Goal: Task Accomplishment & Management: Manage account settings

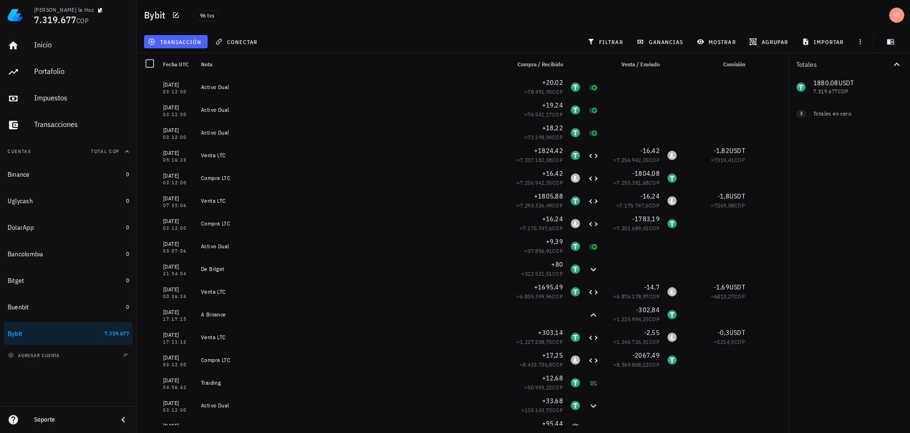
click at [179, 41] on span "transacción" at bounding box center [176, 42] width 52 height 8
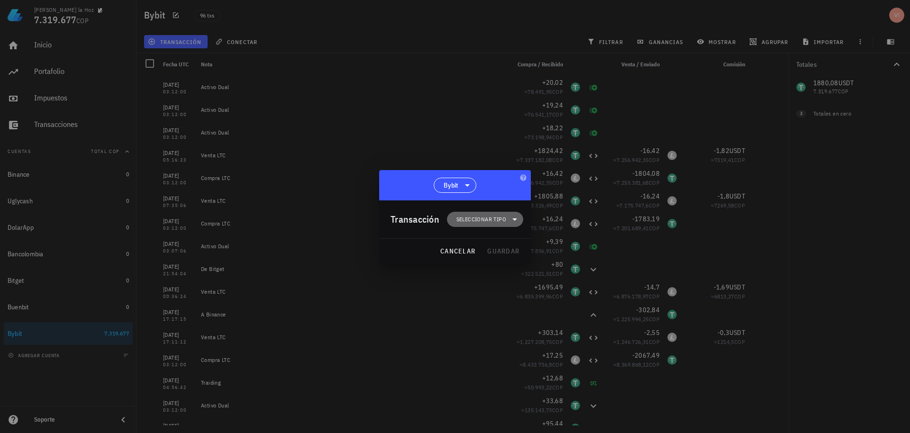
click at [471, 213] on span "Seleccionar tipo" at bounding box center [485, 219] width 65 height 15
click at [490, 303] on div "Transferencia" at bounding box center [491, 299] width 88 height 19
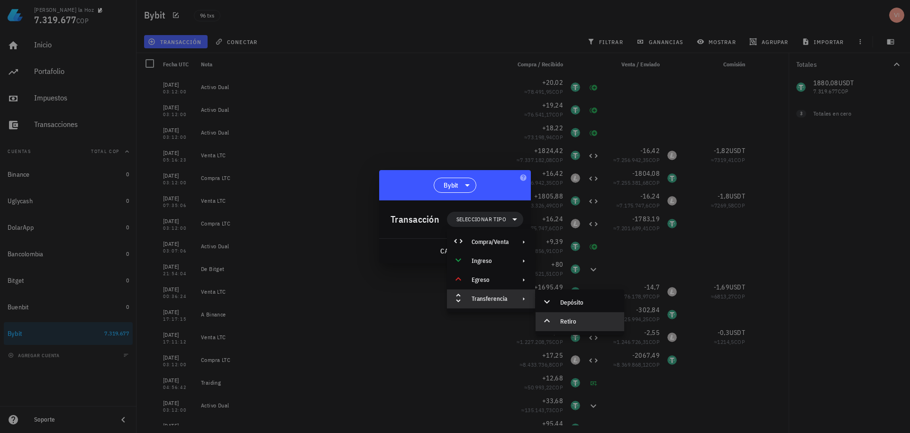
click at [571, 325] on div "Retiro" at bounding box center [588, 322] width 56 height 8
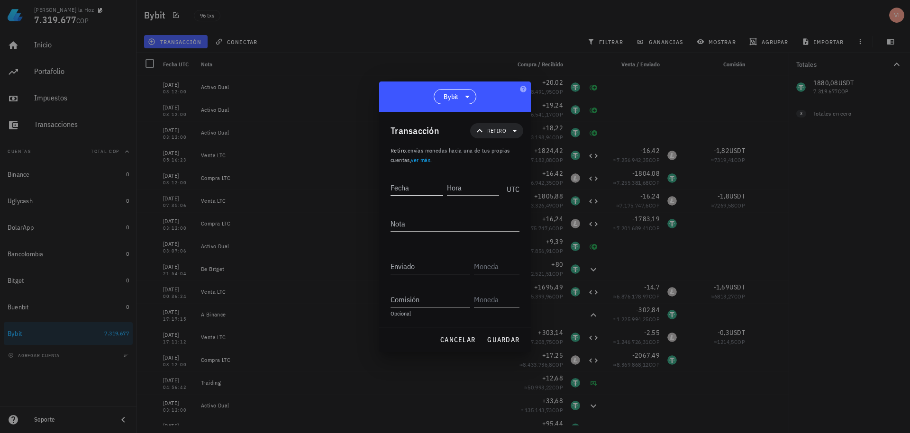
click at [421, 189] on input "Fecha" at bounding box center [417, 187] width 53 height 15
drag, startPoint x: 431, startPoint y: 182, endPoint x: 383, endPoint y: 176, distance: 47.7
click at [383, 176] on div "Transacción Retiro Retiro : envías monedas hacia una de tus propias cuentas, ve…" at bounding box center [455, 219] width 152 height 215
type input "2025-09-11"
drag, startPoint x: 384, startPoint y: 176, endPoint x: 432, endPoint y: 180, distance: 48.0
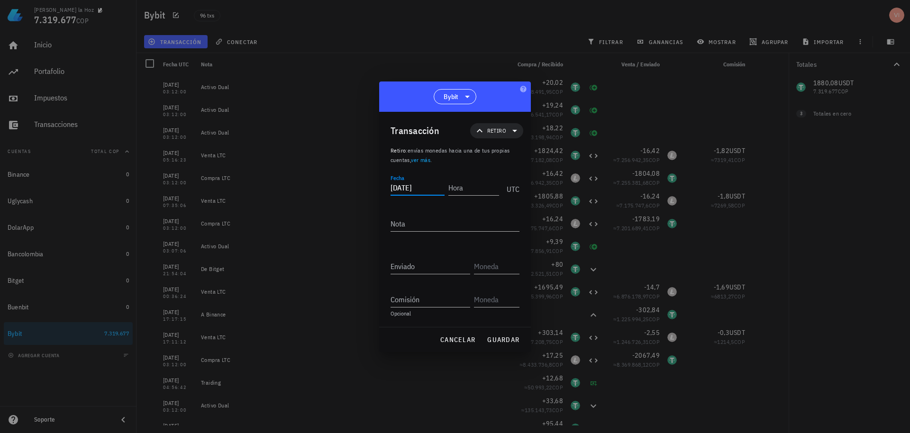
click at [432, 180] on div "Transacción Retiro Retiro : envías monedas hacia una de tus propias cuentas, ve…" at bounding box center [455, 219] width 152 height 215
drag, startPoint x: 433, startPoint y: 184, endPoint x: 358, endPoint y: 186, distance: 74.9
click at [358, 186] on div "Victor De la Hoz 7.319.677 COP Inicio Portafolio Impuestos Transacciones Cuenta…" at bounding box center [455, 216] width 910 height 433
click at [465, 184] on input "Hora" at bounding box center [473, 187] width 53 height 15
click at [683, 1] on div at bounding box center [455, 216] width 910 height 433
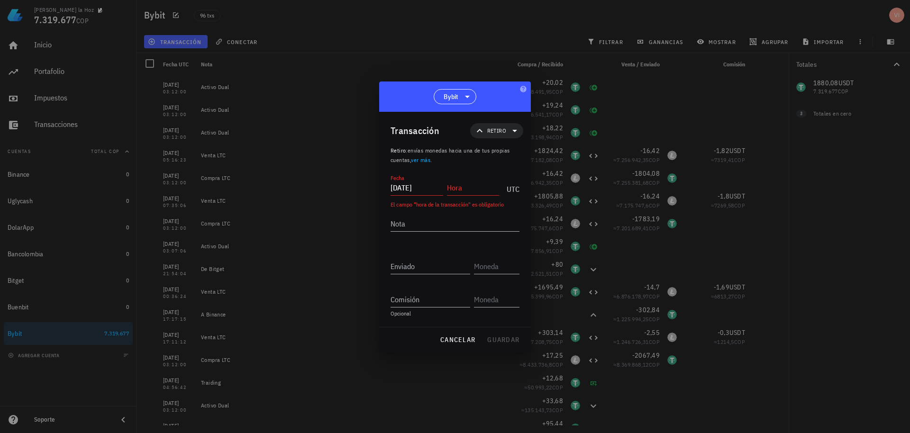
click at [459, 189] on input "Hora" at bounding box center [473, 187] width 53 height 15
type input "19:58:00"
type textarea "A Binance"
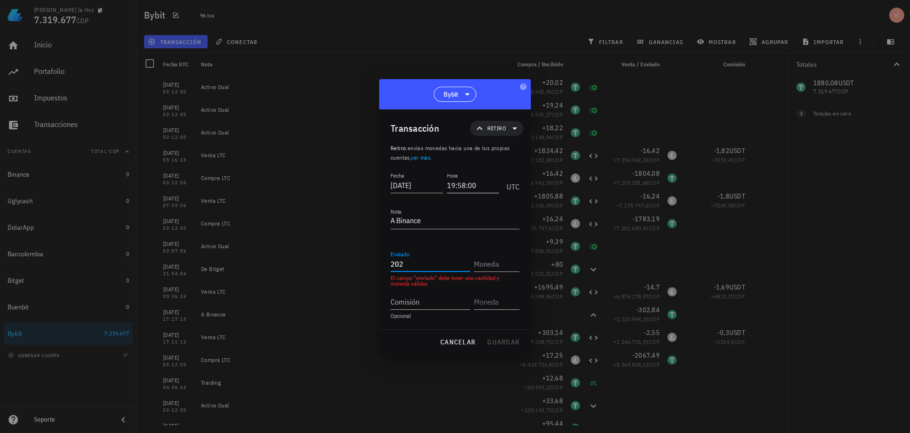
type input "202"
type input ">"
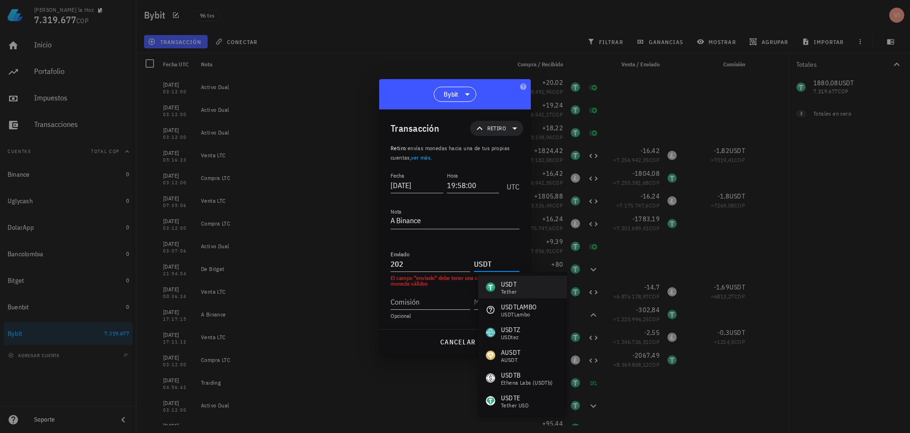
click at [509, 280] on div "USDT" at bounding box center [509, 284] width 16 height 9
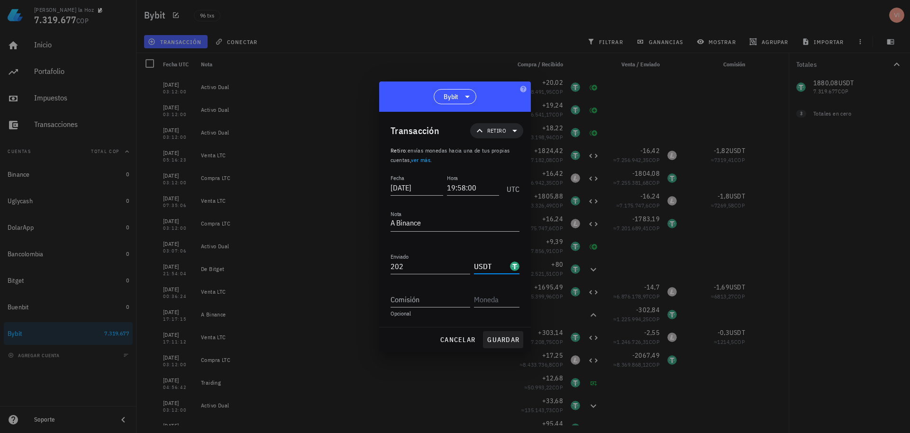
type input "USDT"
click at [504, 335] on button "guardar" at bounding box center [503, 339] width 40 height 17
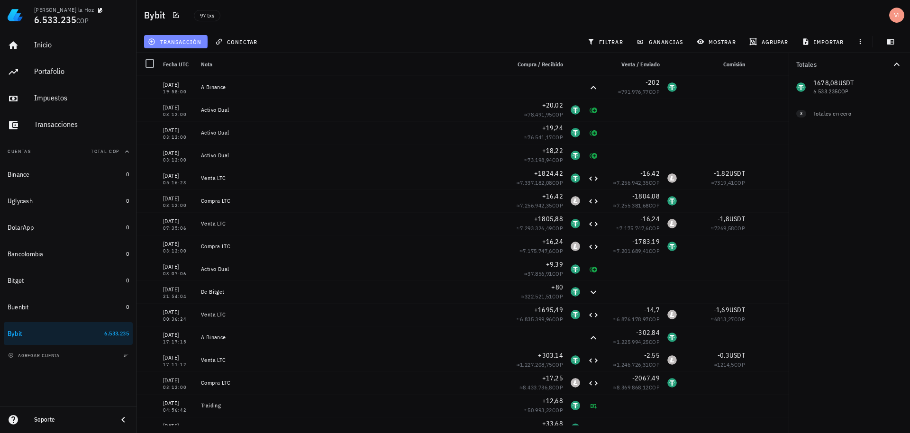
click at [173, 43] on span "transacción" at bounding box center [176, 42] width 52 height 8
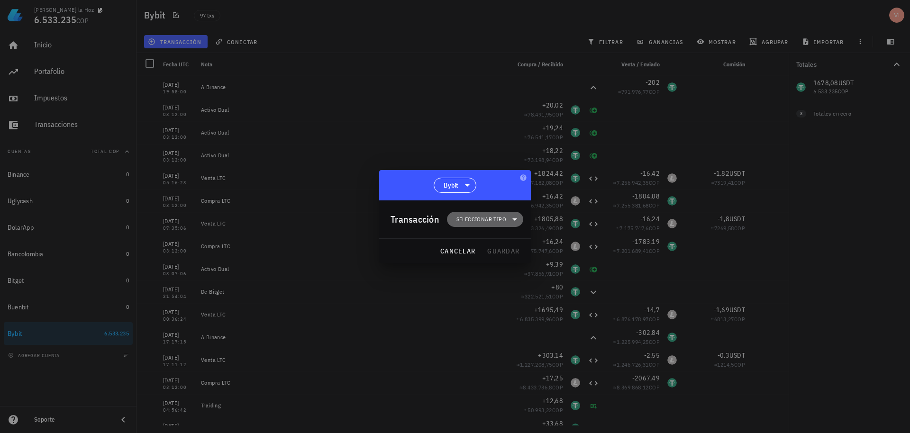
click at [491, 219] on span "Seleccionar tipo" at bounding box center [481, 219] width 50 height 9
click at [522, 300] on icon at bounding box center [524, 299] width 8 height 8
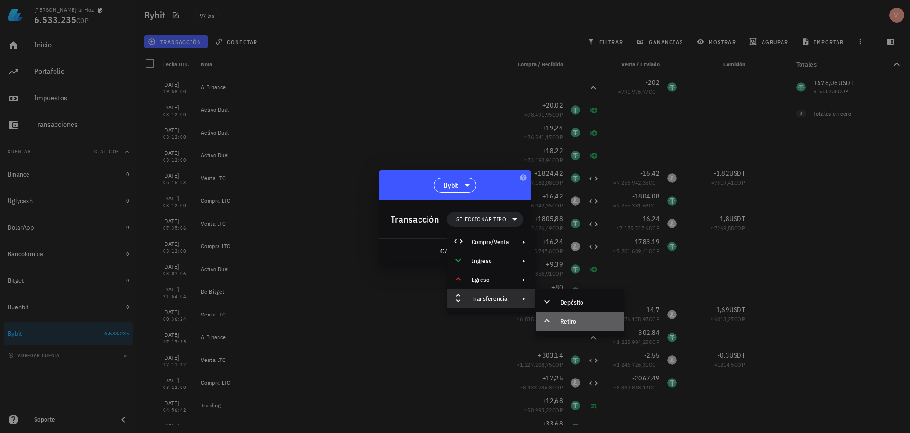
click at [555, 320] on div "Retiro" at bounding box center [580, 321] width 89 height 19
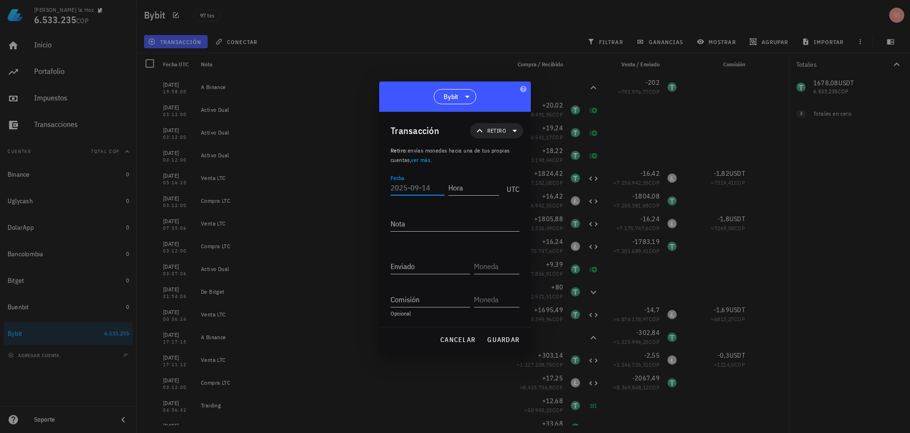
click at [408, 187] on input "Fecha" at bounding box center [418, 187] width 54 height 15
paste input "2025-09-11"
type input "2025-09-12"
click at [464, 190] on input "Hora" at bounding box center [472, 187] width 54 height 15
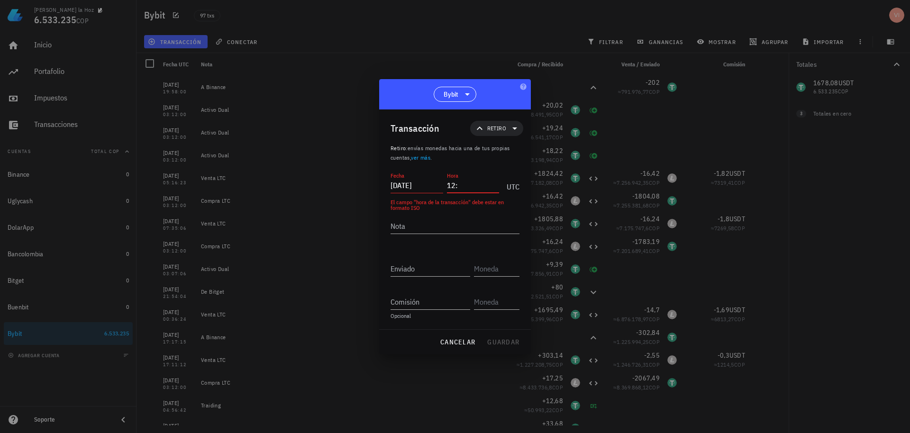
type input "1"
type input "00:09:00"
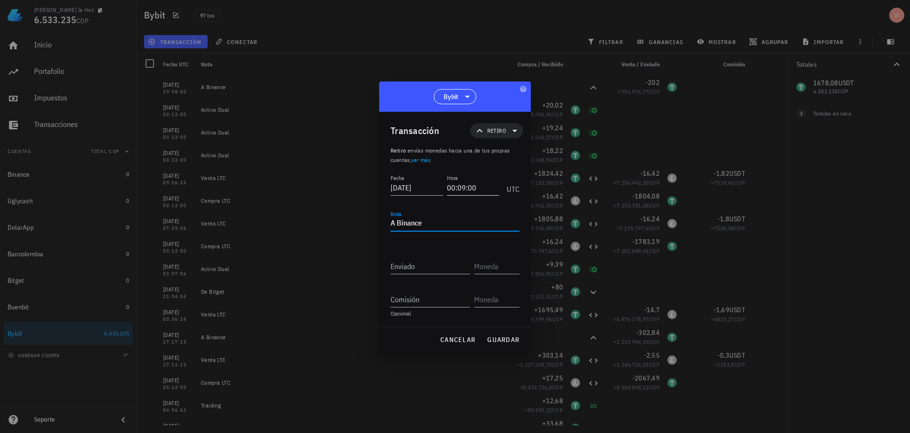
type textarea "A Binance"
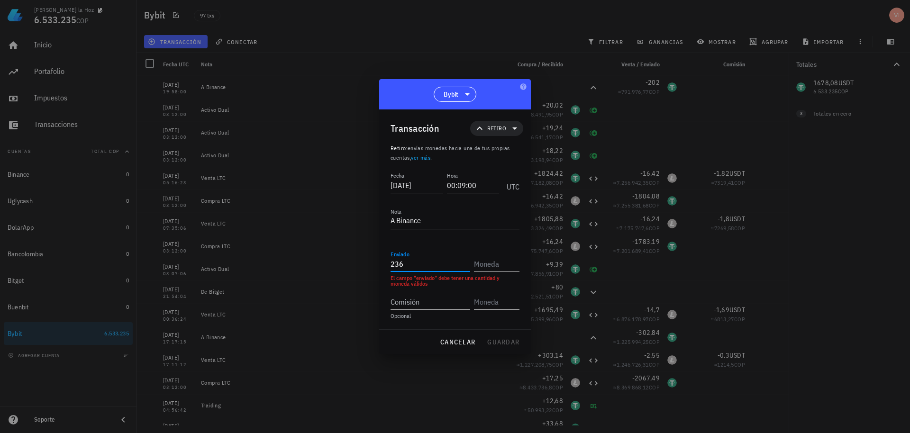
type input "236"
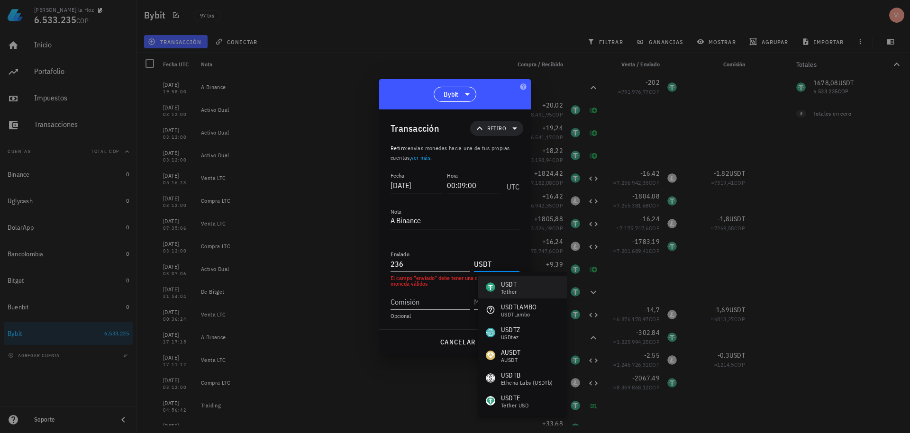
click at [493, 287] on div "USDT-icon" at bounding box center [490, 287] width 9 height 9
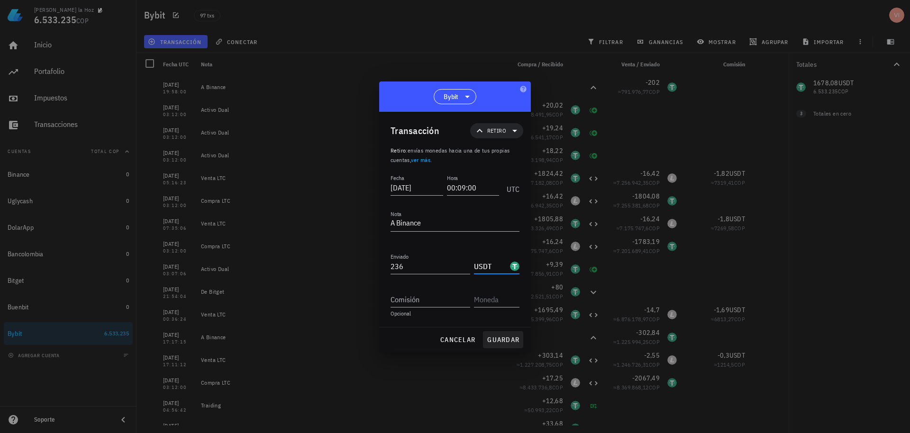
type input "USDT"
click at [499, 343] on span "guardar" at bounding box center [503, 340] width 33 height 9
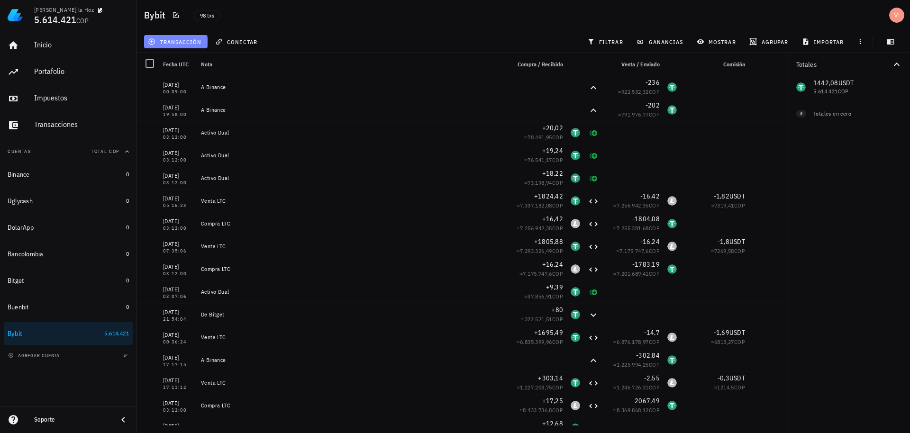
click at [183, 39] on span "transacción" at bounding box center [176, 42] width 52 height 8
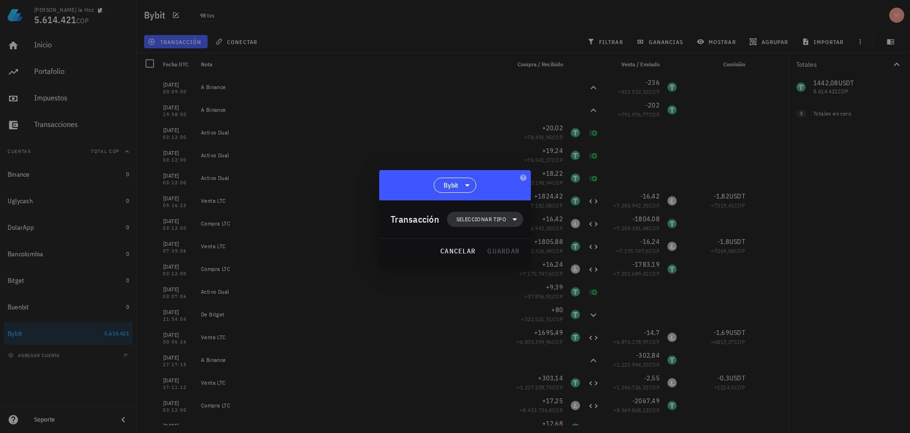
click at [468, 217] on span "Seleccionar tipo" at bounding box center [481, 219] width 50 height 9
click at [413, 209] on div "Transacción Seleccionar tipo" at bounding box center [457, 220] width 133 height 38
click at [455, 257] on button "cancelar" at bounding box center [457, 251] width 43 height 17
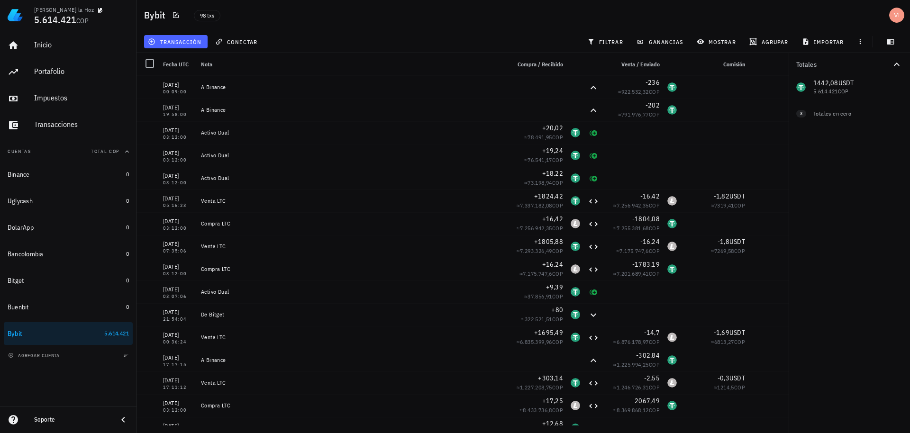
click at [186, 39] on span "transacción" at bounding box center [176, 42] width 52 height 8
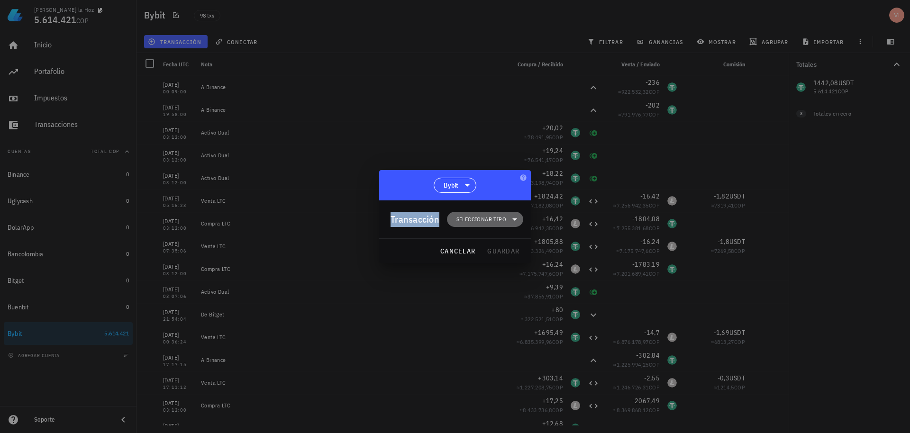
click at [497, 216] on span "Seleccionar tipo" at bounding box center [481, 219] width 50 height 9
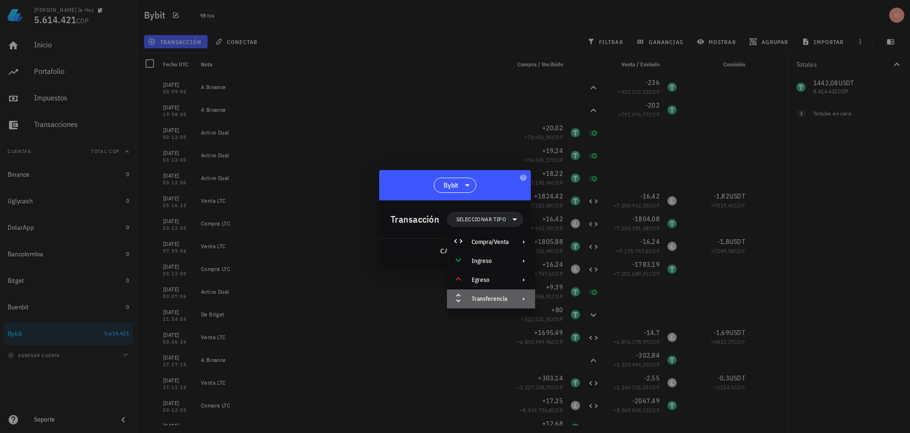
click at [507, 294] on div "Transferencia" at bounding box center [491, 299] width 88 height 19
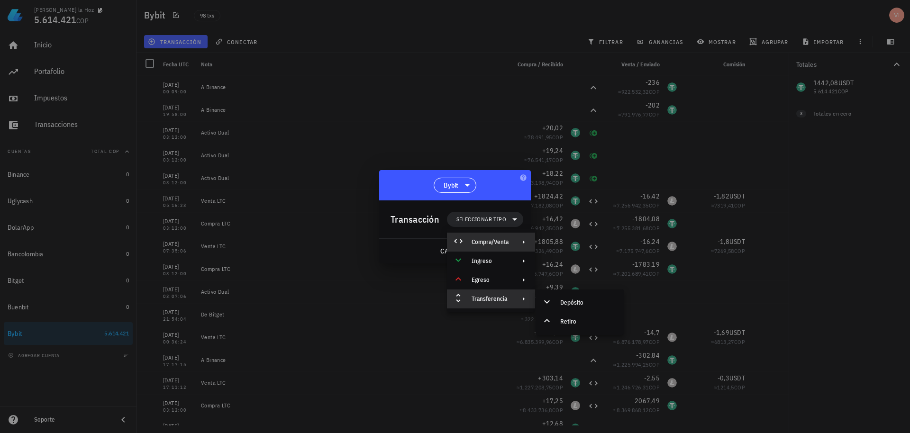
click at [496, 250] on div "Compra/Venta" at bounding box center [491, 242] width 88 height 19
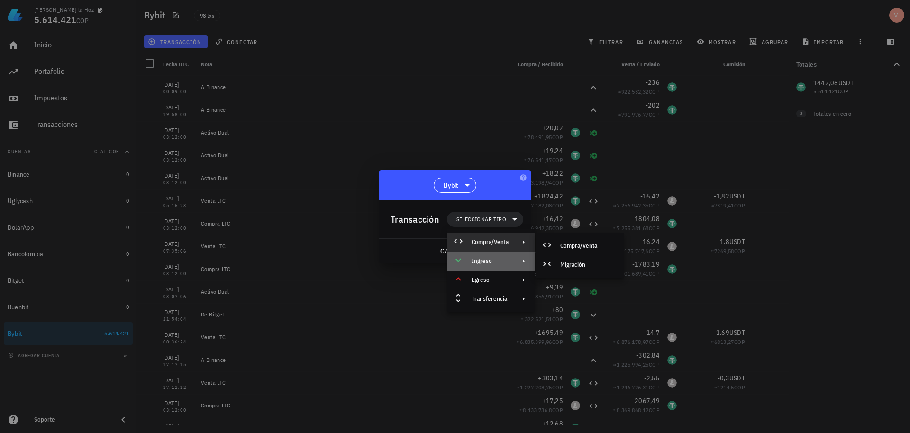
click at [500, 258] on div "Ingreso" at bounding box center [490, 261] width 37 height 8
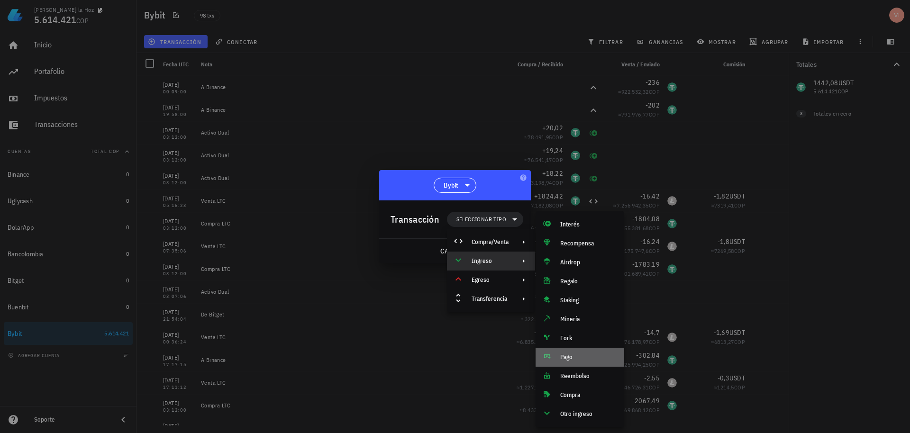
click at [563, 355] on div "Pago" at bounding box center [588, 358] width 56 height 8
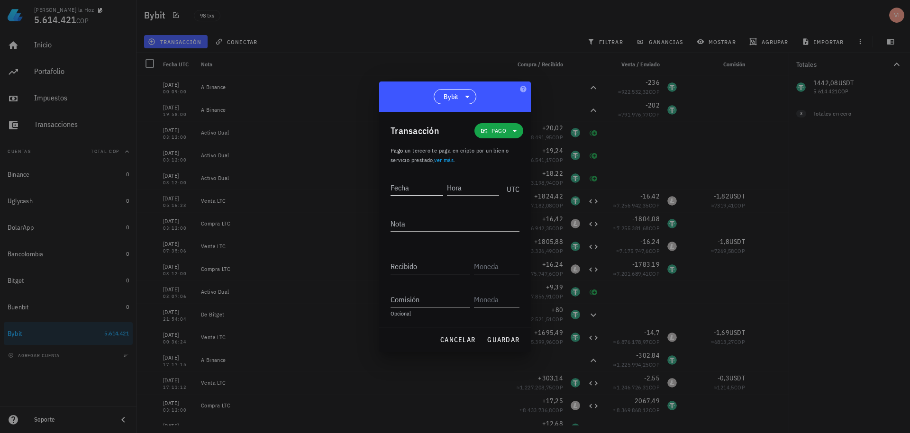
click at [415, 185] on input "Fecha" at bounding box center [417, 187] width 53 height 15
paste input "2025-09-11"
type input "2025-09-13"
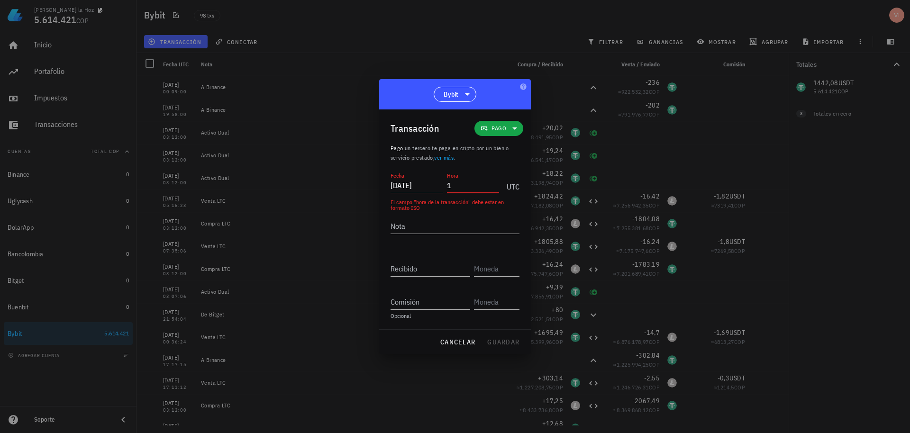
click at [465, 188] on input "1" at bounding box center [473, 185] width 53 height 15
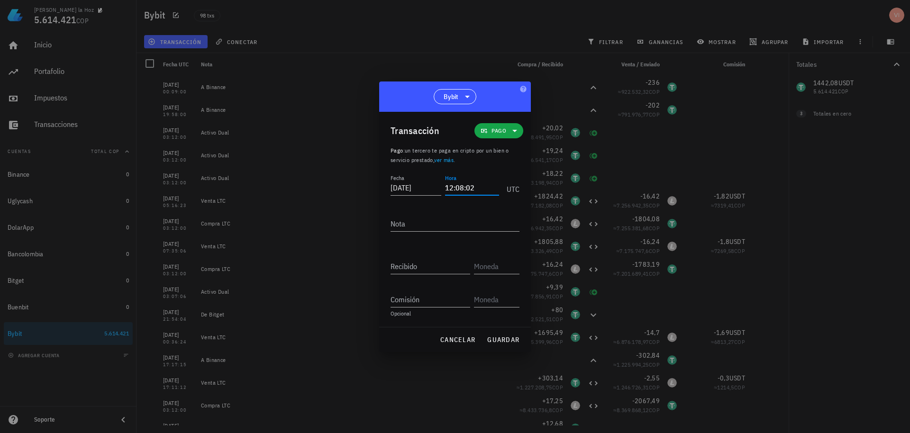
type input "12:08:02"
type textarea "t"
type textarea "Traiding"
click at [498, 121] on div "Transacción Pago" at bounding box center [457, 131] width 133 height 38
click at [499, 124] on span "Pago" at bounding box center [498, 130] width 37 height 15
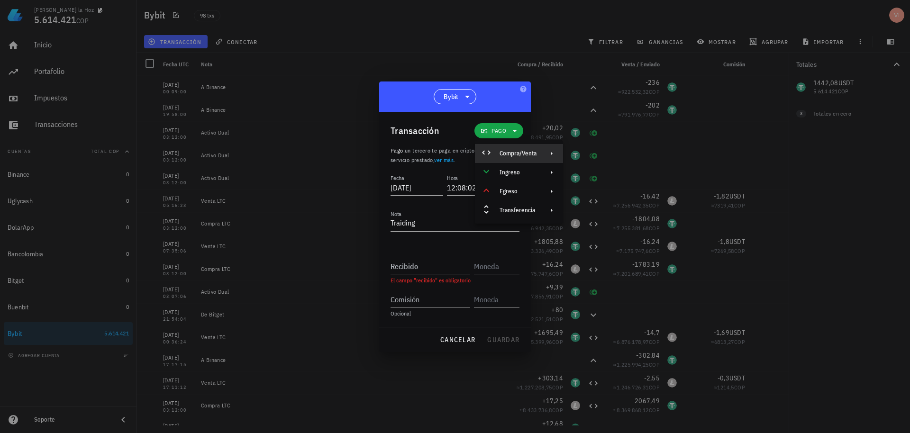
click at [493, 153] on div at bounding box center [488, 153] width 11 height 11
click at [499, 201] on div "Transferencia" at bounding box center [519, 210] width 88 height 19
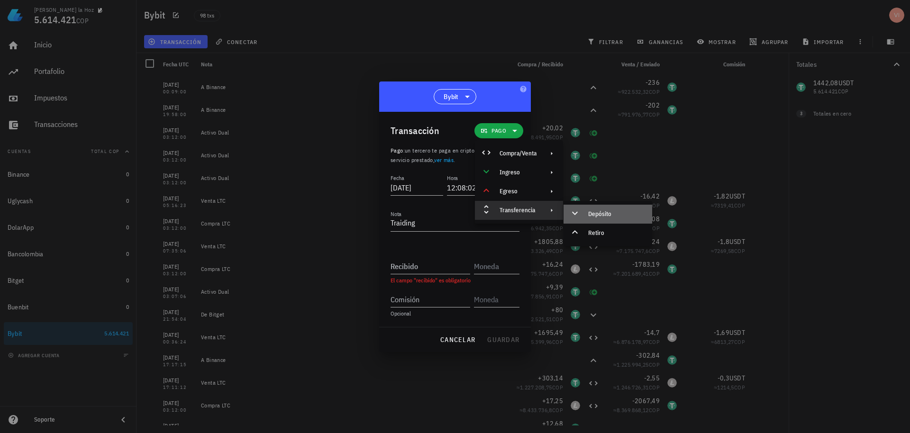
click at [572, 213] on icon at bounding box center [574, 213] width 11 height 11
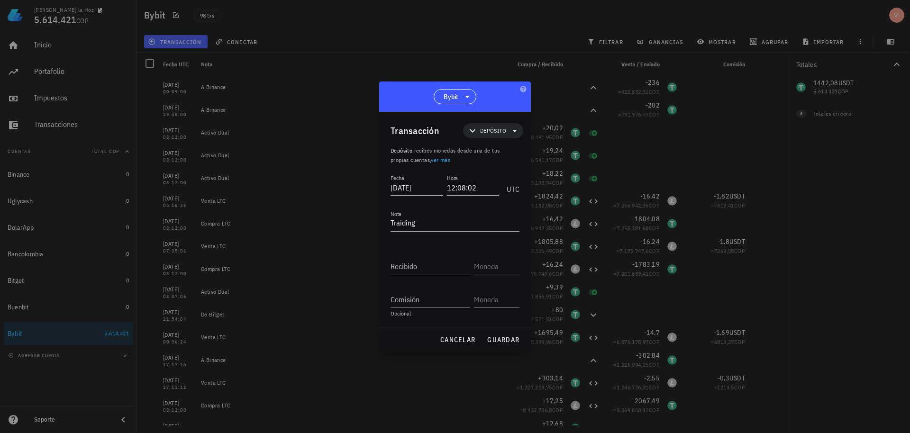
click at [430, 267] on input "Recibido" at bounding box center [431, 266] width 80 height 15
type input "179,99"
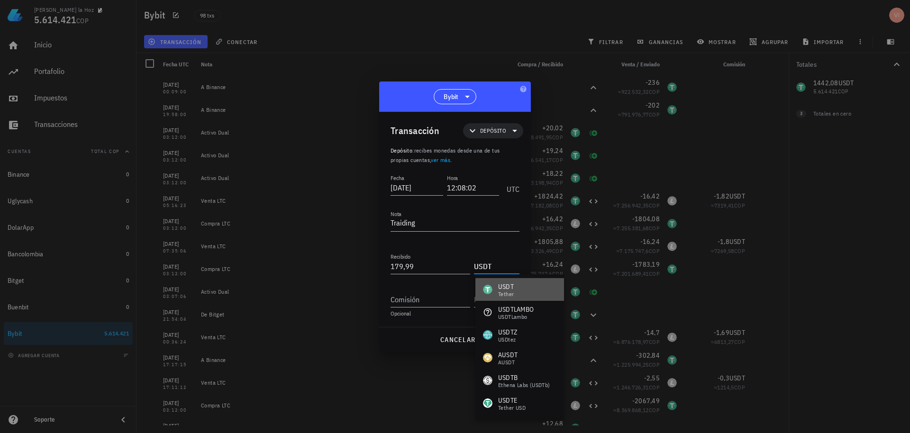
click at [517, 294] on div "USDT Tether" at bounding box center [519, 289] width 89 height 23
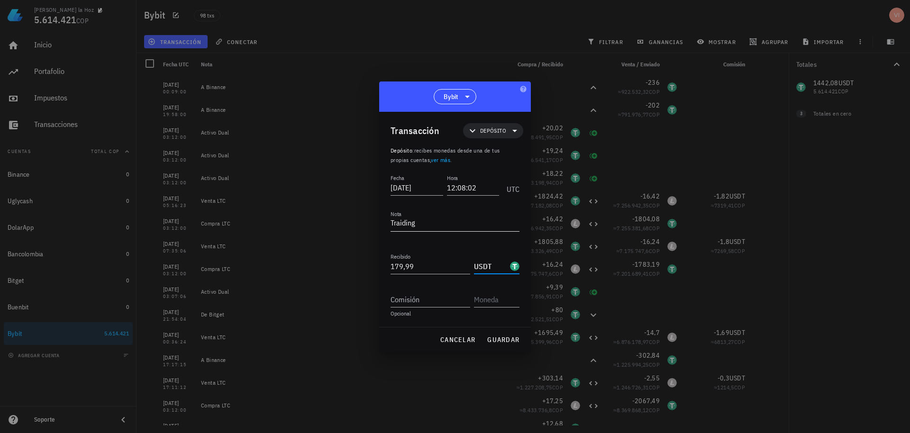
type input "USDT"
drag, startPoint x: 426, startPoint y: 226, endPoint x: 365, endPoint y: 216, distance: 62.0
click at [365, 216] on div "Victor De la Hoz 5.614.421 COP Inicio Portafolio Impuestos Transacciones Cuenta…" at bounding box center [455, 216] width 910 height 433
type textarea "De Binance"
drag, startPoint x: 425, startPoint y: 190, endPoint x: 463, endPoint y: 185, distance: 38.3
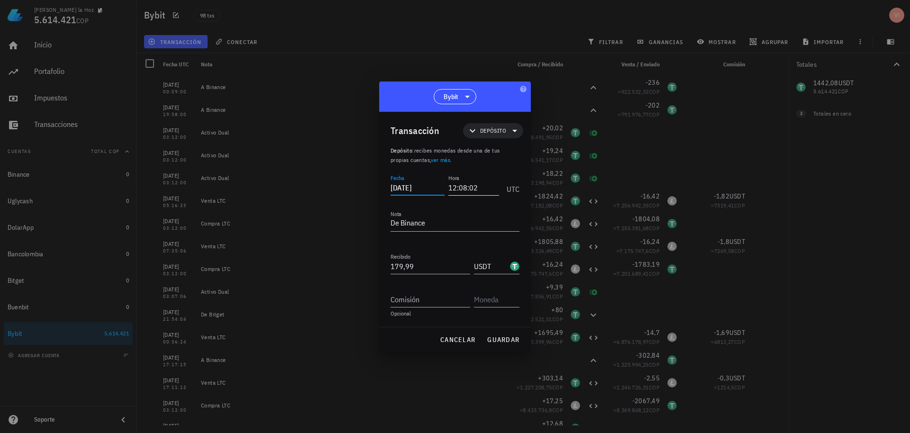
click at [463, 185] on div "Fecha 2025-09-13 Hora 12:08:02 UTC" at bounding box center [455, 186] width 129 height 26
click at [463, 185] on input "12:08:02" at bounding box center [472, 187] width 54 height 15
type input "12:02:08"
drag, startPoint x: 450, startPoint y: 190, endPoint x: 432, endPoint y: 187, distance: 18.7
click at [432, 187] on div "Fecha 2025-09-13 Hora 12:02:08 UTC" at bounding box center [455, 186] width 129 height 26
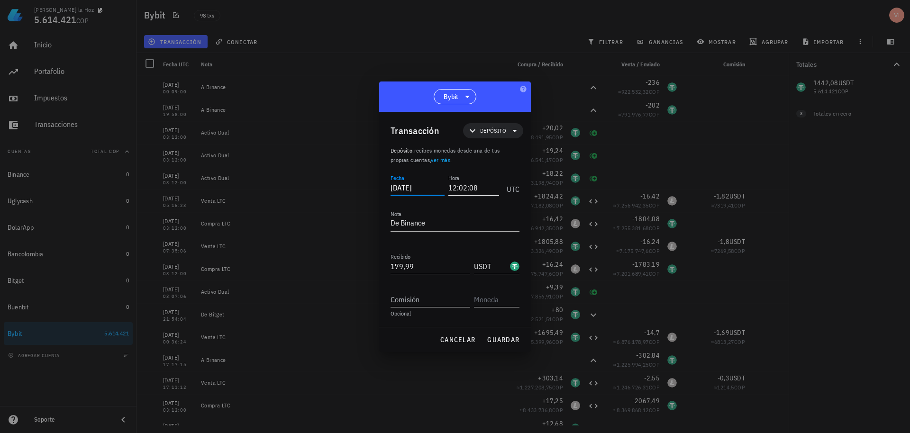
type input "2025-09-12"
drag, startPoint x: 450, startPoint y: 189, endPoint x: 498, endPoint y: 188, distance: 48.4
click at [498, 188] on input "12:02:08" at bounding box center [472, 187] width 54 height 15
type input "1"
type input "0"
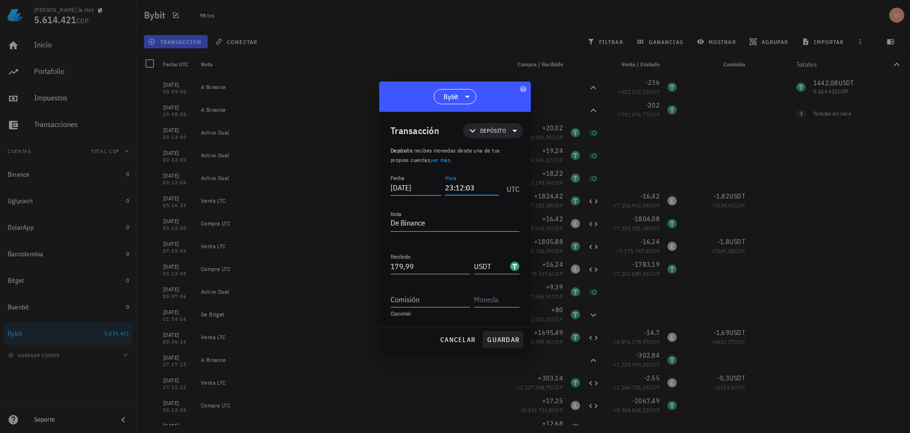
type input "23:12:03"
click at [507, 335] on button "guardar" at bounding box center [503, 339] width 40 height 17
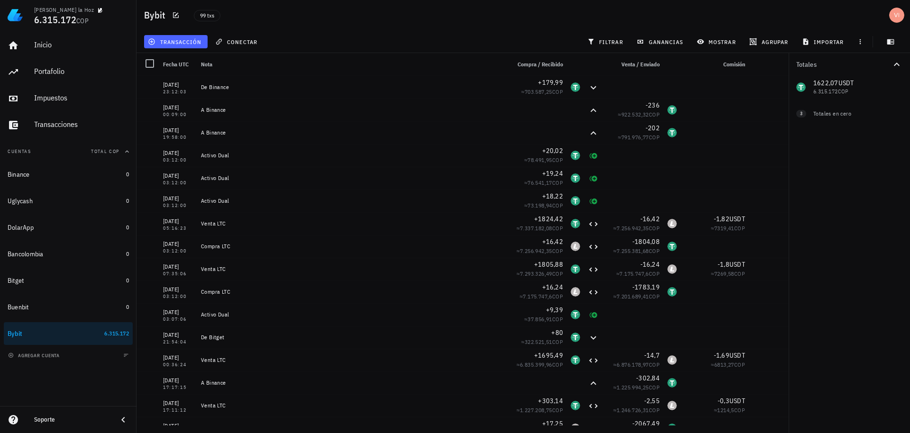
click at [197, 39] on span "transacción" at bounding box center [176, 42] width 52 height 8
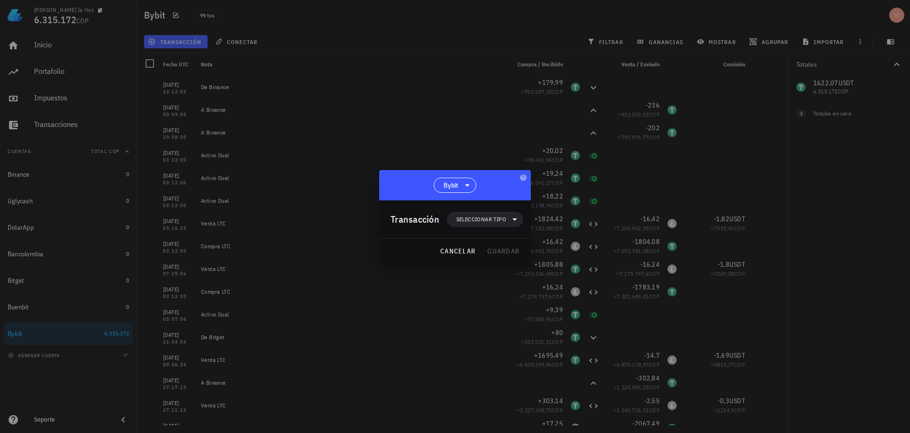
click at [487, 210] on div "Transacción Seleccionar tipo" at bounding box center [457, 220] width 133 height 38
click at [492, 217] on span "Seleccionar tipo" at bounding box center [481, 219] width 50 height 9
click at [496, 305] on div "Transferencia" at bounding box center [491, 299] width 88 height 19
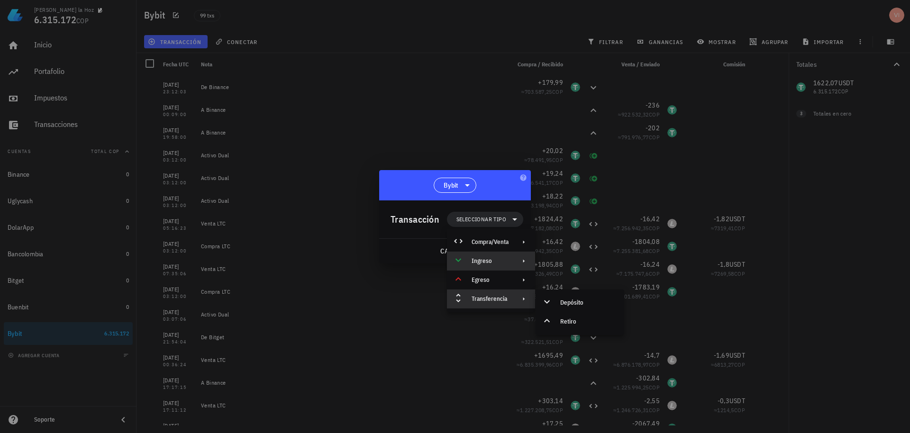
click at [494, 263] on div "Ingreso" at bounding box center [490, 261] width 37 height 8
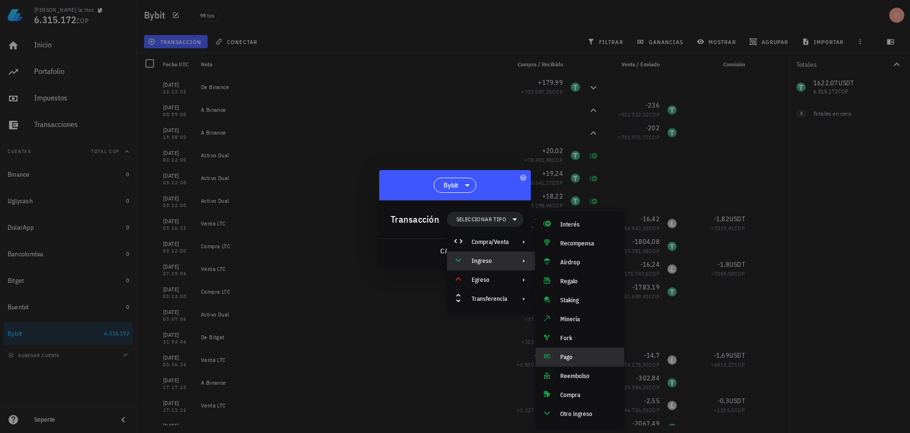
click at [575, 352] on div "Pago" at bounding box center [580, 357] width 89 height 19
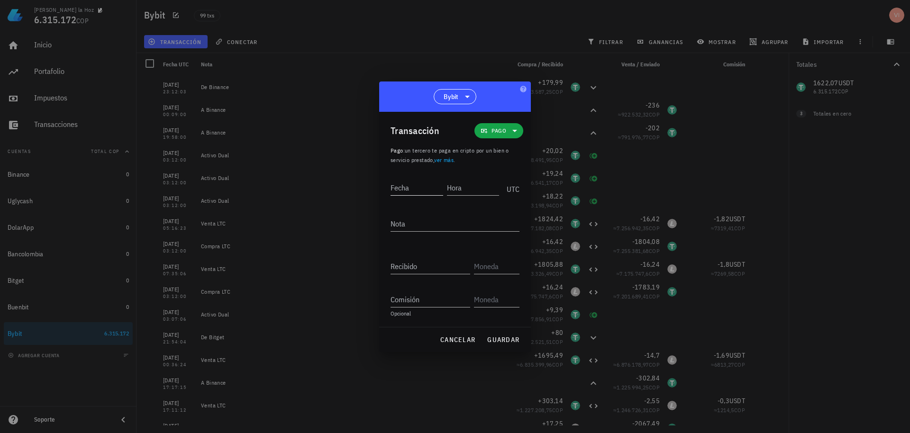
click at [417, 196] on div "Fecha" at bounding box center [419, 186] width 56 height 24
click at [429, 187] on input "Fecha" at bounding box center [417, 187] width 53 height 15
paste input "2025-09-11"
type input "2025-09-13"
type input "2"
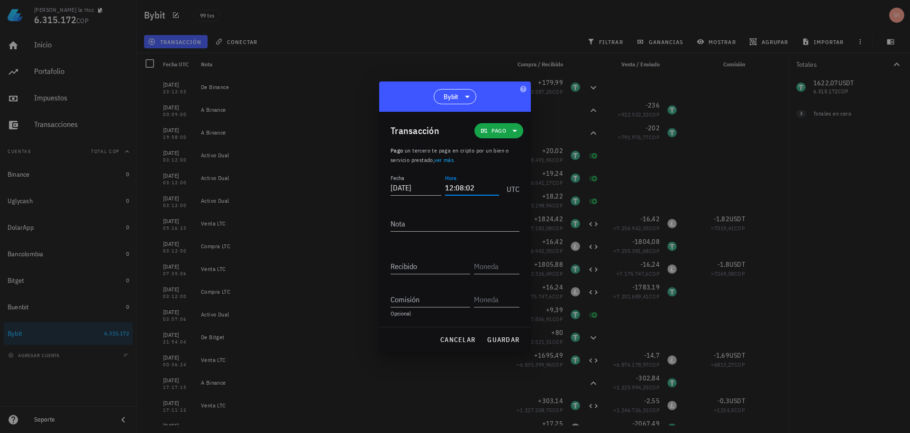
type input "12:08:02"
type textarea "V"
type textarea "E"
type textarea "D"
type textarea "Traiding"
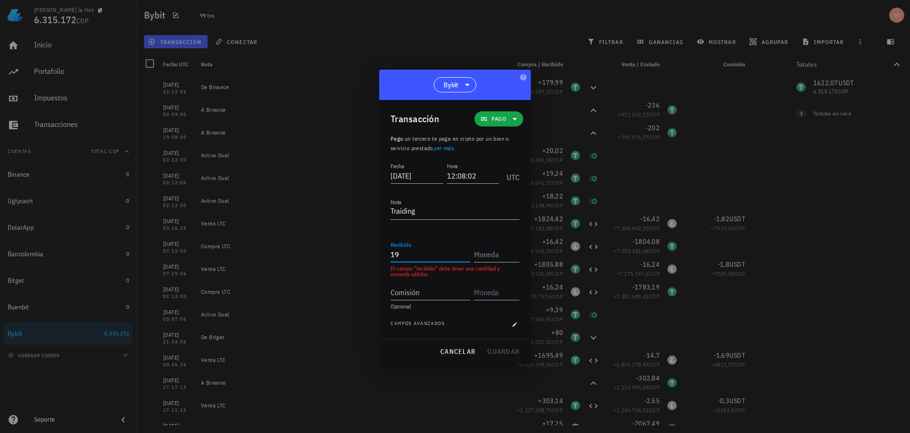
type input "19"
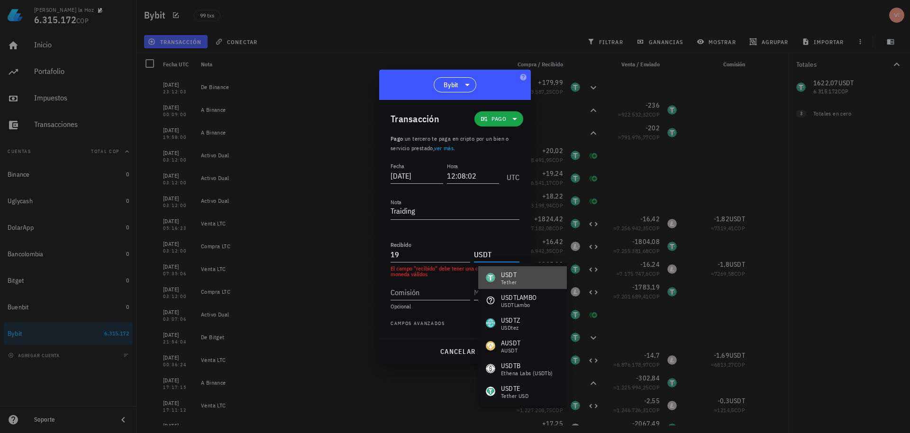
click at [502, 278] on div "USDT" at bounding box center [509, 274] width 16 height 9
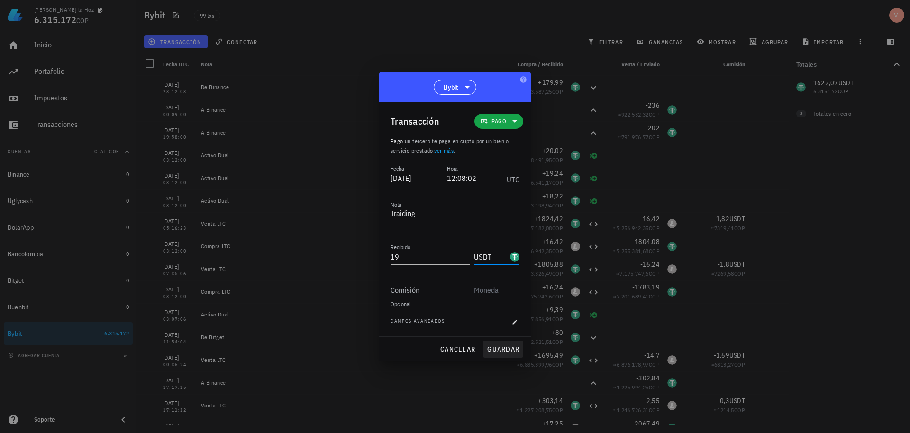
type input "USDT"
click at [484, 342] on button "guardar" at bounding box center [503, 349] width 40 height 17
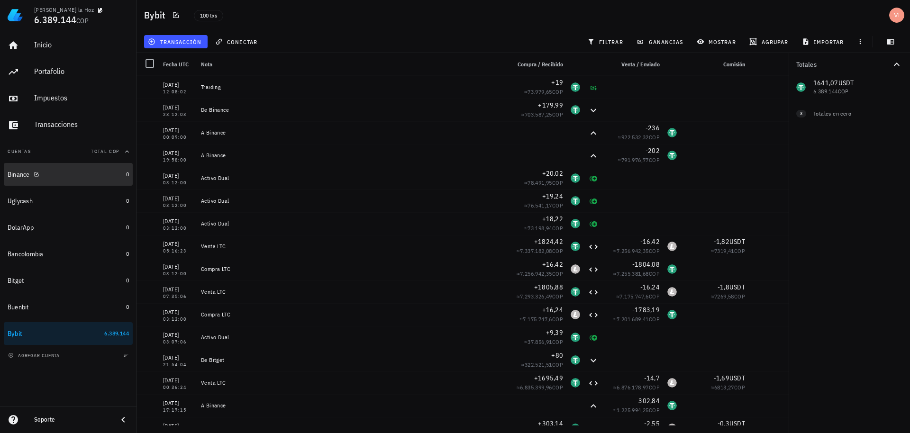
click at [62, 180] on div "Binance" at bounding box center [65, 174] width 115 height 20
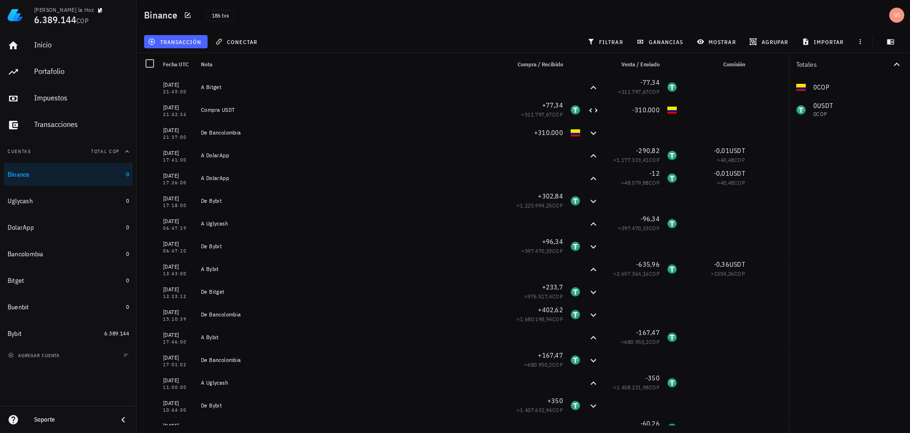
click at [155, 38] on icon "button" at bounding box center [152, 42] width 8 height 8
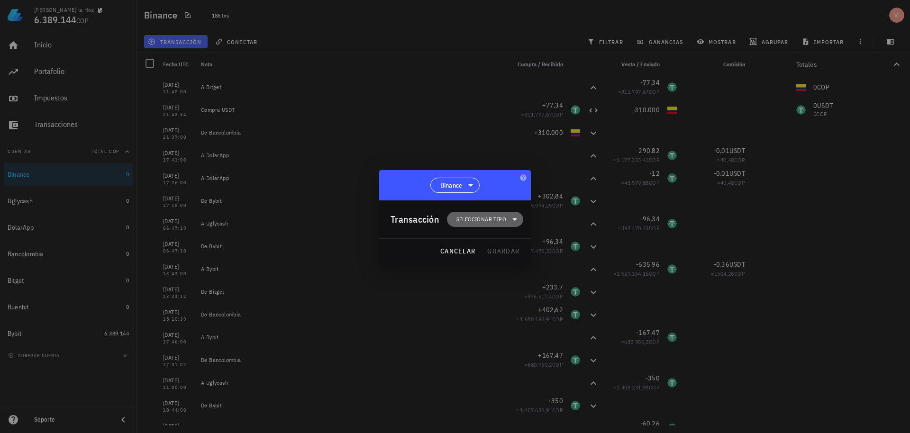
click at [489, 216] on span "Seleccionar tipo" at bounding box center [481, 219] width 50 height 9
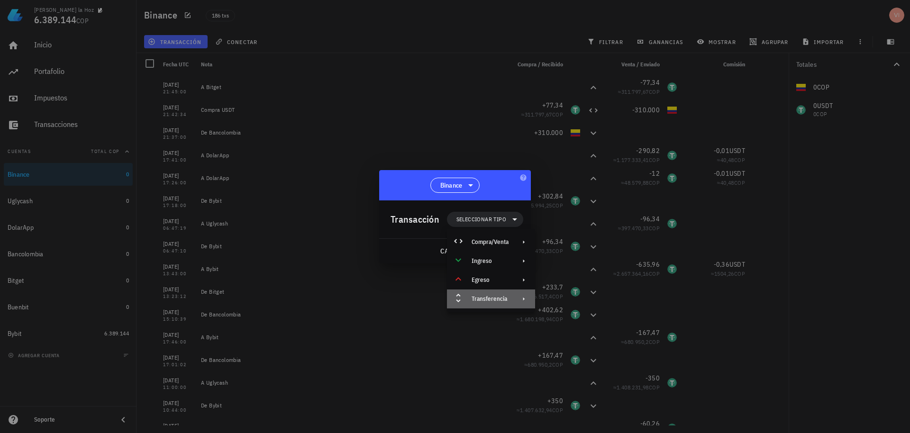
click at [514, 304] on div "Transferencia" at bounding box center [491, 299] width 88 height 19
click at [565, 302] on div "Depósito" at bounding box center [588, 303] width 56 height 8
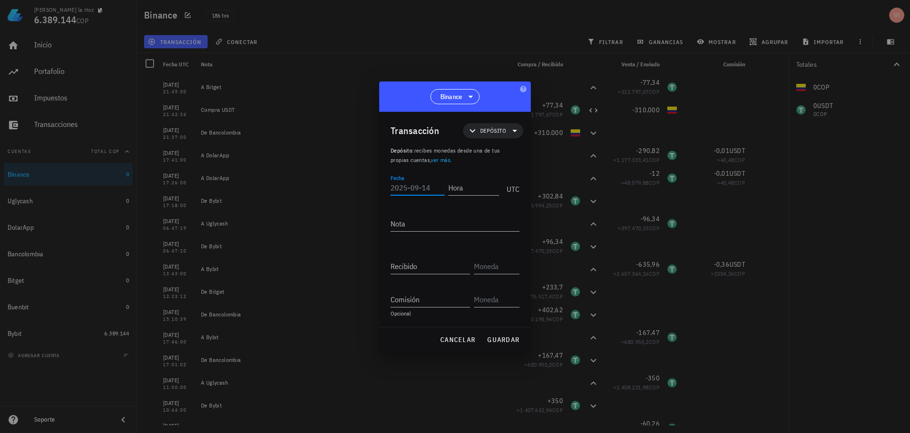
click at [395, 184] on input "Fecha" at bounding box center [418, 187] width 54 height 15
paste input "2025-09-11"
type input "2025-09-11"
click at [468, 187] on input "Hora" at bounding box center [473, 187] width 53 height 15
type input "19:59:00"
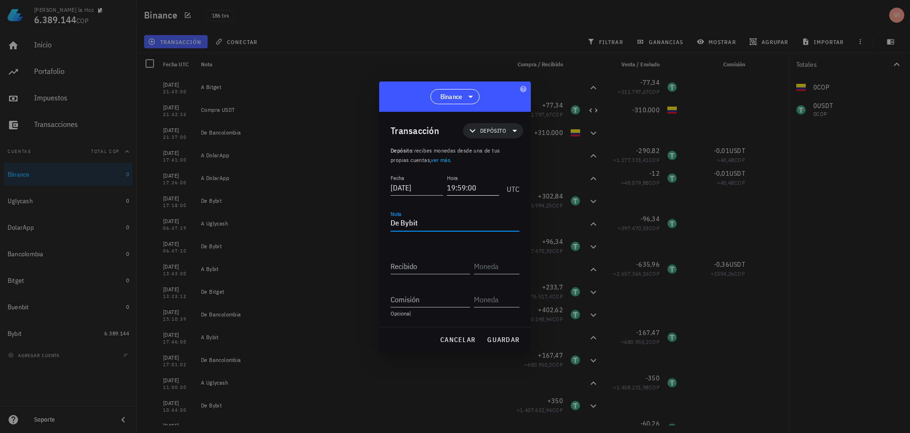
type textarea "De Bybit"
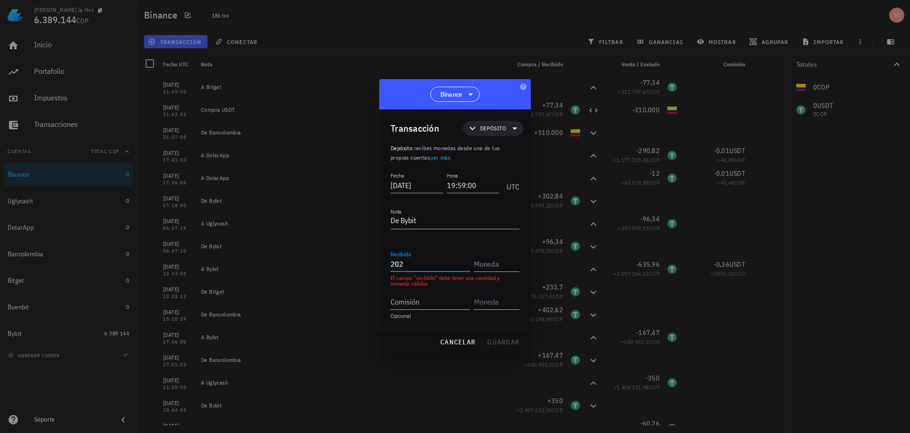
type input "202"
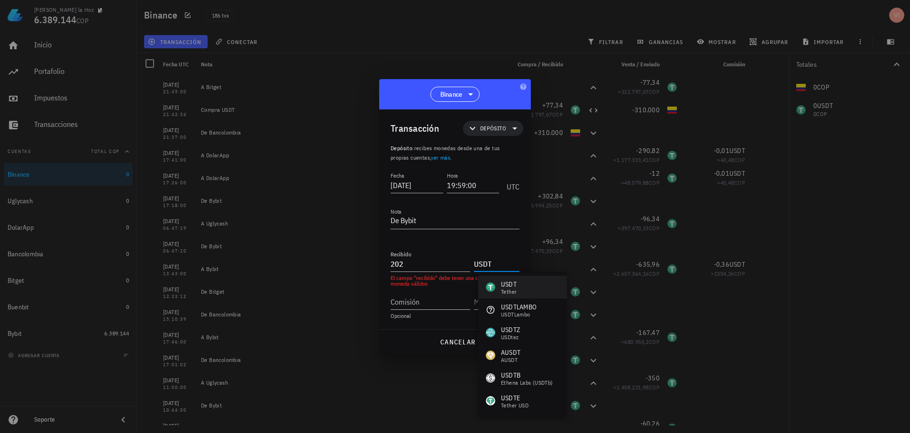
click at [512, 297] on div "USDT Tether" at bounding box center [522, 287] width 89 height 23
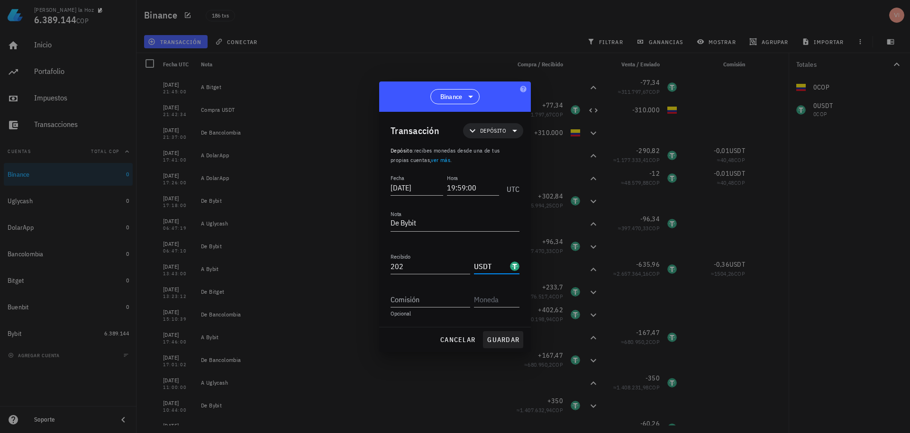
type input "USDT"
click at [498, 341] on span "guardar" at bounding box center [503, 340] width 33 height 9
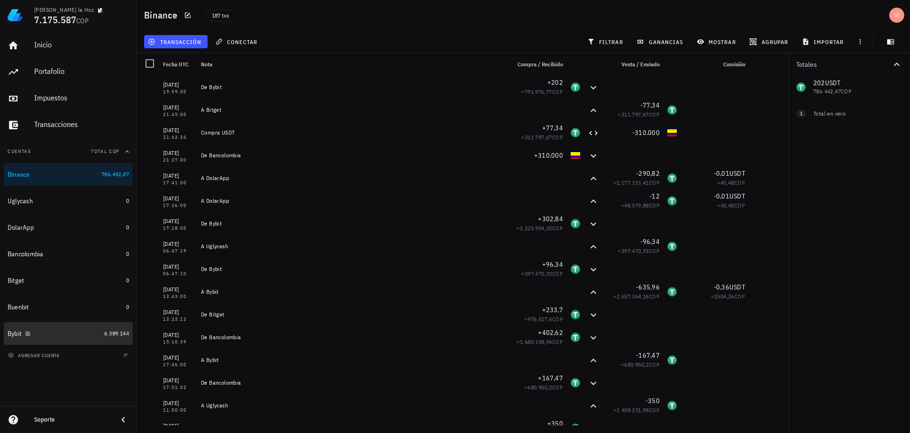
click at [72, 335] on div "Bybit" at bounding box center [54, 333] width 93 height 9
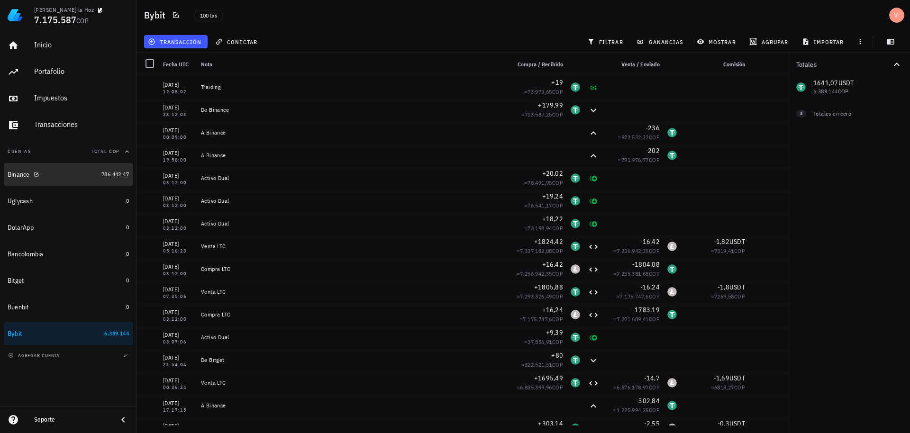
click at [55, 175] on div "Binance" at bounding box center [53, 174] width 90 height 9
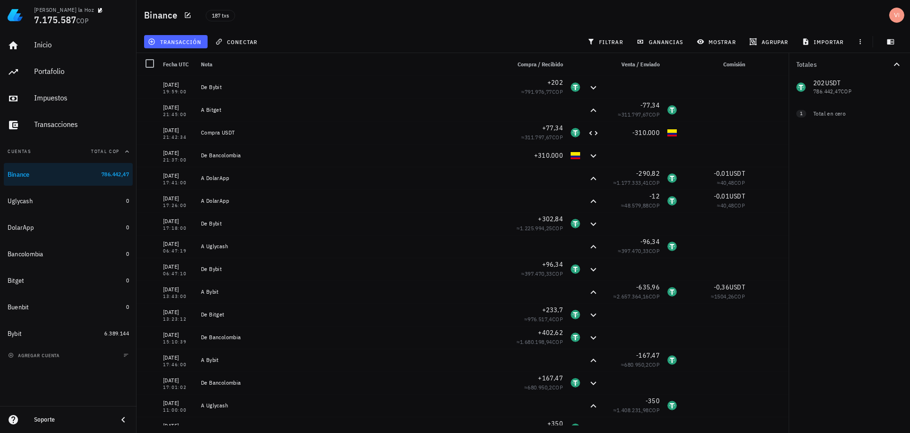
click at [165, 43] on span "transacción" at bounding box center [176, 42] width 52 height 8
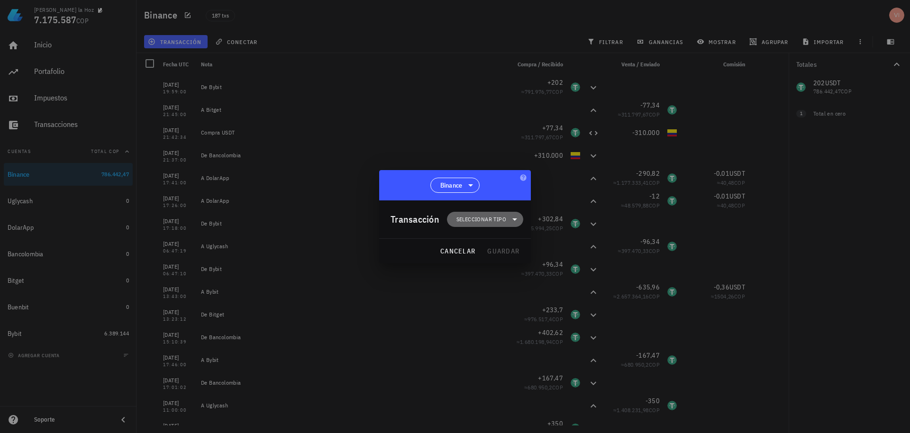
click at [480, 216] on span "Seleccionar tipo" at bounding box center [481, 219] width 50 height 9
click at [486, 297] on div "Transferencia" at bounding box center [490, 299] width 37 height 8
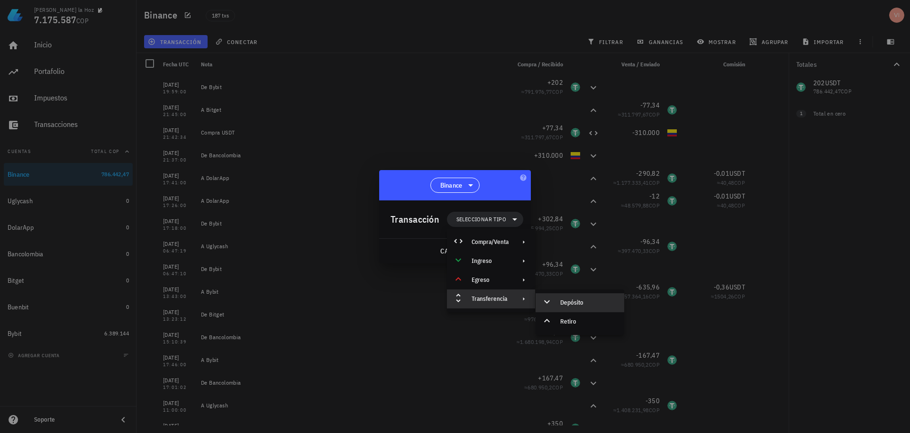
click at [557, 298] on div "Depósito" at bounding box center [580, 302] width 89 height 19
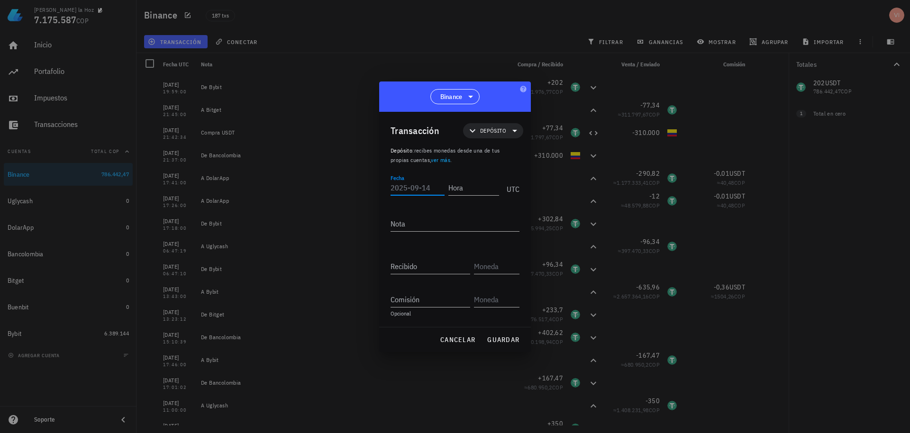
click at [413, 191] on input "Fecha" at bounding box center [418, 187] width 54 height 15
paste input "2025-09-11"
type input "2025-09-11"
click at [469, 191] on input "Hora" at bounding box center [473, 187] width 51 height 15
click at [620, 3] on div at bounding box center [455, 216] width 910 height 433
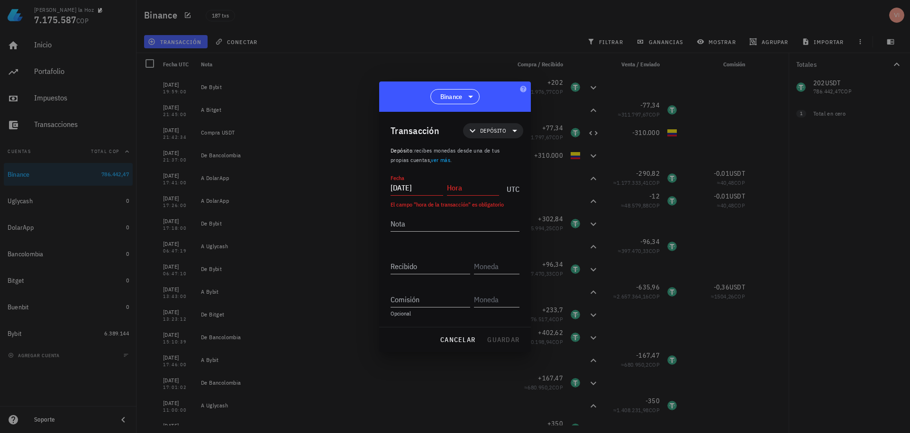
click at [465, 192] on input "Hora" at bounding box center [473, 187] width 53 height 15
type input "00:09:00"
type textarea "De Bybit"
type input "236"
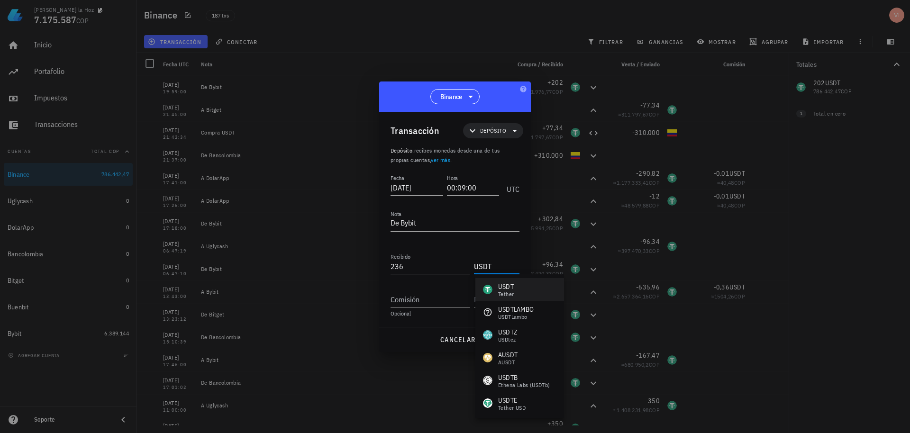
click at [500, 289] on div "USDT" at bounding box center [506, 286] width 16 height 9
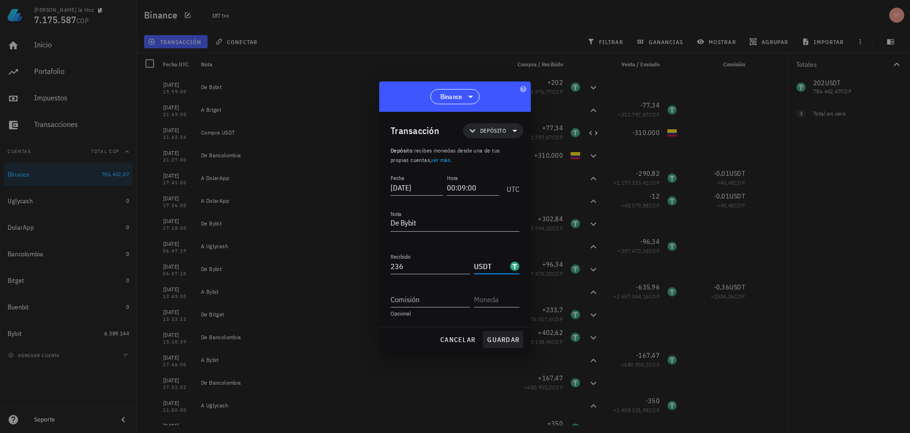
type input "USDT"
click at [494, 343] on span "guardar" at bounding box center [503, 340] width 33 height 9
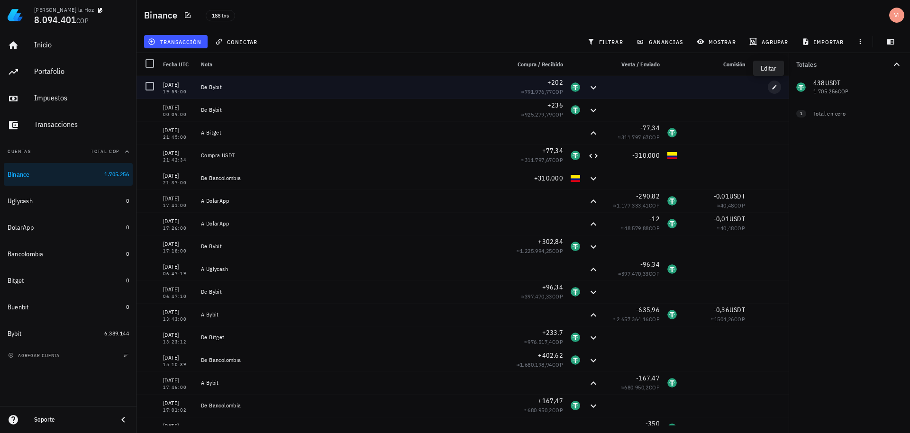
click at [771, 83] on button "button" at bounding box center [774, 87] width 13 height 13
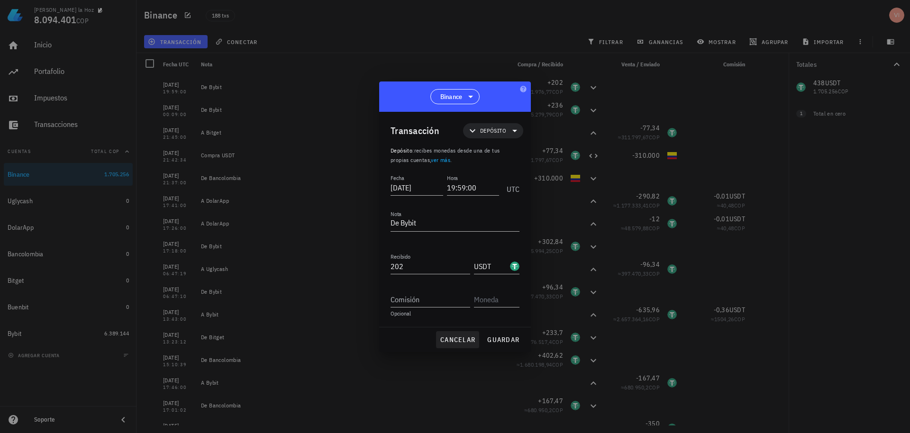
click at [458, 342] on span "cancelar" at bounding box center [458, 340] width 36 height 9
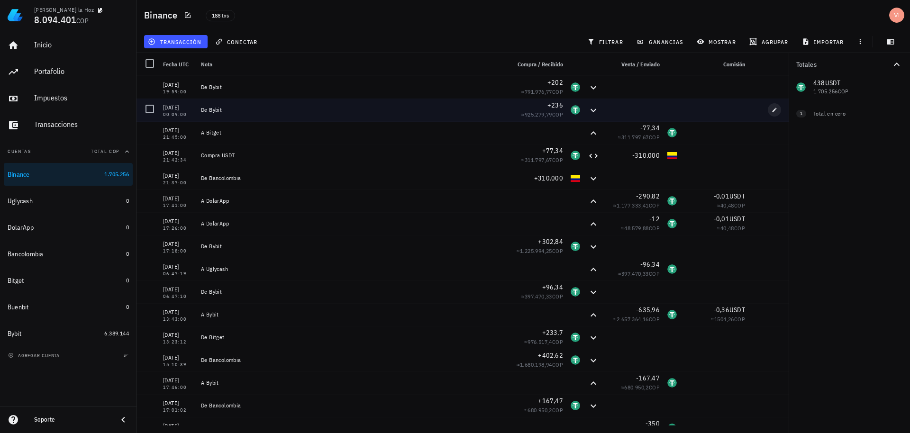
click at [768, 105] on button "button" at bounding box center [774, 109] width 13 height 13
type input "00:09:00"
type input "236"
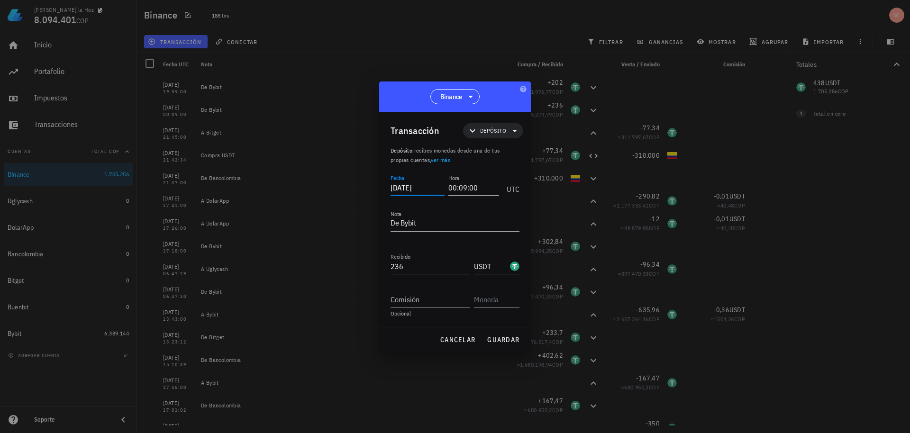
drag, startPoint x: 425, startPoint y: 192, endPoint x: 427, endPoint y: 187, distance: 5.4
click at [427, 187] on input "2025-09-11" at bounding box center [418, 187] width 54 height 15
type input "2025-09-12"
drag, startPoint x: 473, startPoint y: 190, endPoint x: 468, endPoint y: 192, distance: 4.9
click at [468, 192] on input "00:09:00" at bounding box center [472, 187] width 54 height 15
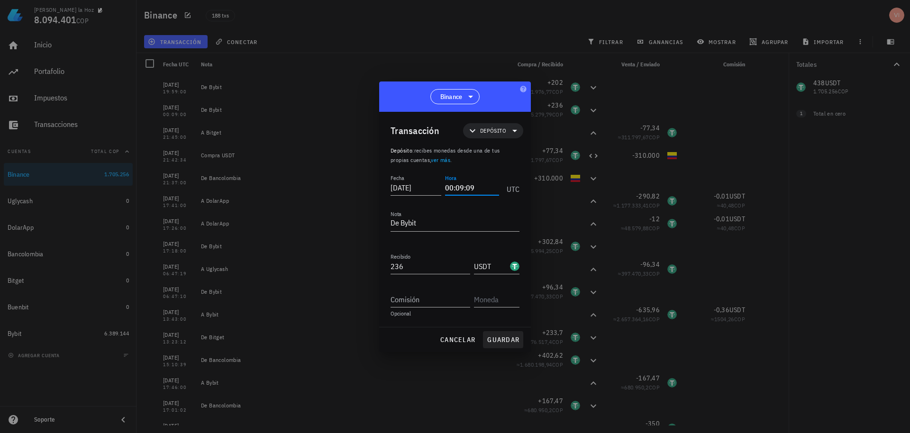
type input "00:09:09"
click at [505, 331] on button "guardar" at bounding box center [503, 339] width 40 height 17
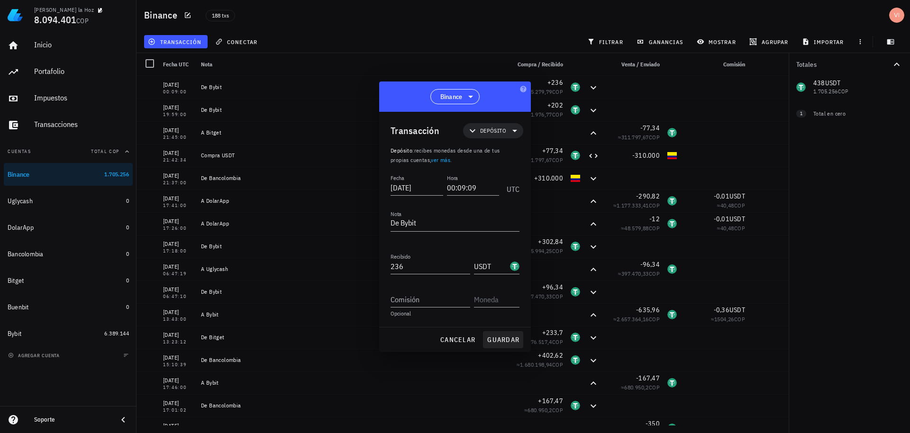
type input "2025-09-11"
type input "00:09:00"
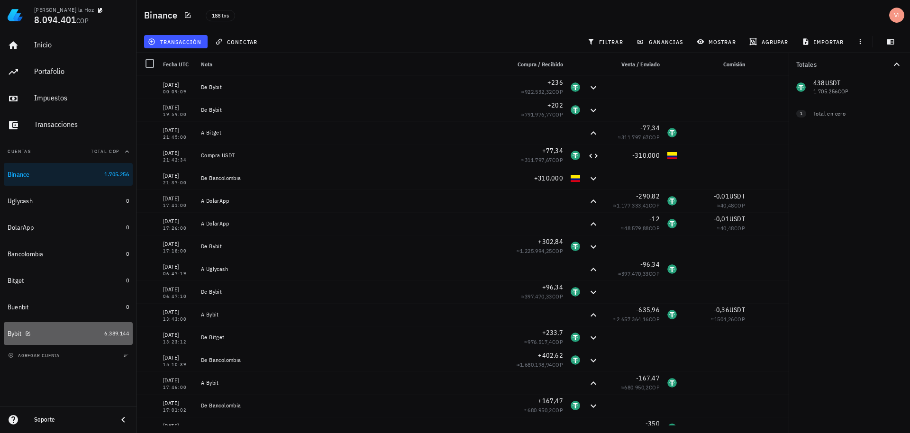
click at [70, 333] on div "Bybit" at bounding box center [54, 333] width 93 height 9
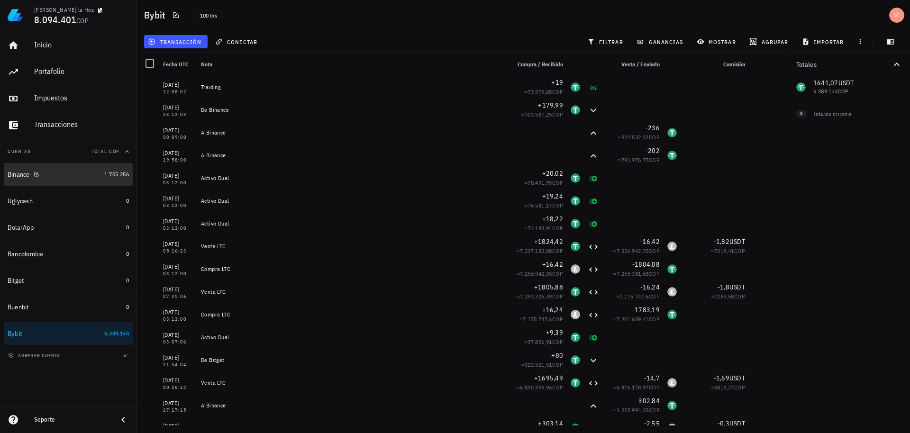
click at [75, 169] on div "Binance" at bounding box center [54, 174] width 93 height 20
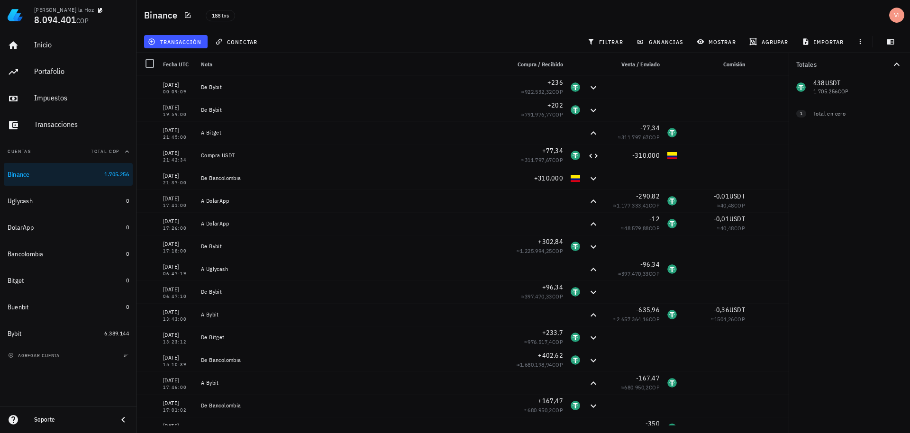
click at [162, 34] on div "transacción" at bounding box center [175, 41] width 67 height 17
click at [168, 39] on span "transacción" at bounding box center [176, 42] width 52 height 8
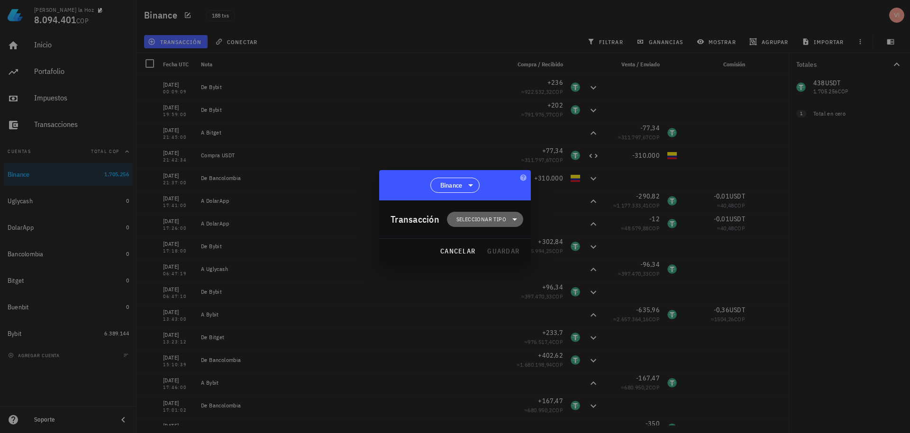
click at [488, 223] on span "Seleccionar tipo" at bounding box center [481, 219] width 50 height 9
click at [491, 295] on div "Transferencia" at bounding box center [491, 299] width 88 height 19
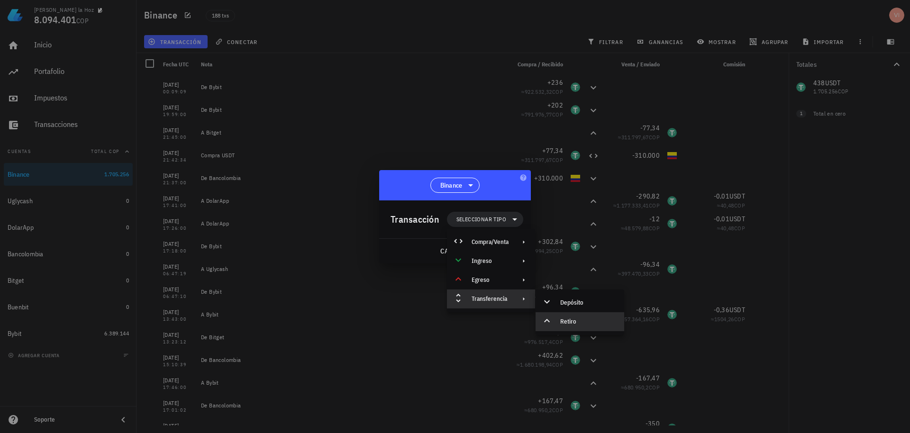
click at [569, 320] on div "Retiro" at bounding box center [588, 322] width 56 height 8
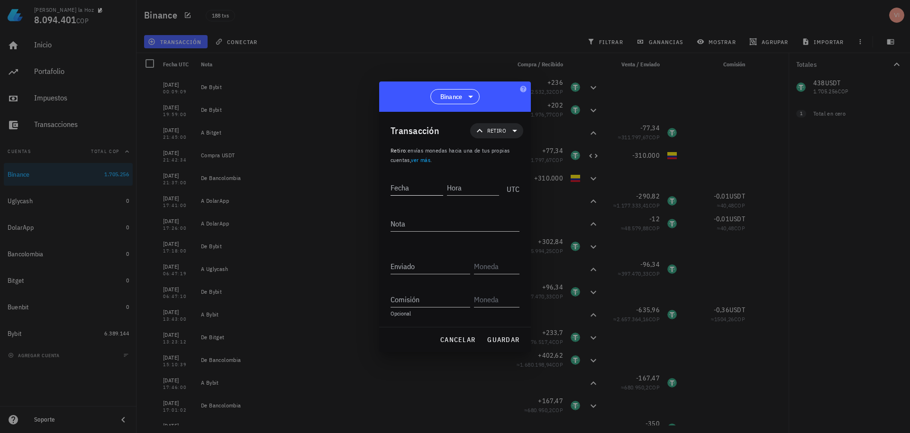
click at [415, 194] on input "Fecha" at bounding box center [417, 187] width 53 height 15
paste input "2025-09-11"
type input "2025-09-11"
click at [465, 191] on input "Hora" at bounding box center [473, 187] width 51 height 15
type input "20:00:00"
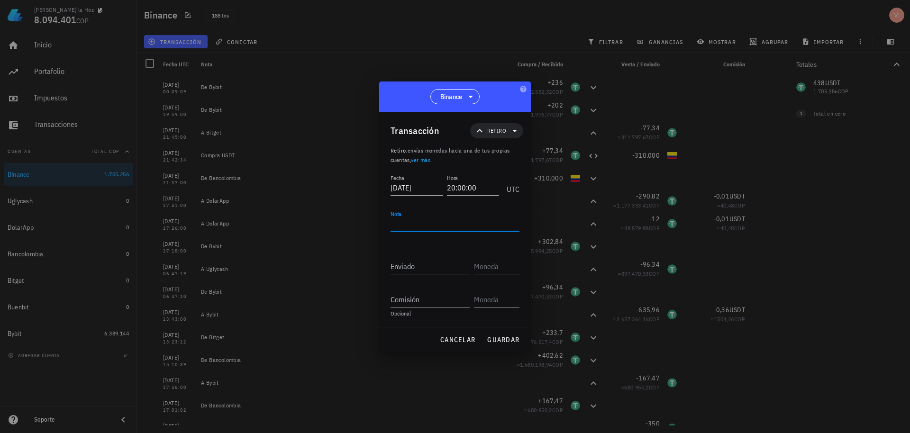
type textarea "2"
type textarea "D"
type textarea "A DolarApp"
click at [443, 264] on input "Enviado" at bounding box center [431, 266] width 80 height 15
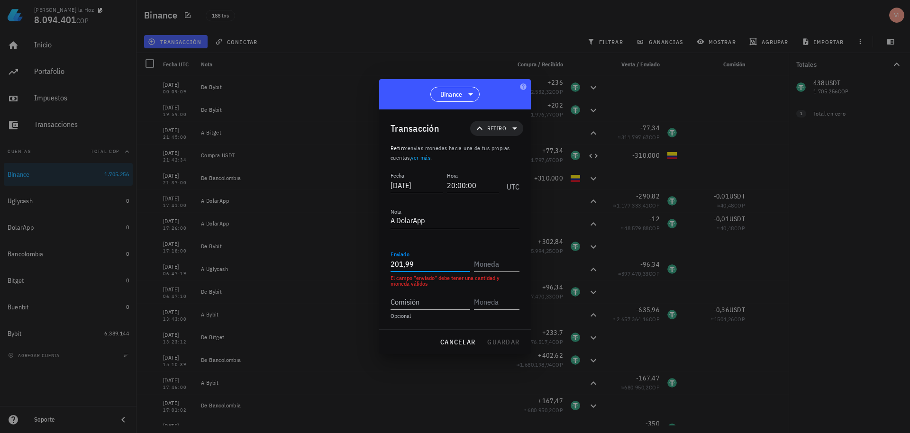
type input "201,99"
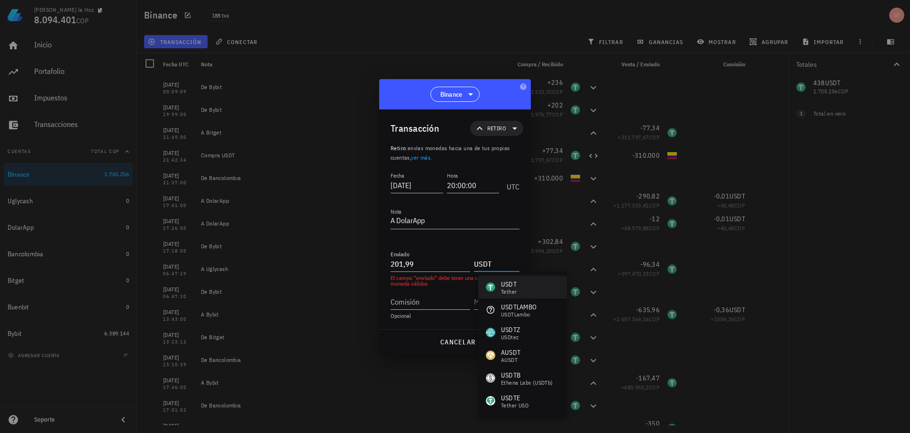
click at [495, 288] on div "USDT Tether" at bounding box center [501, 287] width 31 height 15
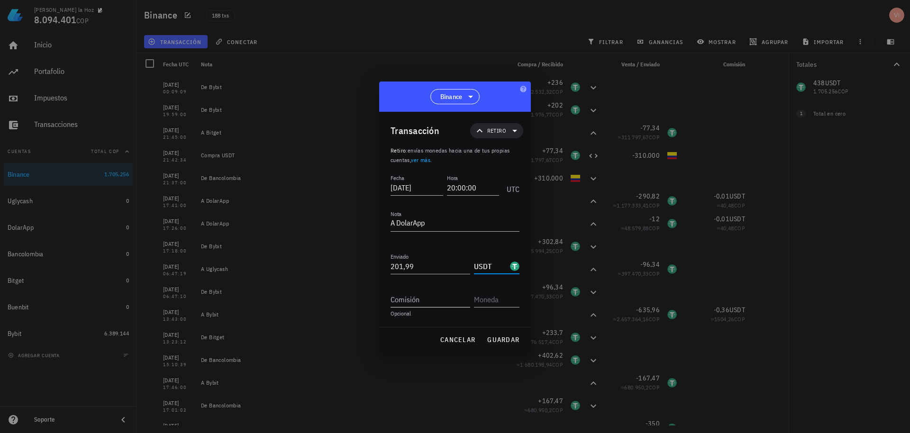
type input "USDT"
click at [416, 303] on input "Comisión" at bounding box center [431, 299] width 80 height 15
type input "0,01"
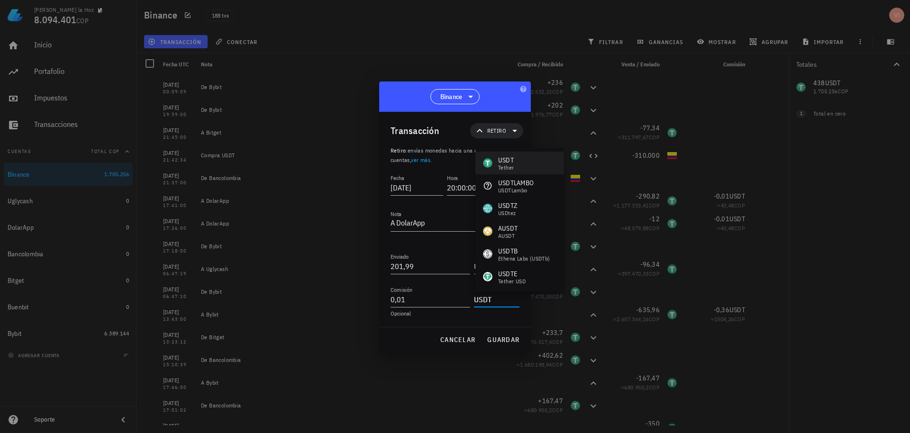
click at [504, 166] on div "Tether" at bounding box center [506, 168] width 16 height 6
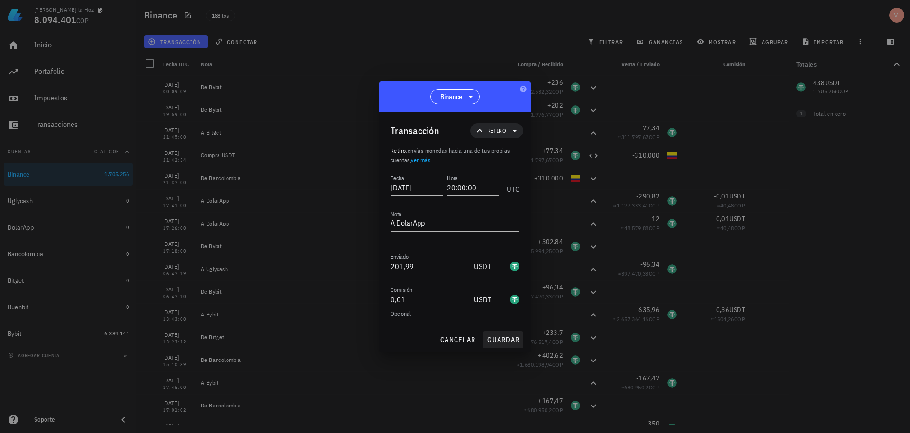
type input "USDT"
click at [494, 343] on span "guardar" at bounding box center [503, 340] width 33 height 9
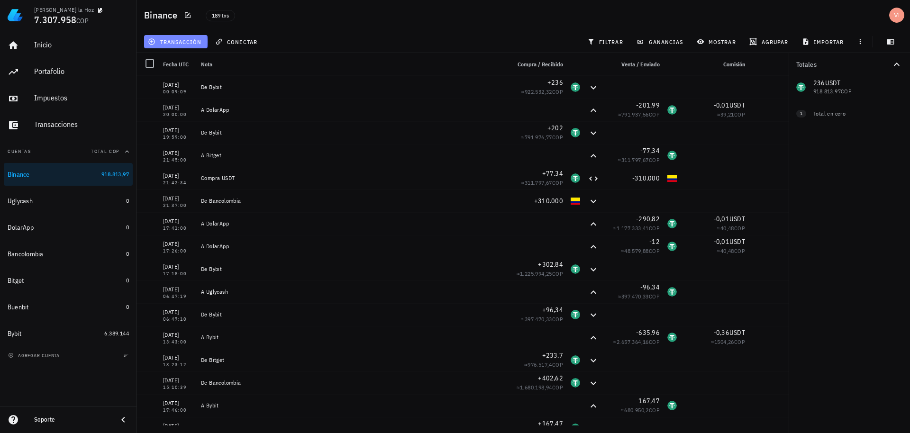
click at [189, 39] on span "transacción" at bounding box center [176, 42] width 52 height 8
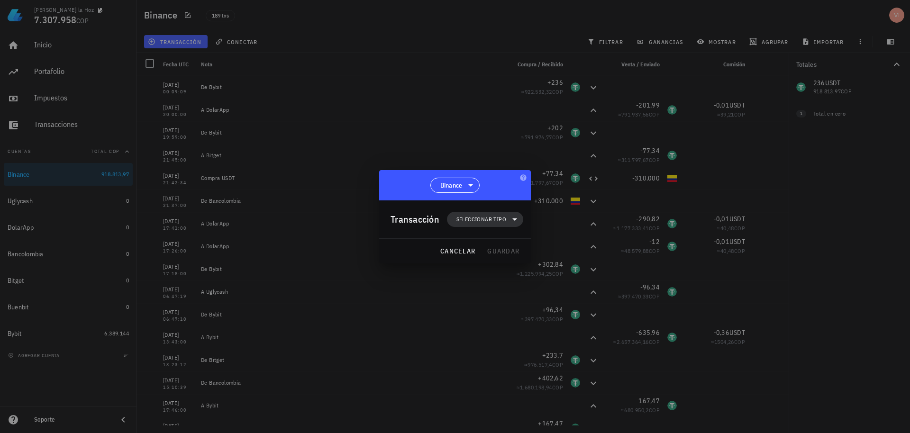
click at [475, 215] on span "Seleccionar tipo" at bounding box center [481, 219] width 50 height 9
drag, startPoint x: 500, startPoint y: 309, endPoint x: 485, endPoint y: 301, distance: 17.0
click at [485, 301] on div "Compra/Venta Ingreso Egreso Transferencia" at bounding box center [491, 270] width 88 height 83
click at [485, 301] on div "Transferencia" at bounding box center [490, 299] width 37 height 8
click at [557, 323] on div "Retiro" at bounding box center [580, 321] width 89 height 19
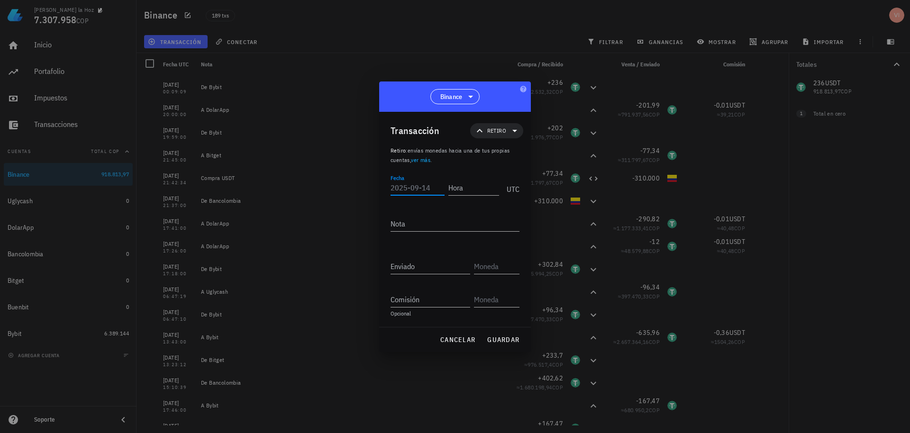
click at [409, 194] on input "Fecha" at bounding box center [418, 187] width 54 height 15
paste input "2025-09-11"
type input "2025-09-12"
click at [483, 186] on input "Hora" at bounding box center [472, 187] width 54 height 15
type input "14:05:00"
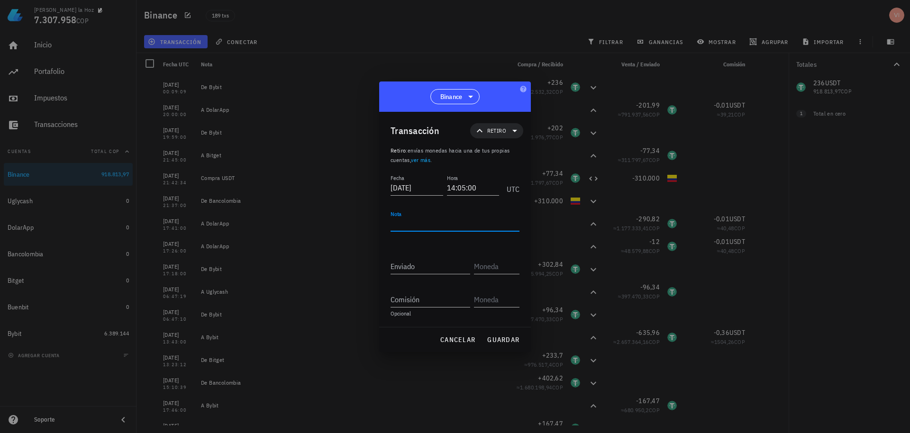
type textarea "D"
type textarea "A DolarApp"
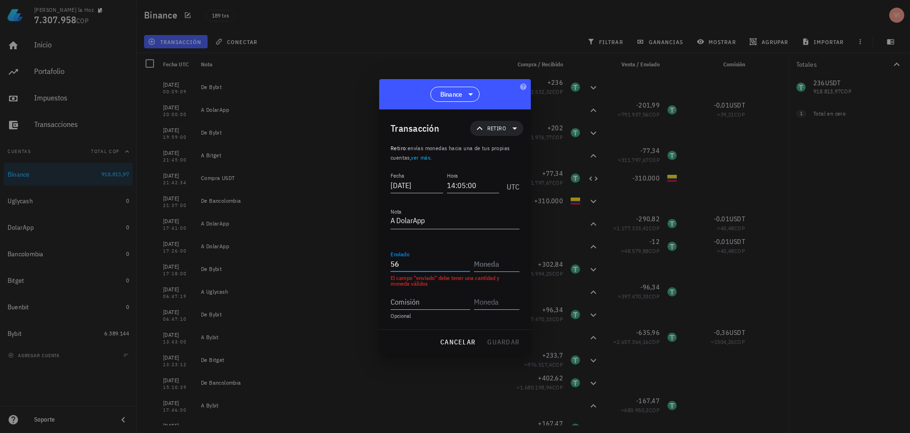
type input "56"
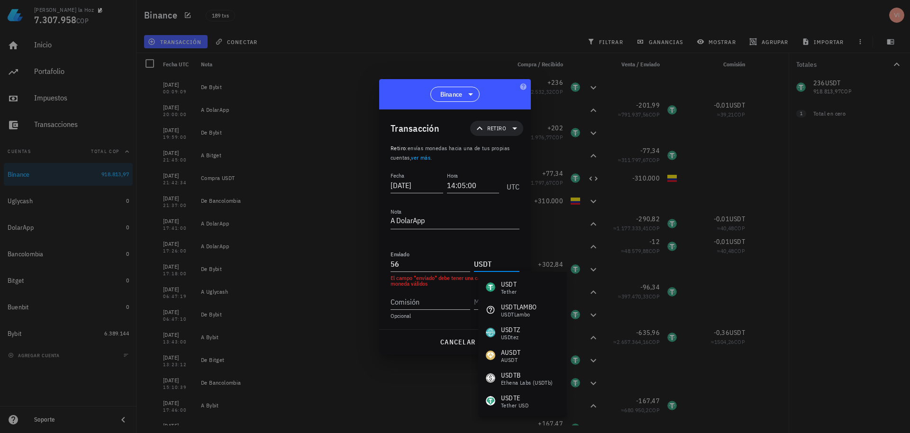
click at [524, 277] on div "USDT Tether" at bounding box center [522, 287] width 89 height 23
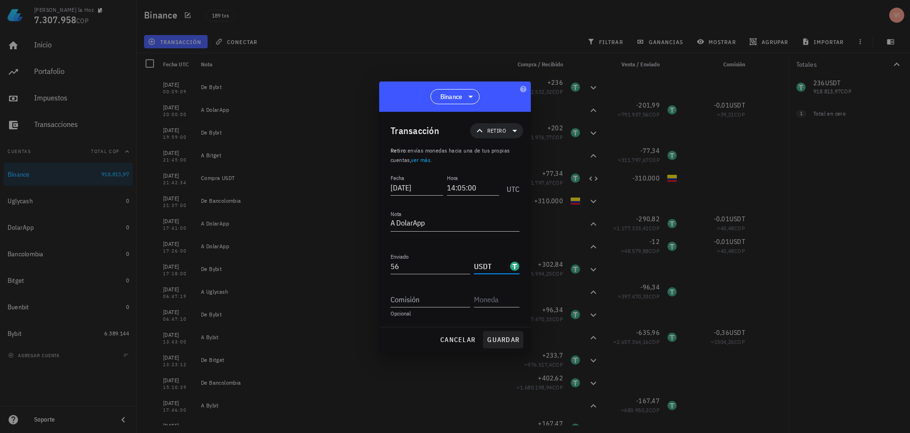
type input "USDT"
click at [501, 342] on span "guardar" at bounding box center [503, 340] width 33 height 9
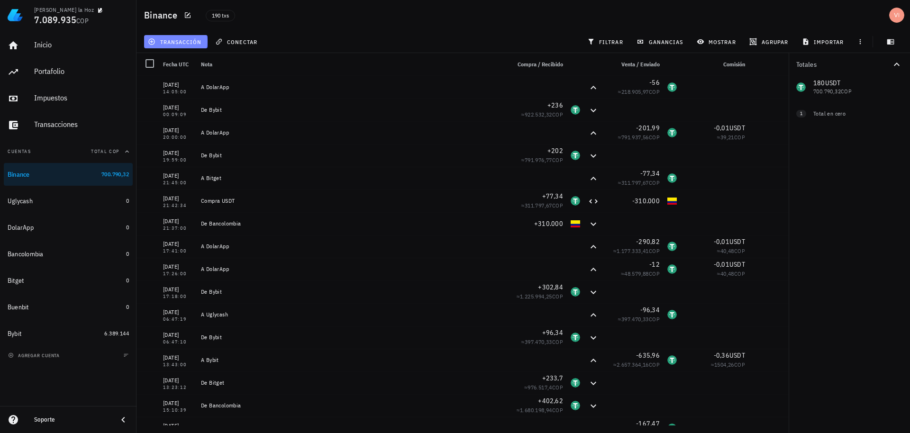
click at [176, 37] on button "transacción" at bounding box center [176, 41] width 64 height 13
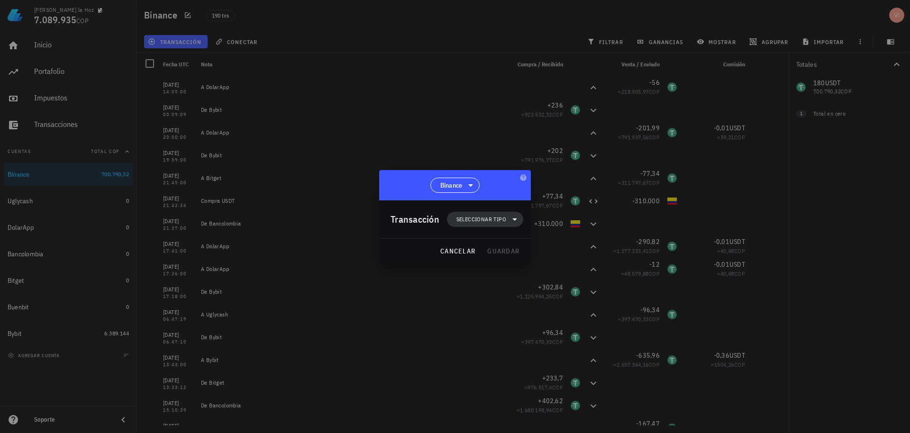
click at [468, 225] on span "Seleccionar tipo" at bounding box center [485, 219] width 65 height 15
click at [477, 300] on div "Transferencia" at bounding box center [490, 299] width 37 height 8
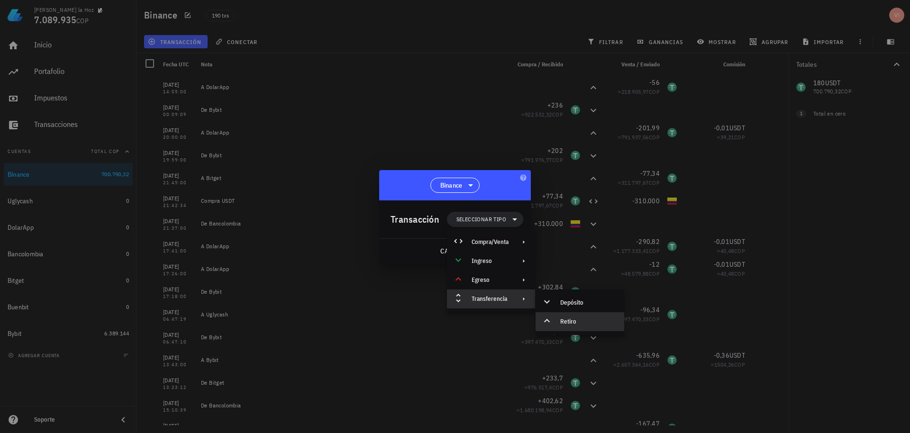
click at [578, 317] on div "Retiro" at bounding box center [580, 321] width 89 height 19
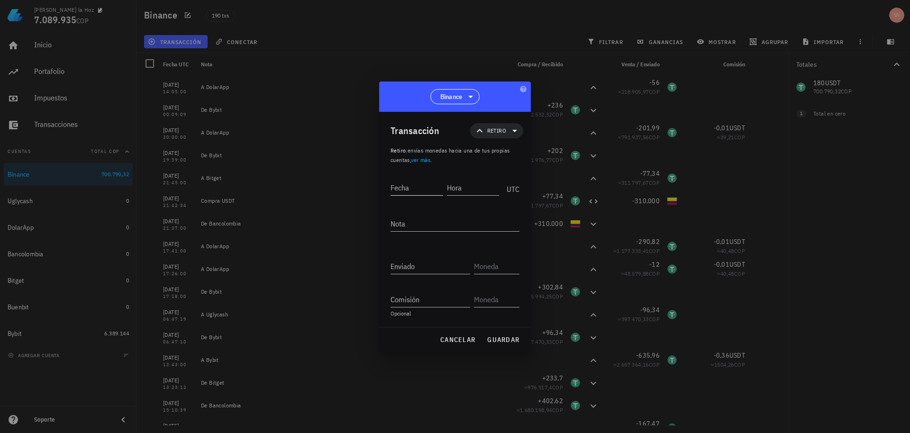
click at [406, 175] on div "Fecha" at bounding box center [419, 186] width 56 height 24
click at [417, 188] on input "Fecha" at bounding box center [417, 187] width 53 height 15
paste input "2025-09-11"
type input "2025-09-12"
click at [468, 187] on input "Hora" at bounding box center [473, 187] width 53 height 15
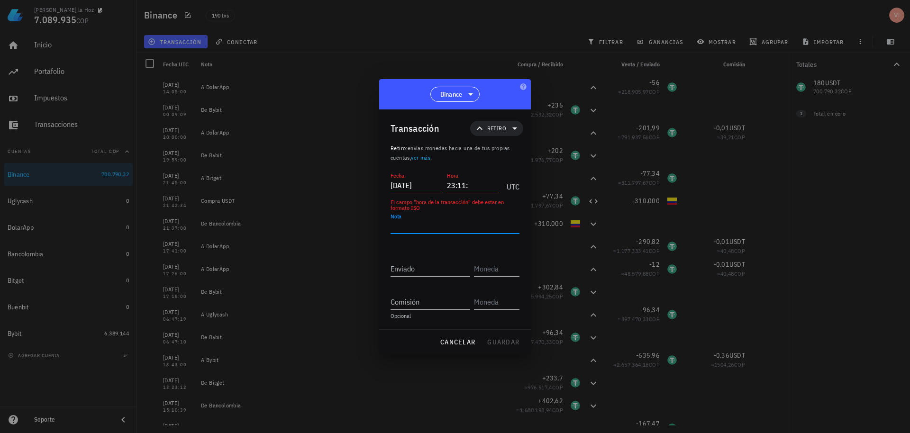
click at [474, 183] on input "23:11:" at bounding box center [473, 185] width 53 height 15
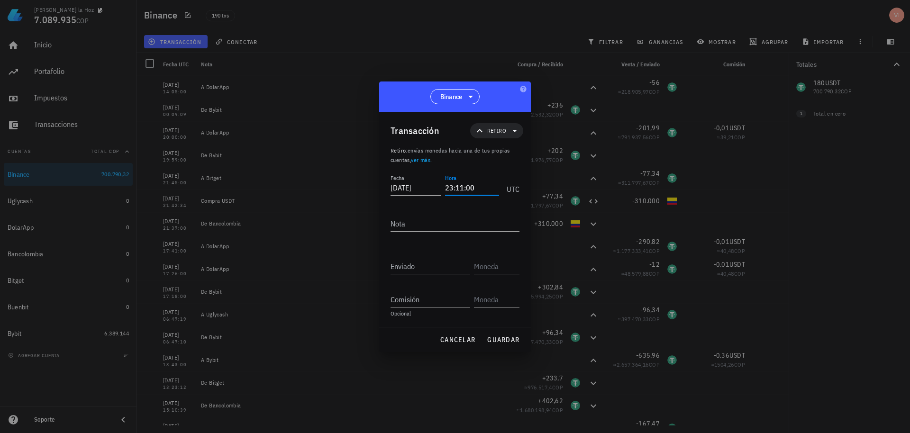
type input "23:11:00"
type textarea "A Bybit"
click at [400, 259] on div "Enviado" at bounding box center [431, 266] width 80 height 15
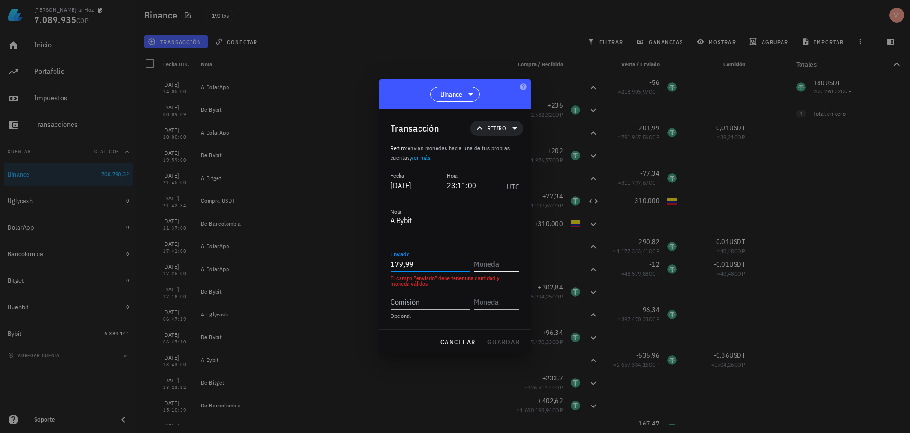
type input "179,99"
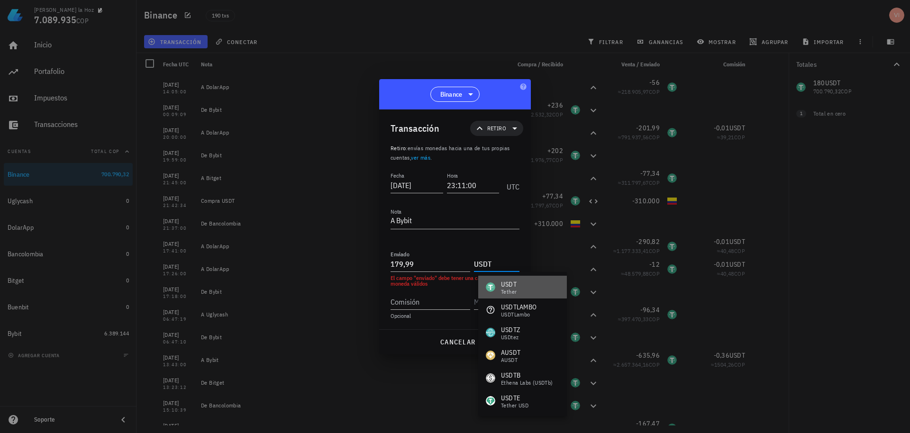
click at [494, 291] on div "USDT-icon" at bounding box center [490, 287] width 9 height 9
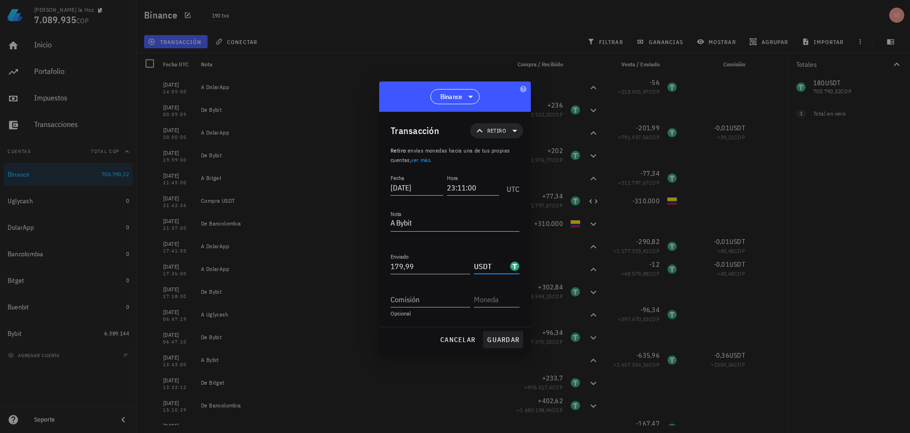
type input "USDT"
click at [501, 336] on span "guardar" at bounding box center [503, 340] width 33 height 9
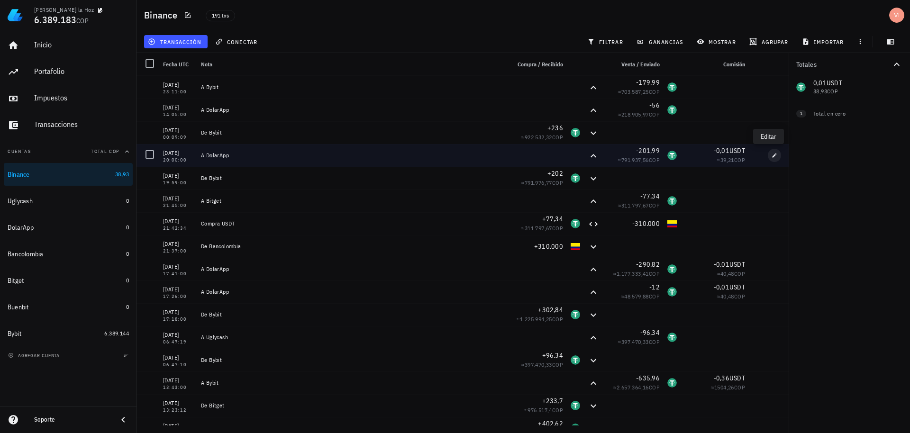
click at [768, 152] on button "button" at bounding box center [774, 155] width 13 height 13
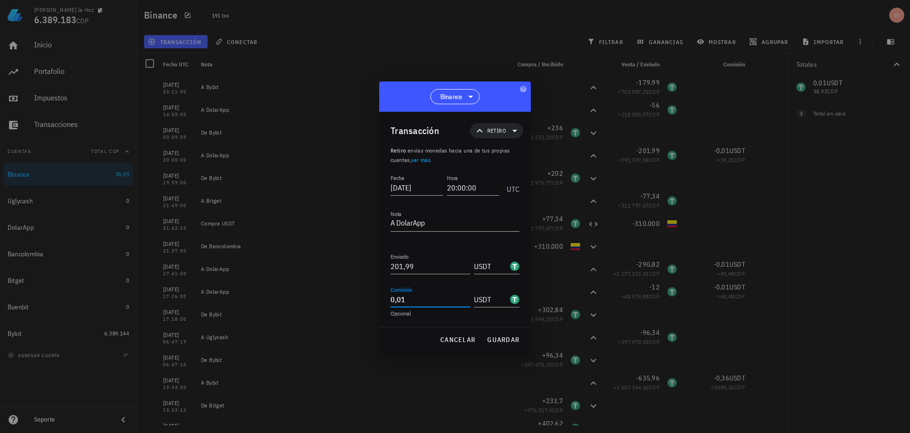
drag, startPoint x: 401, startPoint y: 301, endPoint x: 428, endPoint y: 301, distance: 26.1
click at [428, 301] on input "0,01" at bounding box center [431, 299] width 80 height 15
click at [505, 338] on span "guardar" at bounding box center [503, 340] width 33 height 9
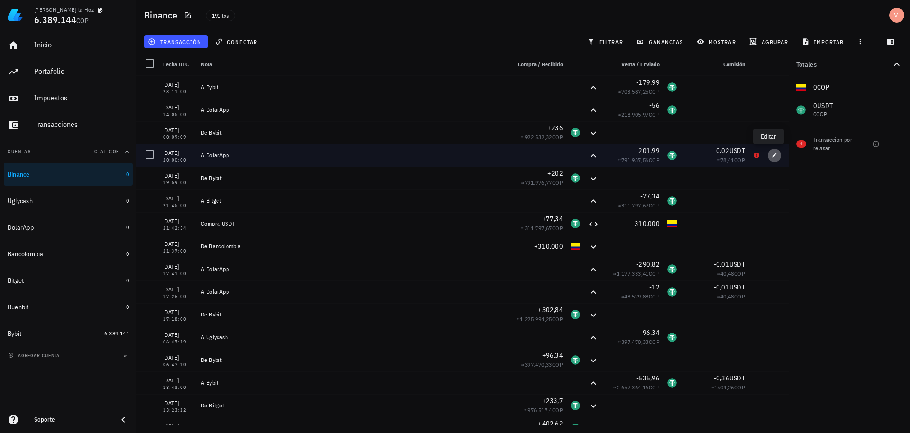
click at [772, 153] on icon "button" at bounding box center [775, 156] width 6 height 6
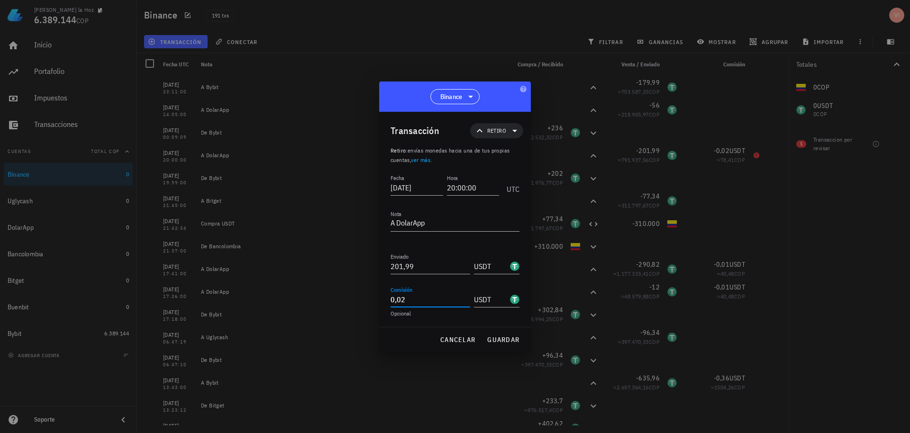
click at [420, 299] on input "0,02" at bounding box center [431, 299] width 80 height 15
type input "1"
click at [501, 338] on span "guardar" at bounding box center [503, 340] width 33 height 9
type input "0,02"
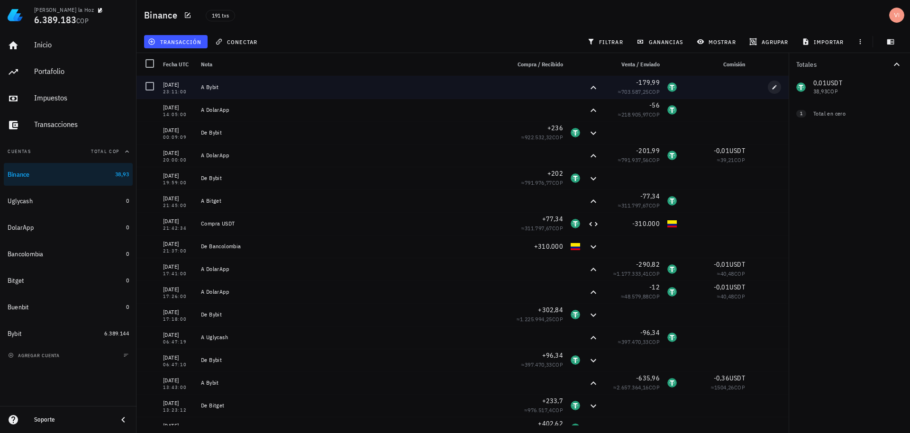
click at [768, 92] on button "button" at bounding box center [774, 87] width 13 height 13
type input "2025-09-12"
type input "23:11:00"
type textarea "A Bybit"
type input "179,99"
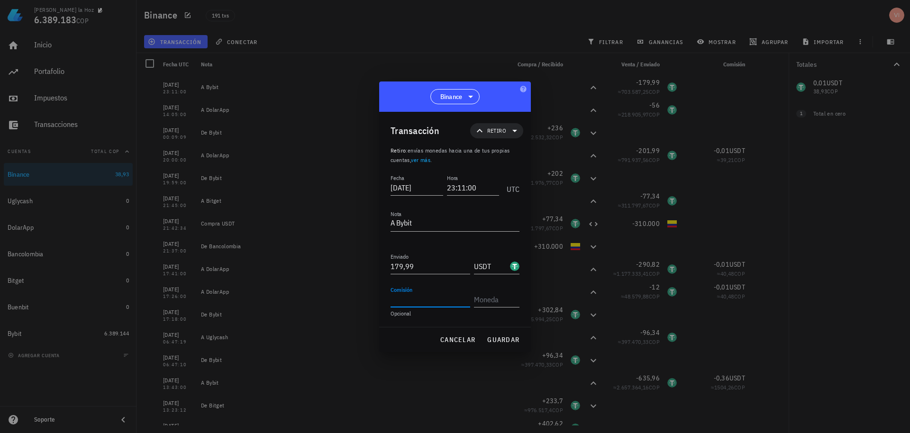
click at [419, 304] on input "Comisión" at bounding box center [431, 299] width 80 height 15
type input "0,01"
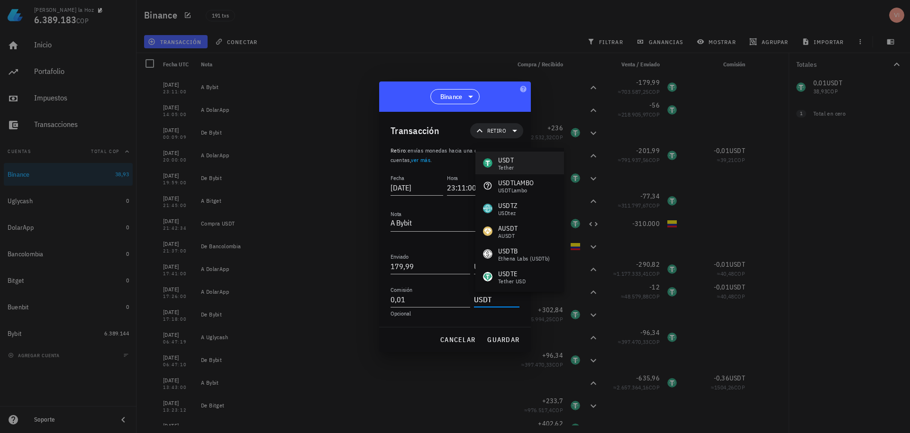
click at [506, 165] on div "Tether" at bounding box center [506, 168] width 16 height 6
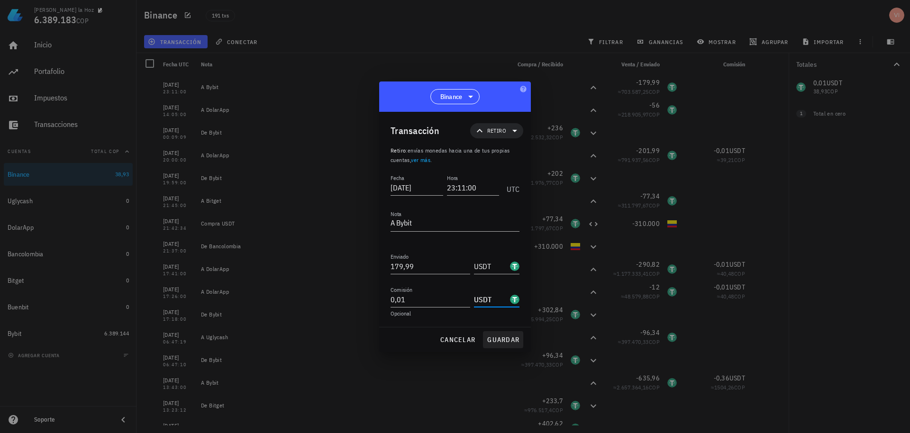
type input "USDT"
click at [497, 342] on span "guardar" at bounding box center [503, 340] width 33 height 9
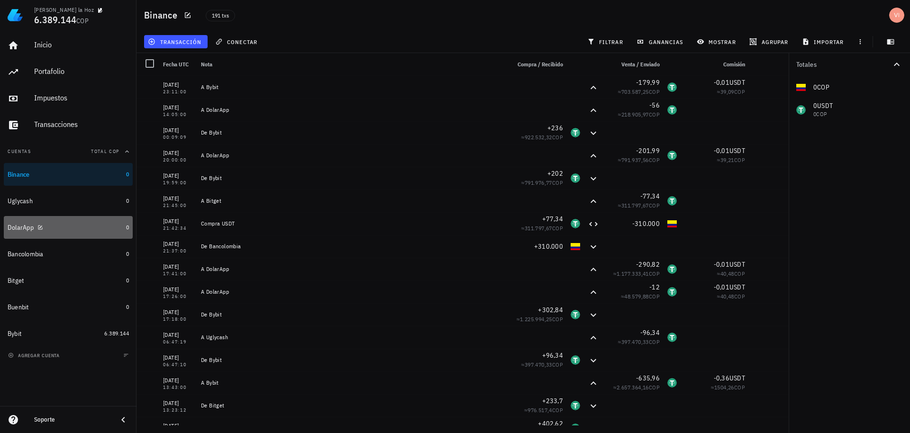
click at [52, 228] on div "DolarApp" at bounding box center [65, 227] width 115 height 9
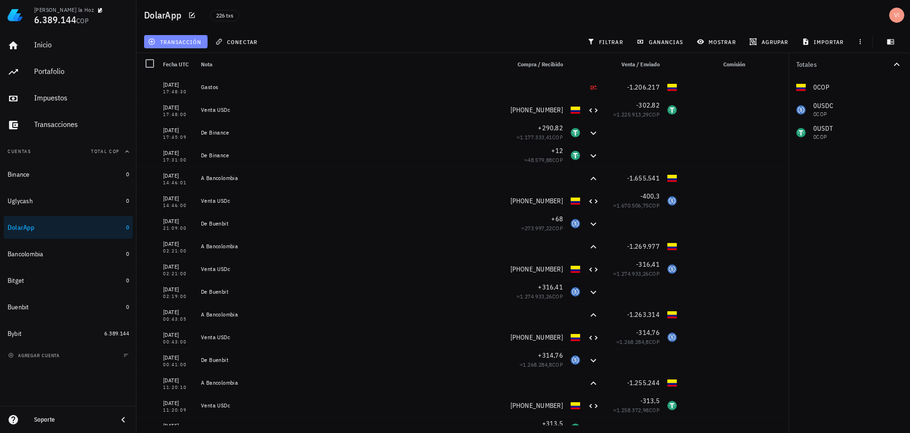
click at [165, 47] on button "transacción" at bounding box center [176, 41] width 64 height 13
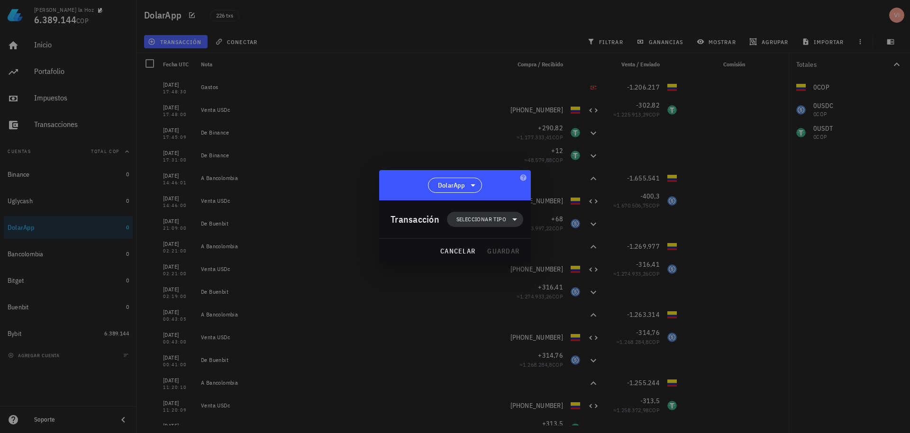
click at [491, 226] on span "Seleccionar tipo" at bounding box center [485, 219] width 65 height 15
click at [495, 303] on div "Transferencia" at bounding box center [491, 299] width 88 height 19
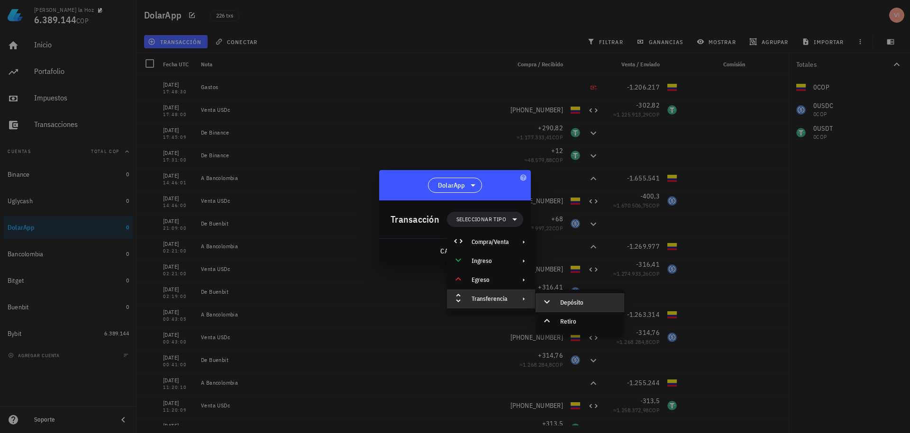
click at [553, 306] on div at bounding box center [548, 302] width 11 height 11
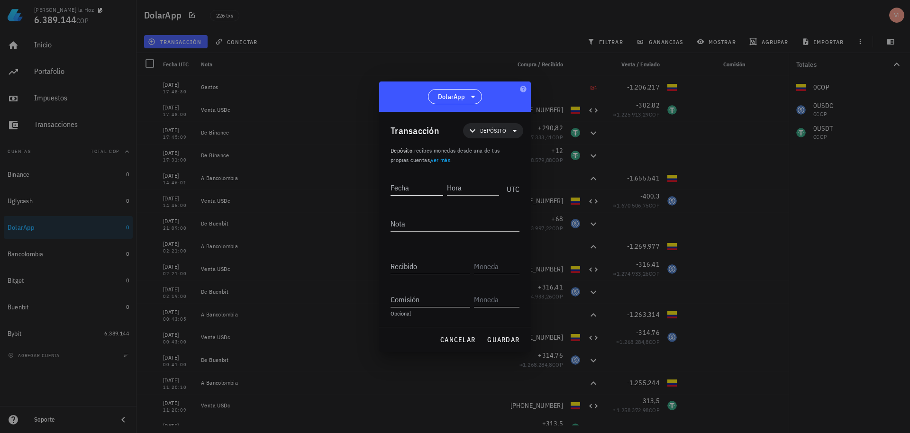
click at [415, 196] on div "Fecha" at bounding box center [419, 186] width 56 height 24
click at [397, 194] on input "Fecha" at bounding box center [417, 187] width 53 height 15
paste input "2025-09-11"
type input "2025-09-11"
type input "20:05:00"
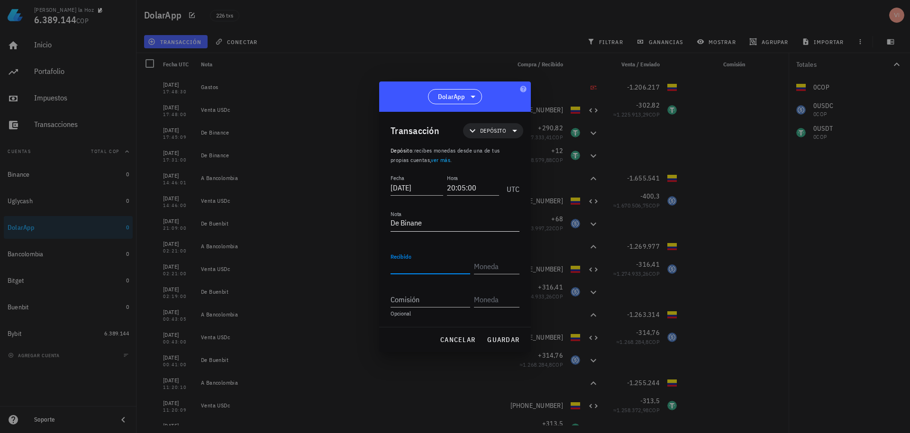
click at [463, 219] on textarea "De Binane" at bounding box center [455, 223] width 129 height 15
type textarea "De Binance"
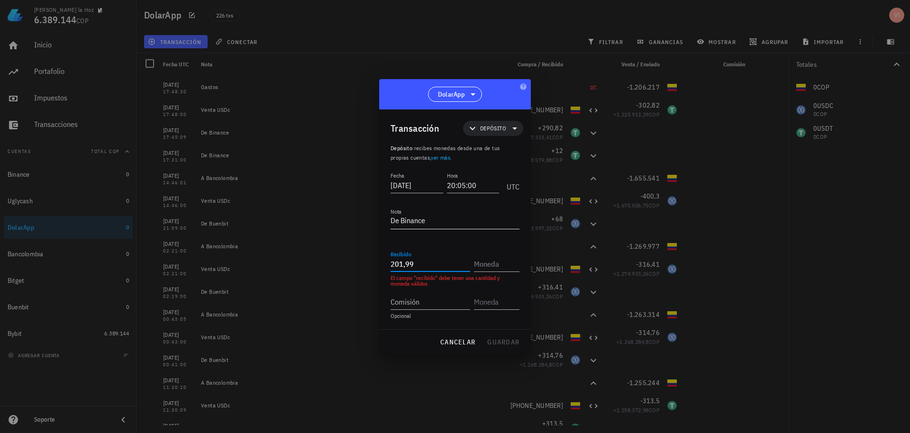
type input "201,99"
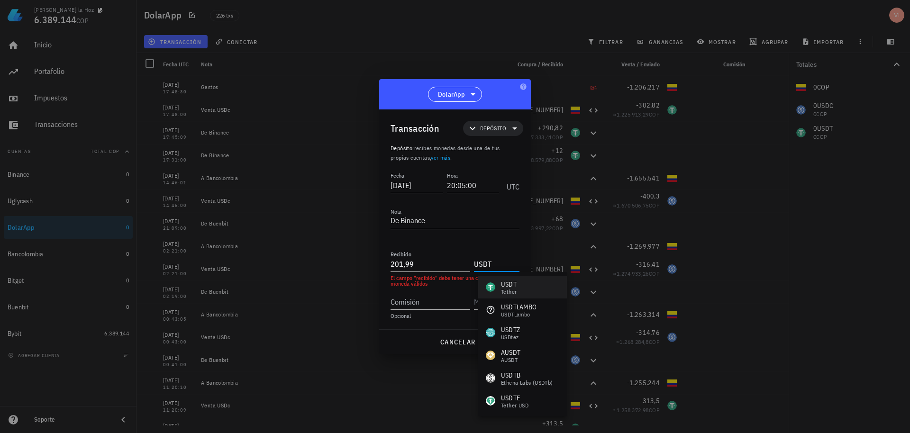
click at [492, 290] on div "USDT-icon" at bounding box center [490, 287] width 9 height 9
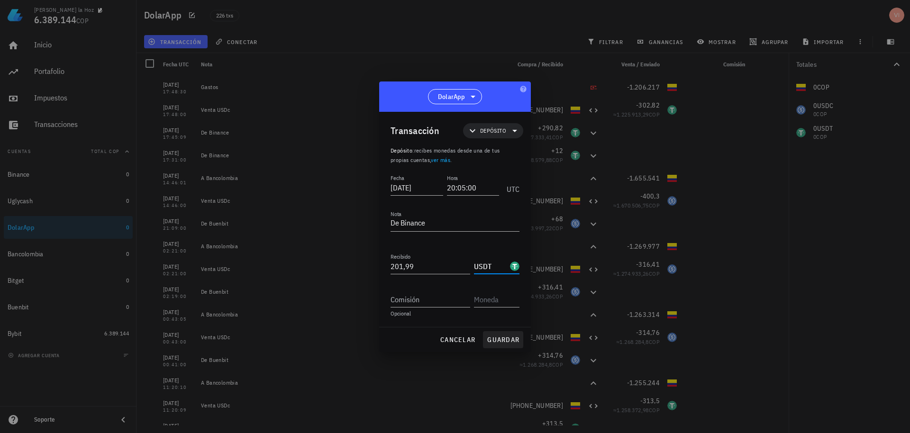
type input "USDT"
click at [493, 344] on button "guardar" at bounding box center [503, 339] width 40 height 17
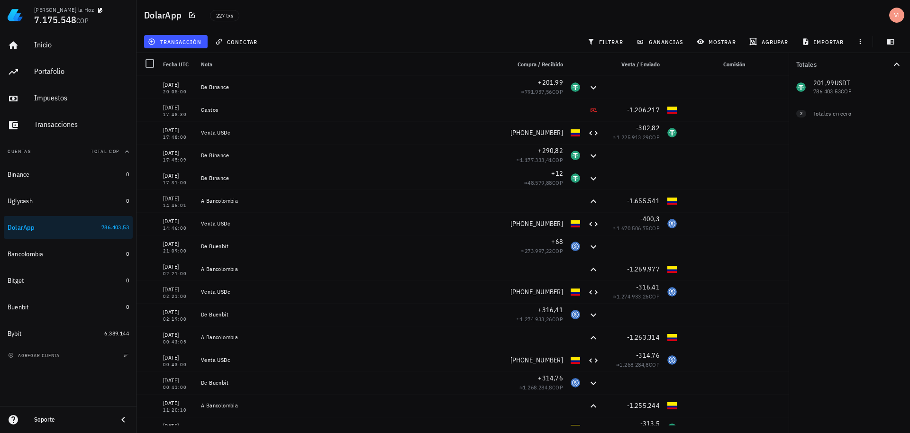
click at [178, 51] on div "transacción conectar filtrar ganancias mostrar agrupar importar" at bounding box center [523, 41] width 762 height 23
click at [171, 39] on span "transacción" at bounding box center [176, 42] width 52 height 8
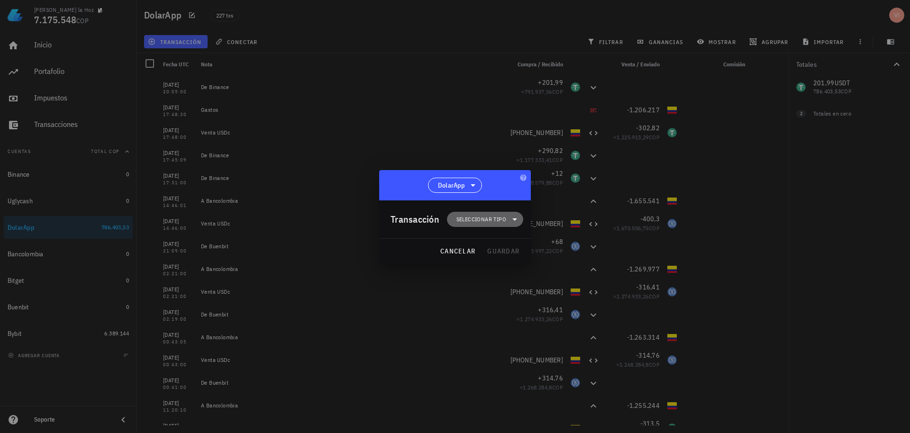
click at [493, 217] on span "Seleccionar tipo" at bounding box center [481, 219] width 50 height 9
click at [500, 301] on div "Transferencia" at bounding box center [490, 299] width 37 height 8
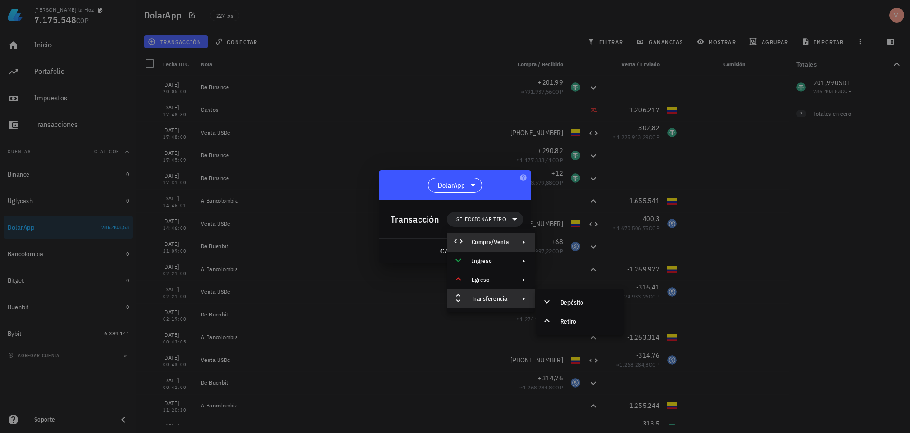
click at [505, 237] on div "Compra/Venta" at bounding box center [491, 242] width 88 height 19
click at [506, 256] on div "Ingreso" at bounding box center [491, 261] width 88 height 19
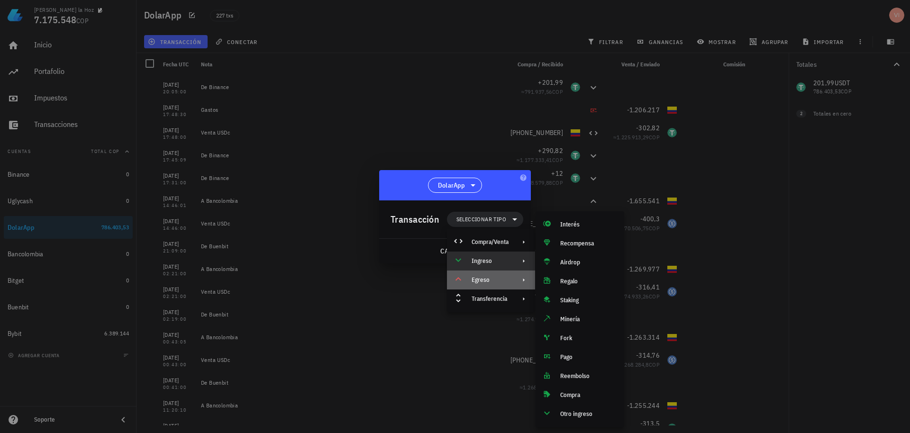
click at [511, 284] on div "Egreso" at bounding box center [491, 280] width 88 height 19
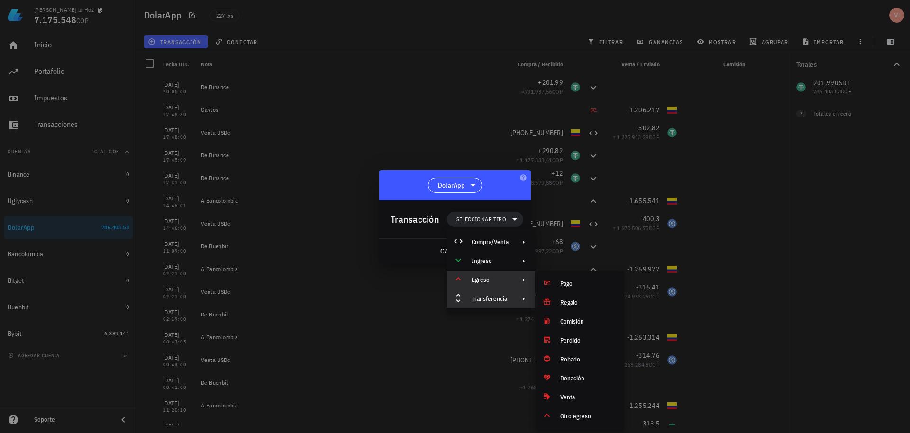
click at [511, 303] on div "Transferencia" at bounding box center [491, 299] width 88 height 19
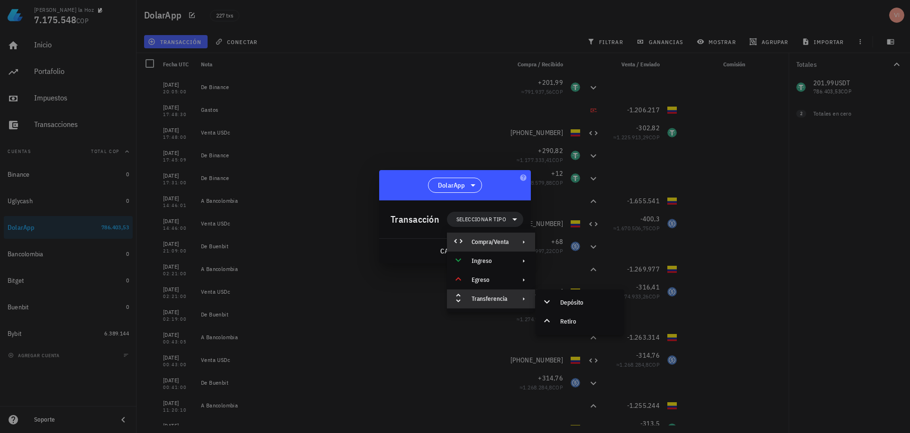
click at [495, 241] on div "Compra/Venta" at bounding box center [490, 242] width 37 height 8
click at [568, 248] on div "Compra/Venta" at bounding box center [588, 246] width 56 height 8
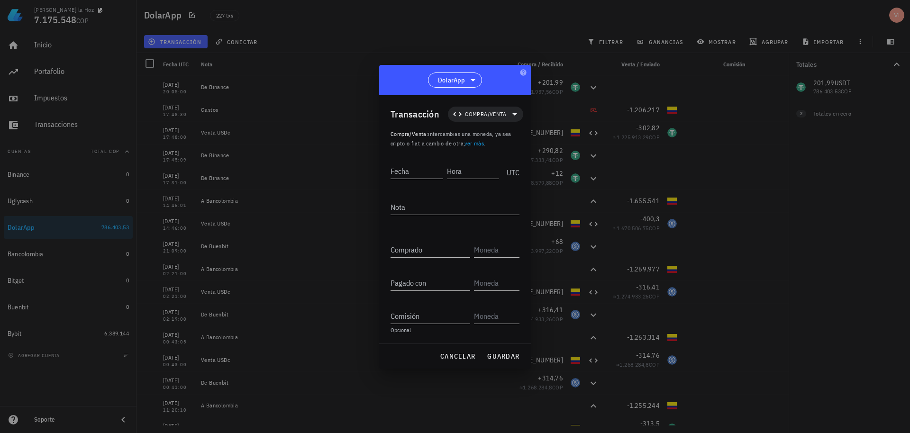
click at [411, 162] on div "Fecha" at bounding box center [419, 170] width 56 height 24
click at [425, 173] on input "Fecha" at bounding box center [418, 171] width 54 height 15
paste input "2025-09-11"
type input "2025-09-11"
click at [479, 172] on input "Hora" at bounding box center [473, 171] width 51 height 15
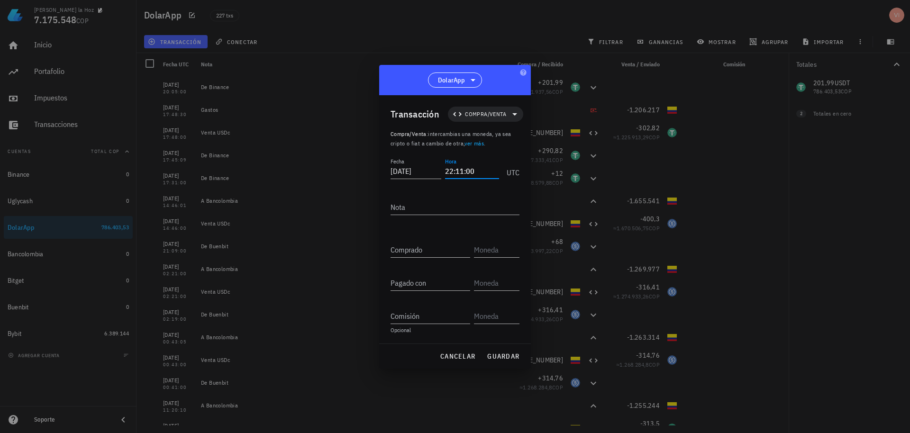
type input "22:11:00"
type textarea "Venta USDc"
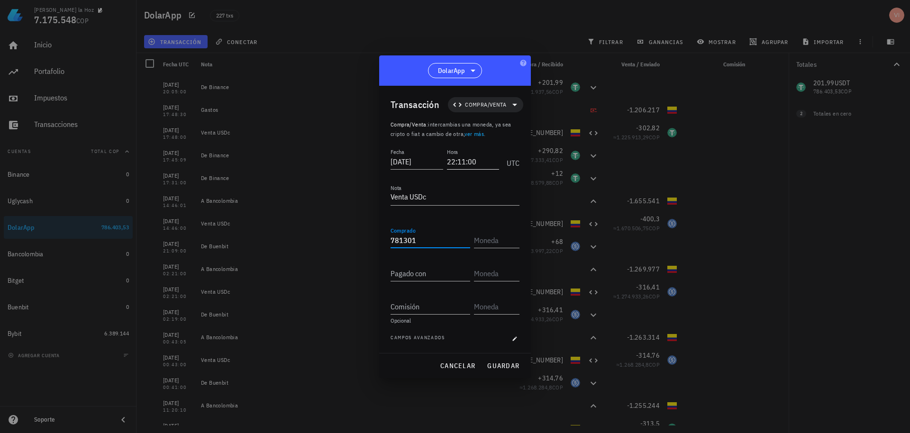
type input "781.301"
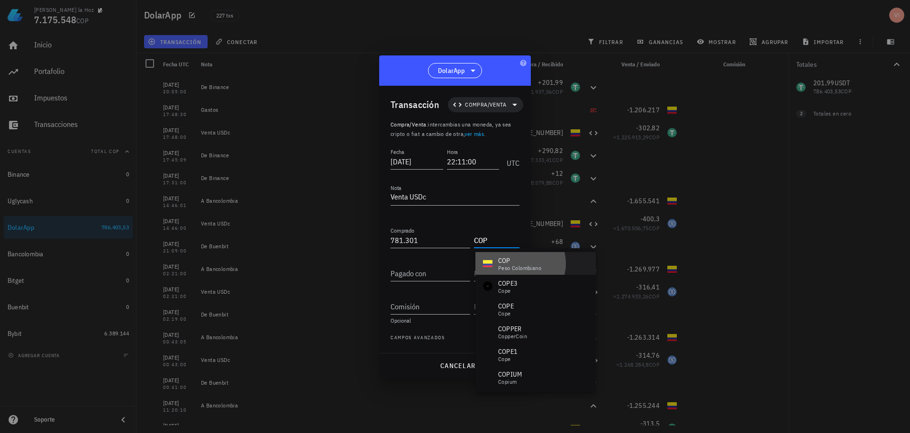
click at [502, 265] on div "peso colombiano" at bounding box center [519, 268] width 43 height 6
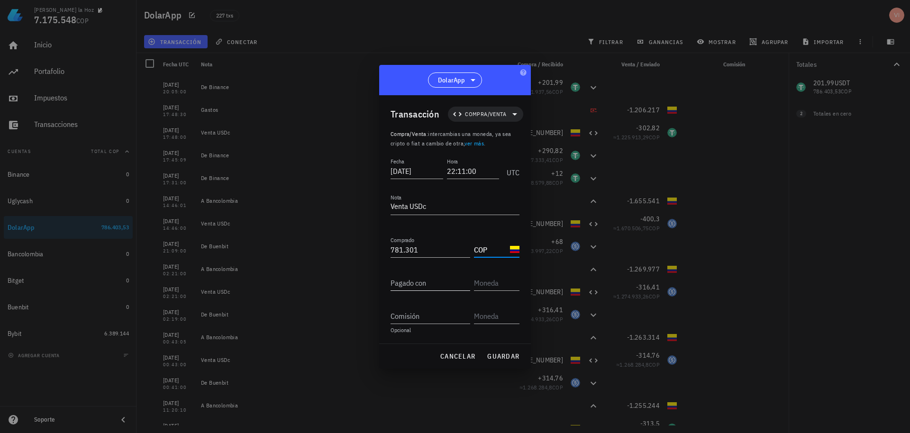
type input "COP"
click at [426, 283] on input "Pagado con" at bounding box center [431, 282] width 80 height 15
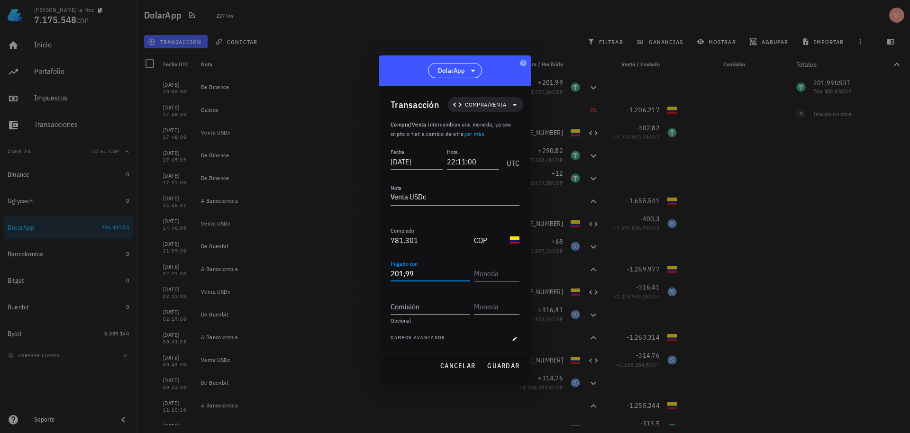
type input "201,99"
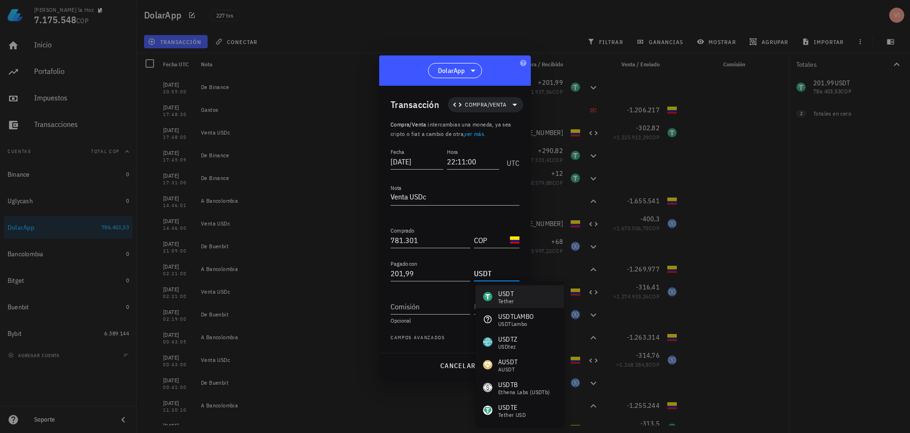
click at [521, 300] on div "USDT Tether" at bounding box center [519, 296] width 89 height 23
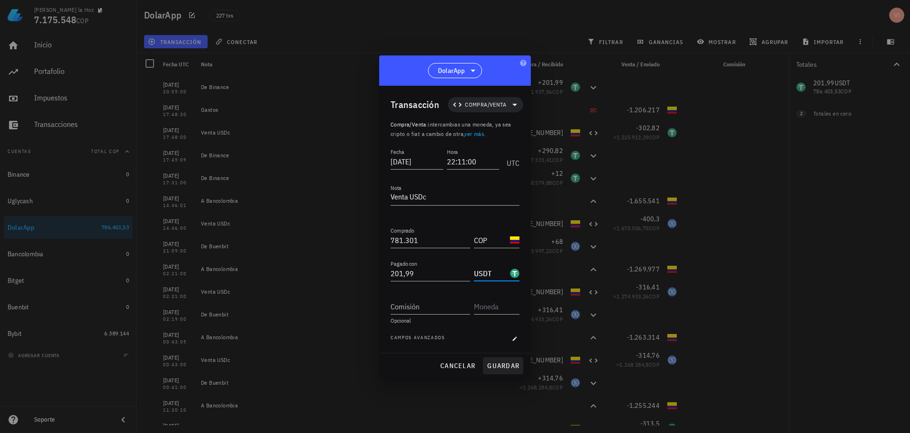
type input "USDT"
click at [493, 361] on button "guardar" at bounding box center [503, 365] width 40 height 17
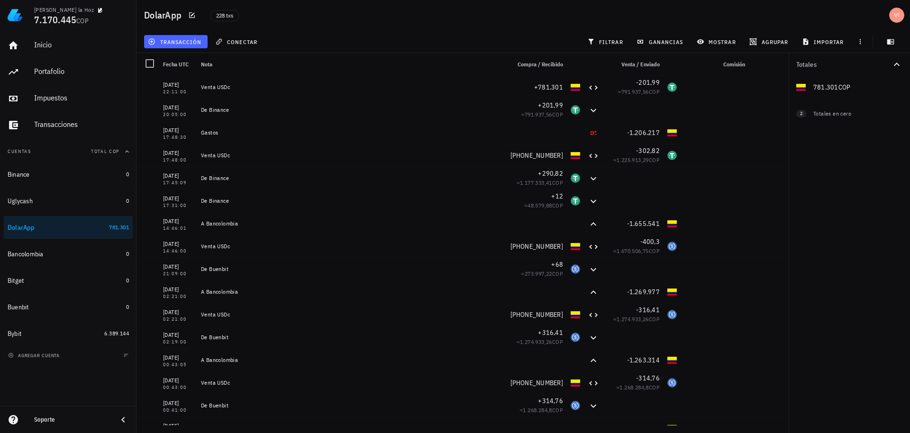
click at [178, 38] on span "transacción" at bounding box center [176, 42] width 52 height 8
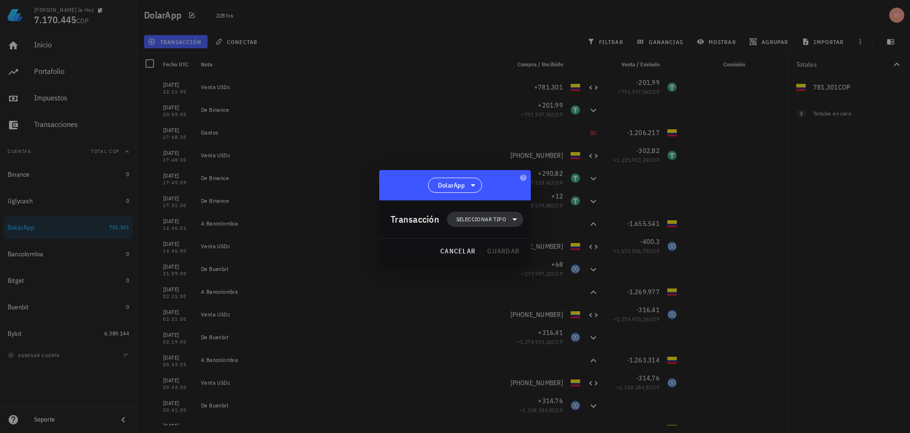
click at [463, 216] on span "Seleccionar tipo" at bounding box center [481, 219] width 50 height 9
click at [498, 284] on div "Egreso" at bounding box center [491, 280] width 88 height 19
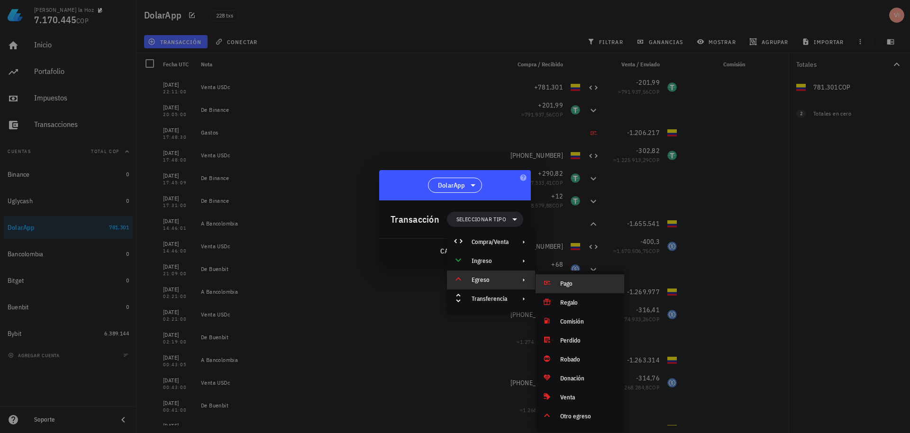
click at [567, 287] on div "Pago" at bounding box center [588, 284] width 56 height 8
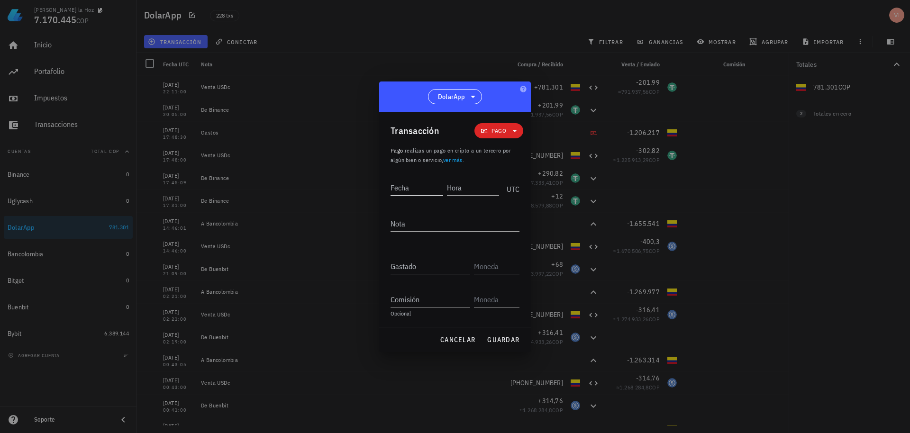
click at [408, 181] on input "Fecha" at bounding box center [417, 187] width 53 height 15
paste input "2025-09-11"
type input "2025-09-11"
click at [479, 189] on input "Hora" at bounding box center [473, 187] width 51 height 15
type input "1"
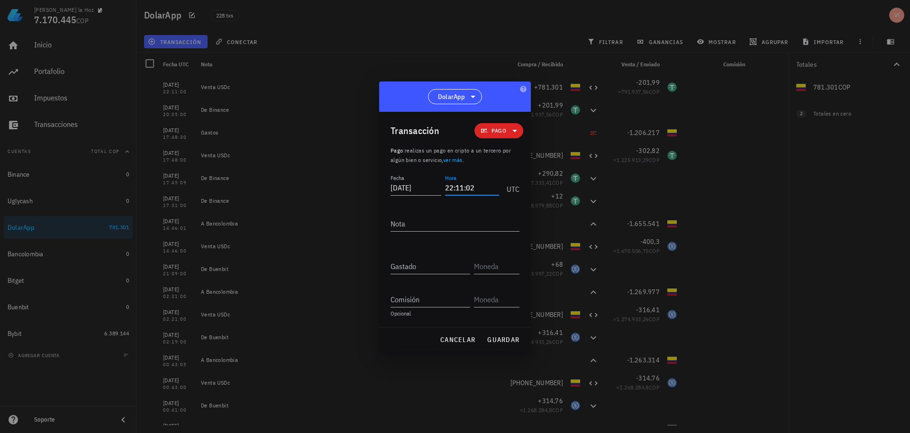
type input "22:11:02"
type textarea "Gastos"
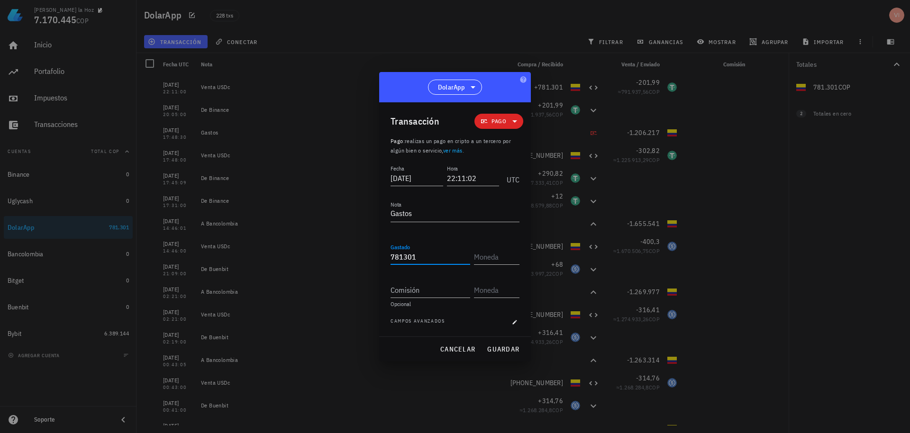
type input "781.301"
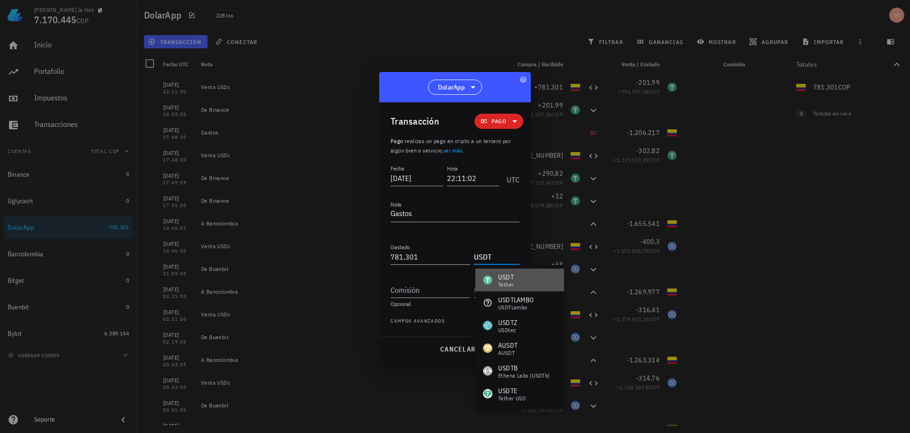
click at [526, 271] on div "USDT Tether" at bounding box center [519, 280] width 89 height 23
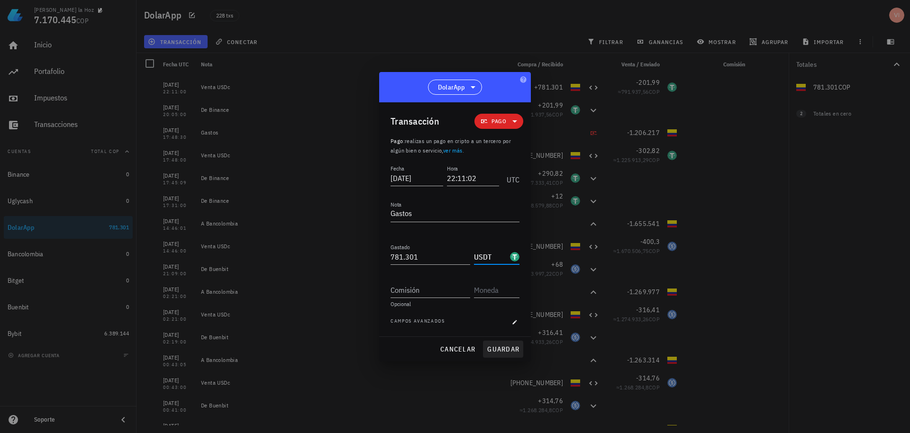
type input "USDT"
click at [499, 345] on span "guardar" at bounding box center [503, 349] width 33 height 9
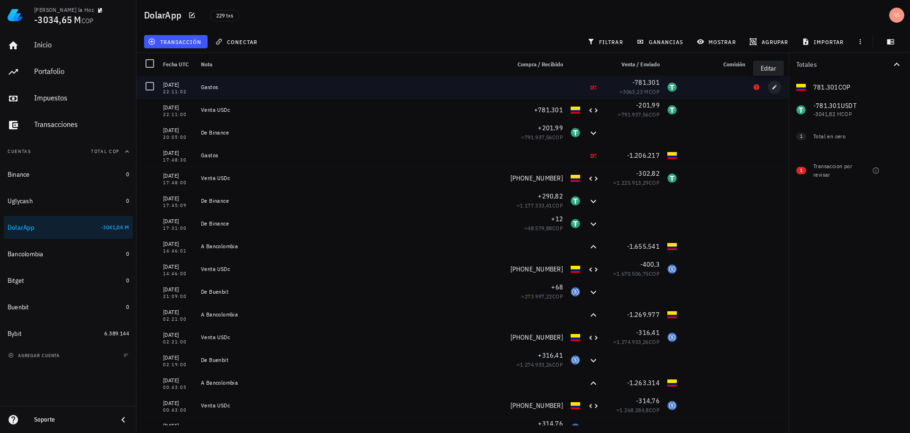
click at [772, 87] on icon "button" at bounding box center [775, 87] width 6 height 6
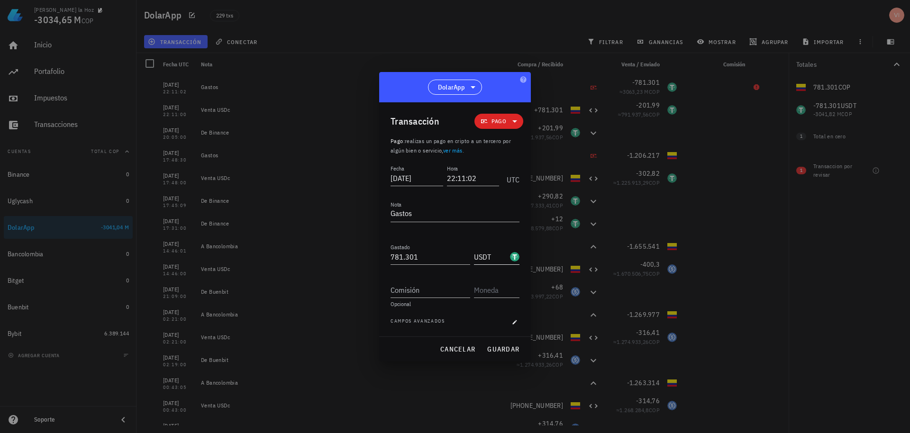
click at [504, 260] on input "USDT" at bounding box center [491, 256] width 34 height 15
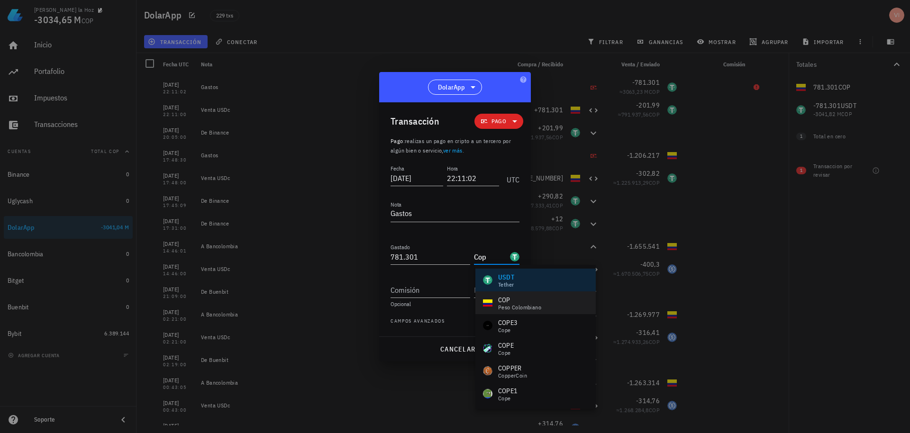
click at [507, 308] on div "peso colombiano" at bounding box center [519, 308] width 43 height 6
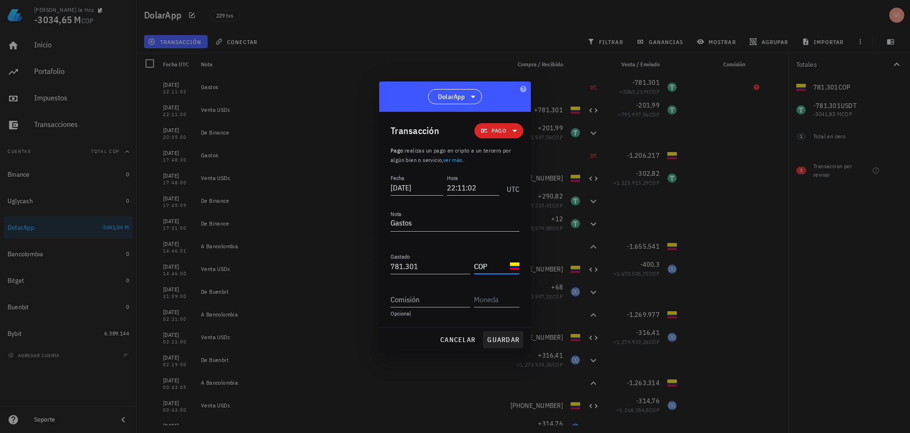
click at [503, 338] on span "guardar" at bounding box center [503, 340] width 33 height 9
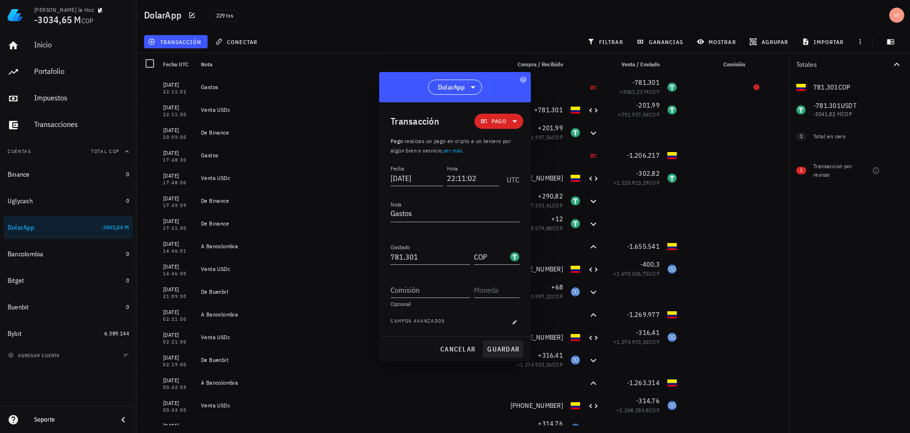
type input "USDT"
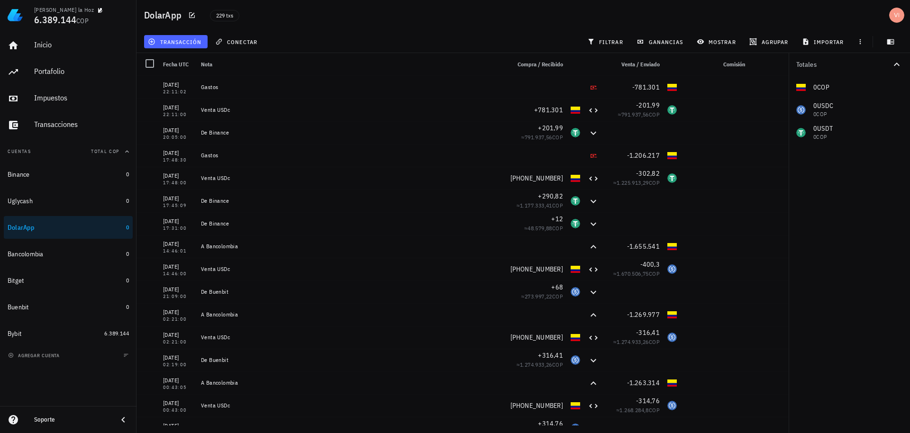
click at [191, 47] on button "transacción" at bounding box center [176, 41] width 64 height 13
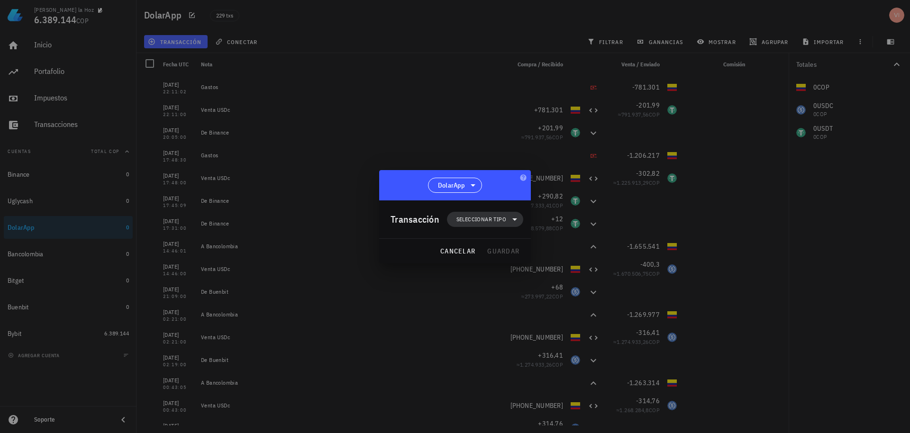
click at [497, 221] on span "Seleccionar tipo" at bounding box center [481, 219] width 50 height 9
click at [496, 296] on div "Transferencia" at bounding box center [490, 299] width 37 height 8
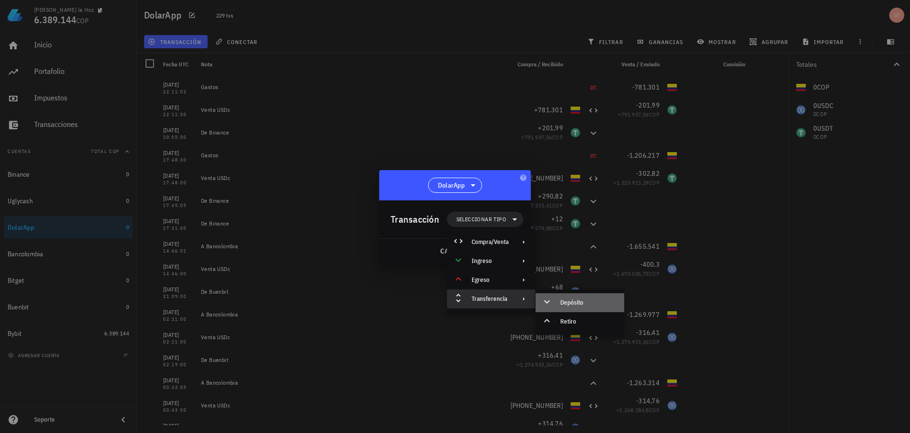
click at [564, 307] on div "Depósito" at bounding box center [580, 302] width 89 height 19
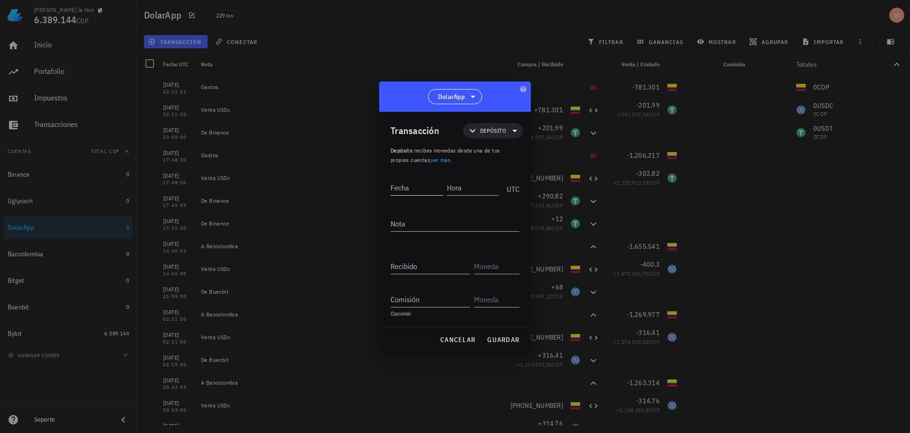
drag, startPoint x: 425, startPoint y: 203, endPoint x: 424, endPoint y: 196, distance: 7.3
click at [425, 203] on div at bounding box center [455, 205] width 129 height 7
click at [422, 193] on input "Fecha" at bounding box center [417, 187] width 53 height 15
paste input "2025-09-11"
drag, startPoint x: 440, startPoint y: 190, endPoint x: 385, endPoint y: 186, distance: 55.1
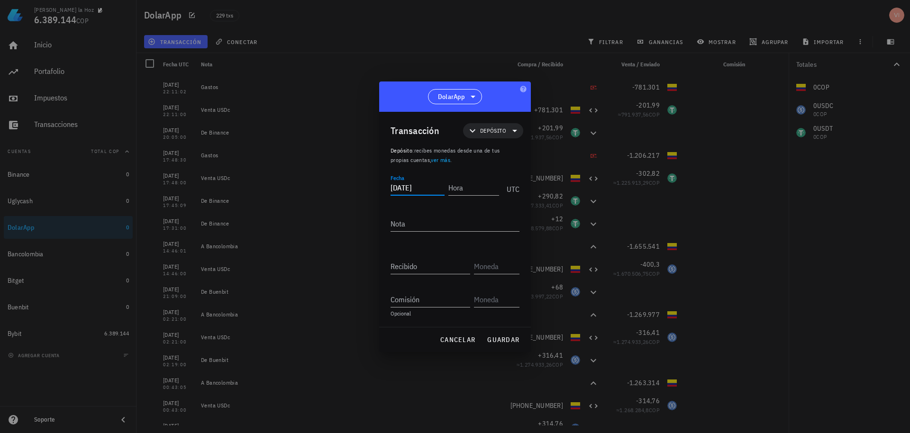
click at [385, 186] on div "Transacción Depósito Depósito : recibes monedas desde una de tus propias cuenta…" at bounding box center [455, 219] width 152 height 215
type input "2025-09-12"
click at [459, 192] on input "Hora" at bounding box center [473, 187] width 51 height 15
type input "14:09:00"
type textarea "De Binance"
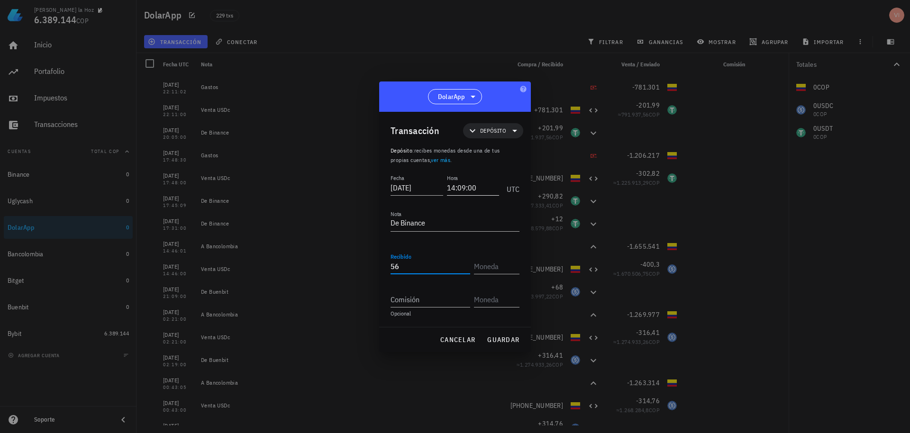
type input "56"
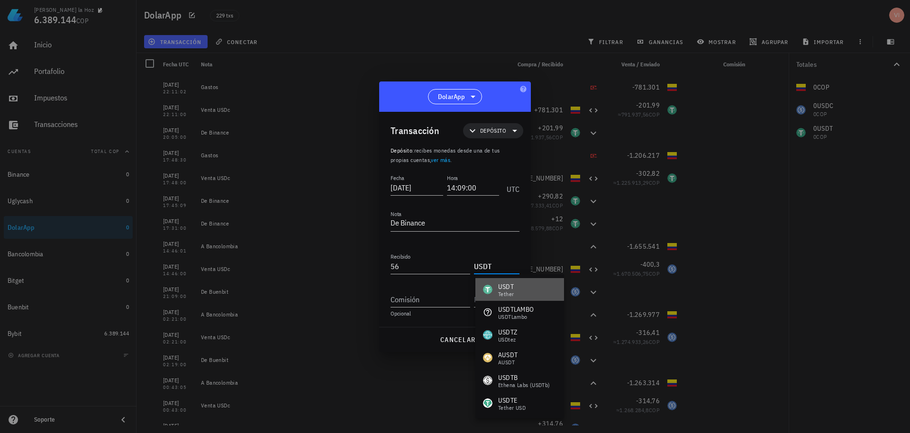
click at [521, 296] on div "USDT Tether" at bounding box center [519, 289] width 89 height 23
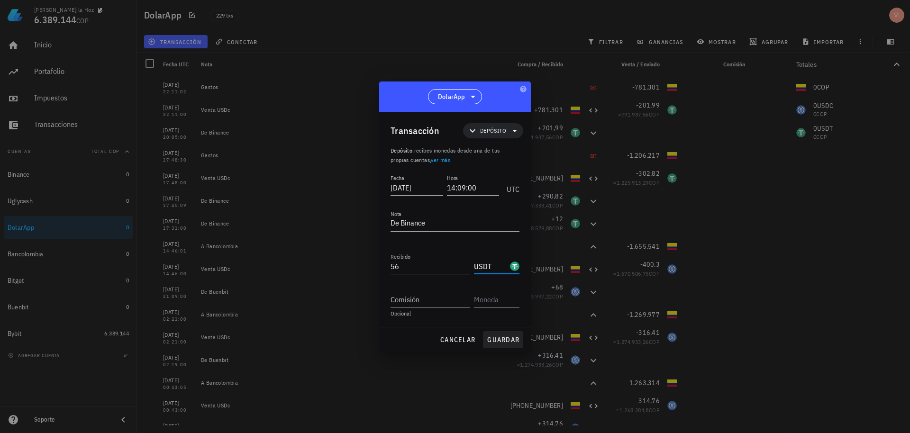
type input "USDT"
click at [503, 343] on span "guardar" at bounding box center [503, 340] width 33 height 9
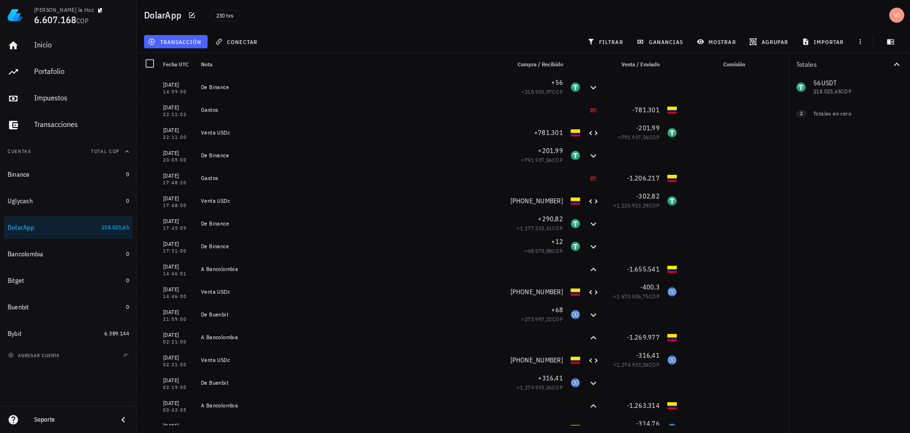
click at [176, 40] on span "transacción" at bounding box center [176, 42] width 52 height 8
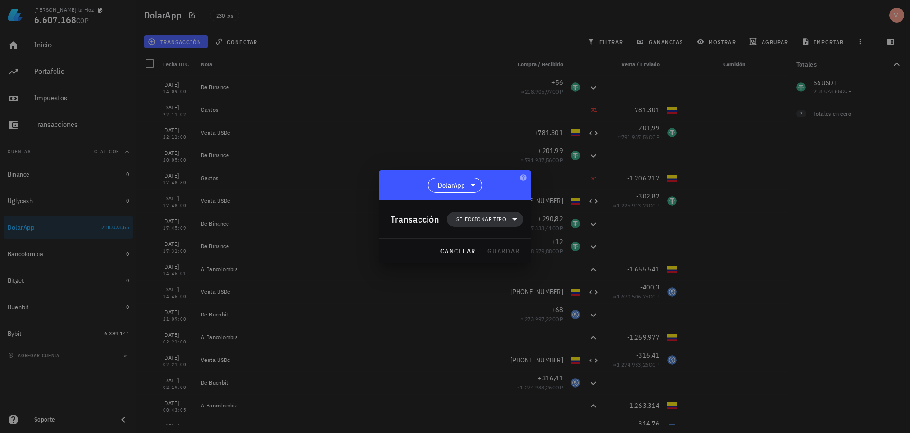
click at [482, 219] on span "Seleccionar tipo" at bounding box center [481, 219] width 50 height 9
click at [502, 291] on div "Transferencia" at bounding box center [491, 299] width 88 height 19
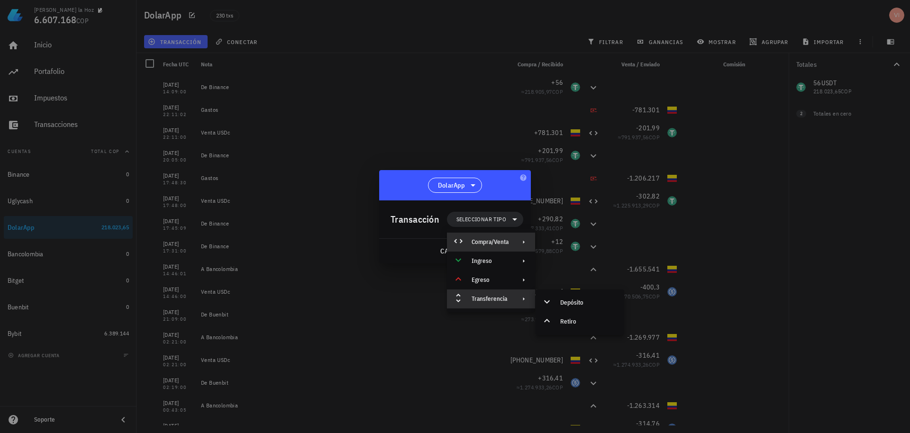
click at [503, 244] on div "Compra/Venta" at bounding box center [490, 242] width 37 height 8
click at [491, 269] on div "Ingreso" at bounding box center [491, 261] width 88 height 19
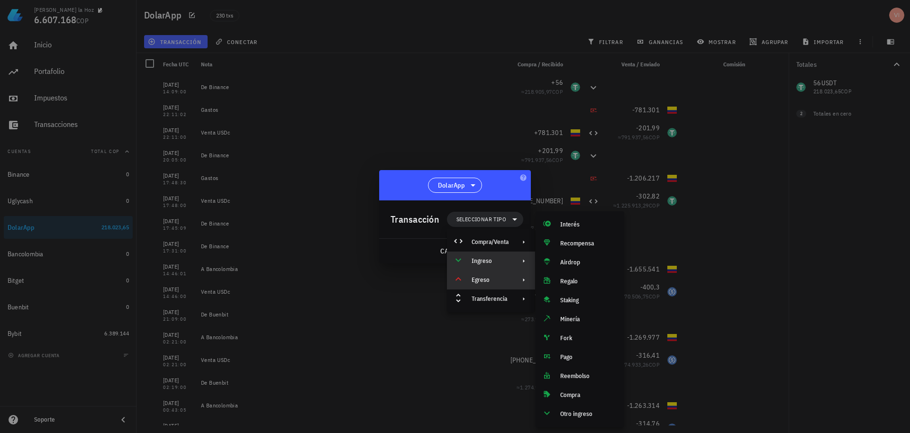
click at [495, 277] on div "Egreso" at bounding box center [490, 280] width 37 height 8
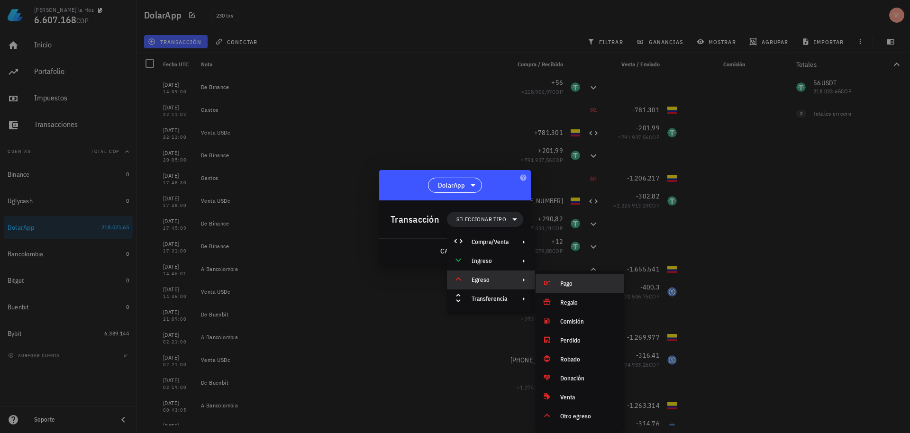
click at [567, 282] on div "Pago" at bounding box center [588, 284] width 56 height 8
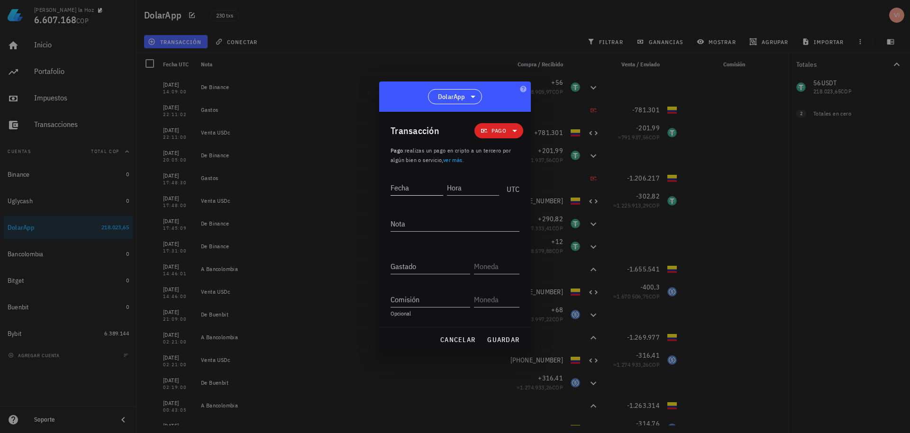
click at [412, 186] on input "Fecha" at bounding box center [417, 187] width 53 height 15
paste input "2025-09-12"
type input "2025-09-12"
click at [473, 192] on input "Hora" at bounding box center [472, 187] width 54 height 15
type input "14:09:10"
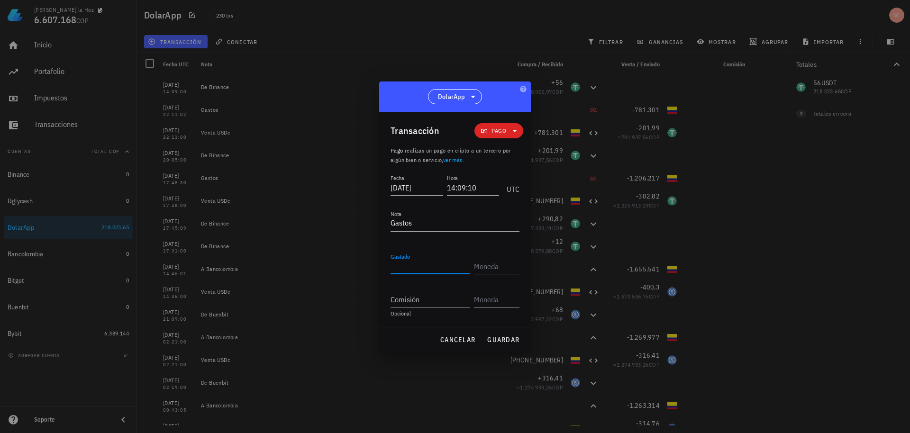
click at [506, 121] on div "Transacción Pago" at bounding box center [457, 131] width 133 height 38
click at [507, 127] on span "Pago" at bounding box center [498, 130] width 37 height 15
click at [529, 152] on div "Compra/Venta" at bounding box center [518, 154] width 37 height 8
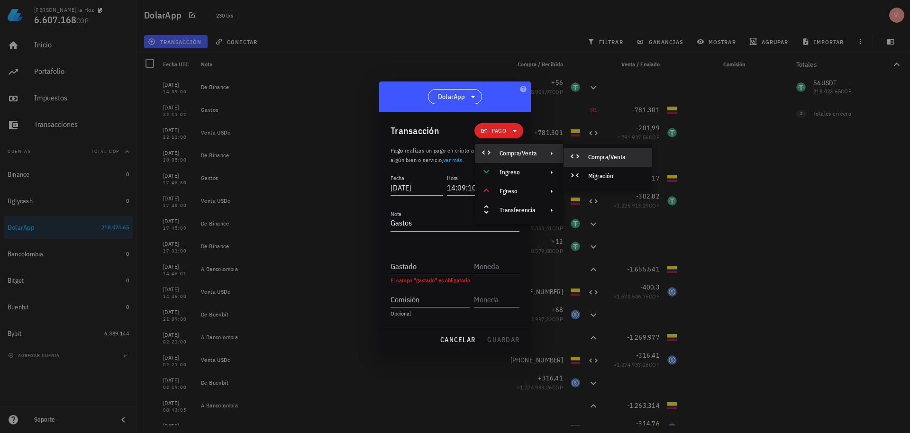
click at [587, 155] on div "Compra/Venta" at bounding box center [608, 157] width 89 height 19
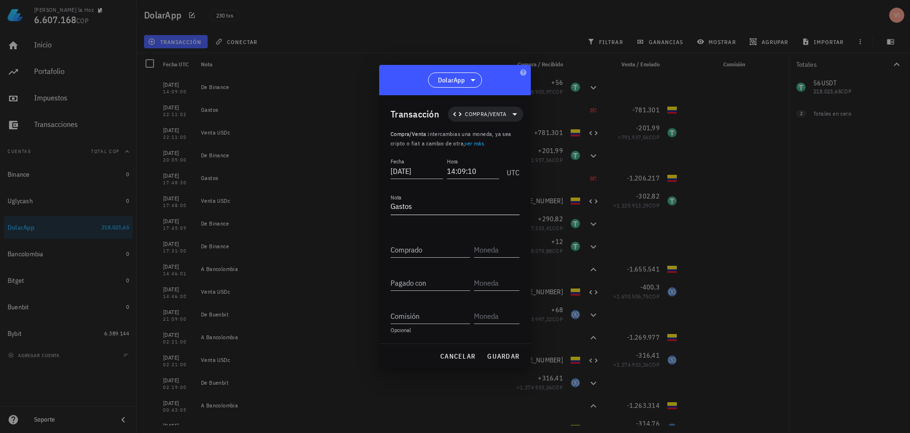
drag, startPoint x: 444, startPoint y: 198, endPoint x: 434, endPoint y: 202, distance: 11.3
click at [435, 199] on div "Nota Gastos" at bounding box center [455, 209] width 129 height 31
drag, startPoint x: 436, startPoint y: 210, endPoint x: 371, endPoint y: 198, distance: 66.0
click at [371, 198] on div "Victor De la Hoz 6.607.168 COP Inicio Portafolio Impuestos Transacciones Cuenta…" at bounding box center [455, 216] width 910 height 433
click at [430, 205] on textarea "Venta USD" at bounding box center [455, 207] width 129 height 15
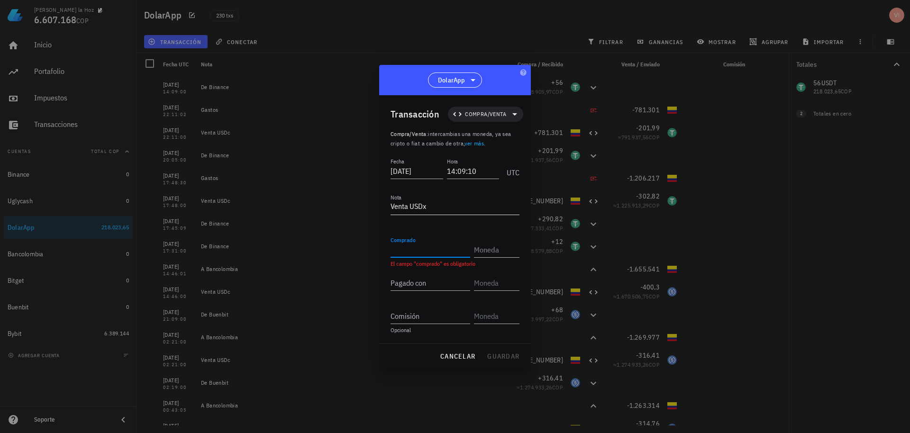
click at [432, 207] on textarea "Venta USDx" at bounding box center [455, 207] width 129 height 15
type textarea "Venta USDc"
click at [422, 246] on input "Comprado" at bounding box center [431, 249] width 80 height 15
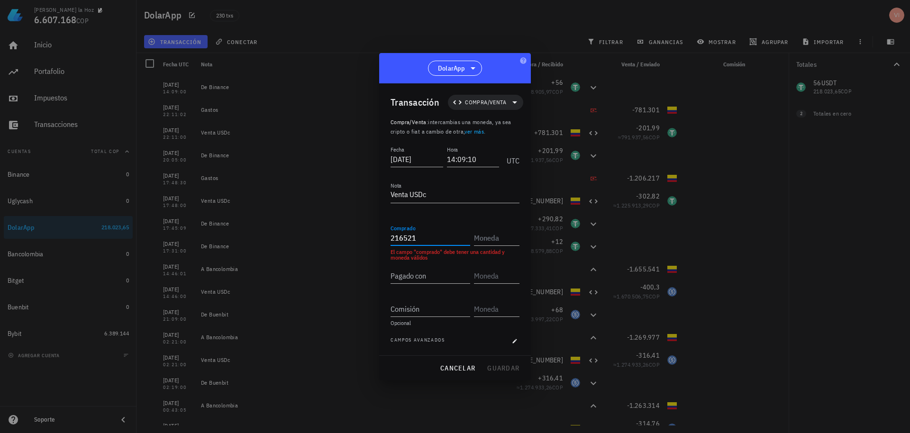
type input "216.521"
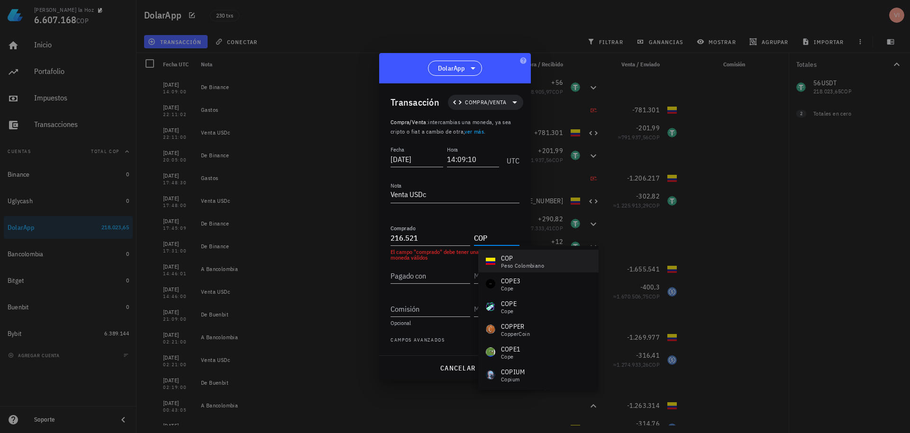
click at [504, 267] on div "peso colombiano" at bounding box center [522, 266] width 43 height 6
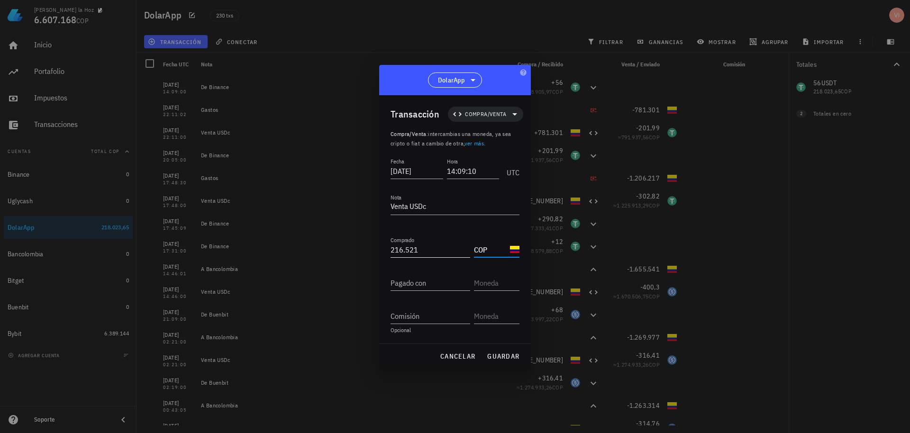
type input "COP"
click at [419, 246] on input "216521" at bounding box center [431, 249] width 80 height 15
type input "216.525"
click at [421, 278] on input "Pagado con" at bounding box center [431, 282] width 80 height 15
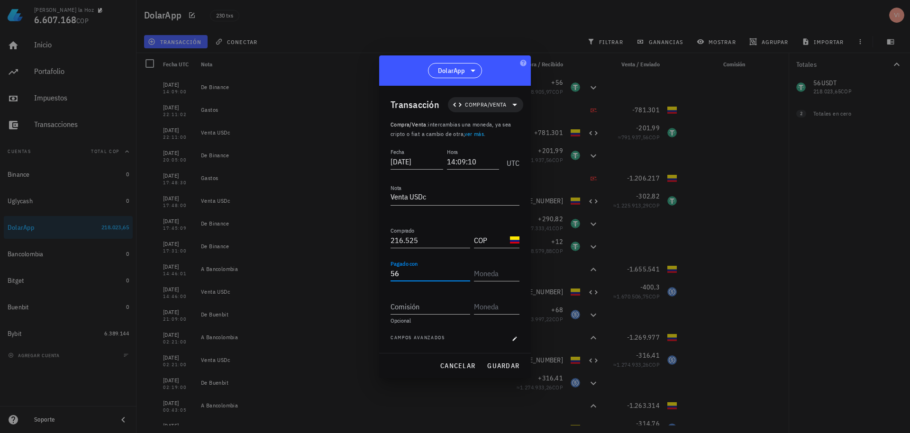
type input "56"
type input "Y"
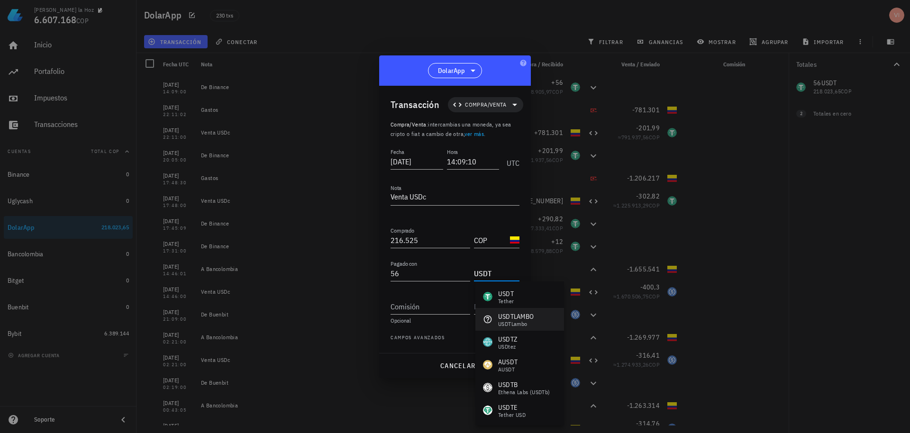
click at [518, 310] on div "USDTLAMBO USDTLambo" at bounding box center [519, 319] width 89 height 23
click at [520, 318] on div "USDT Tether" at bounding box center [519, 319] width 89 height 23
type input "USDT"
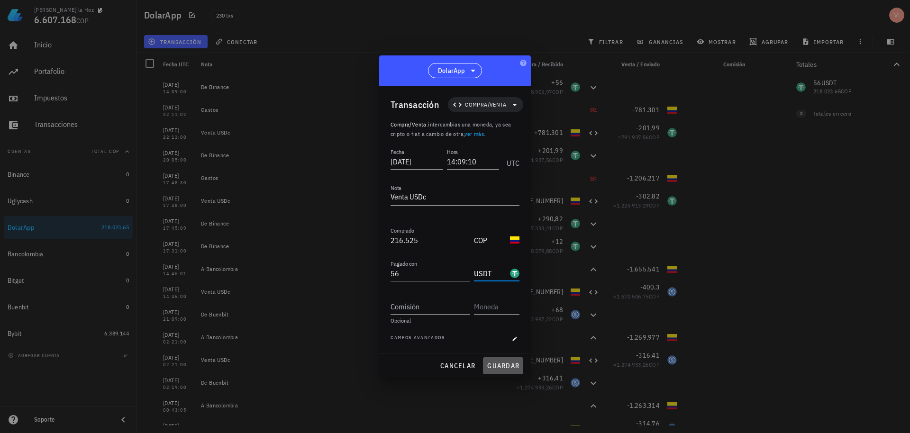
click at [510, 362] on span "guardar" at bounding box center [503, 366] width 33 height 9
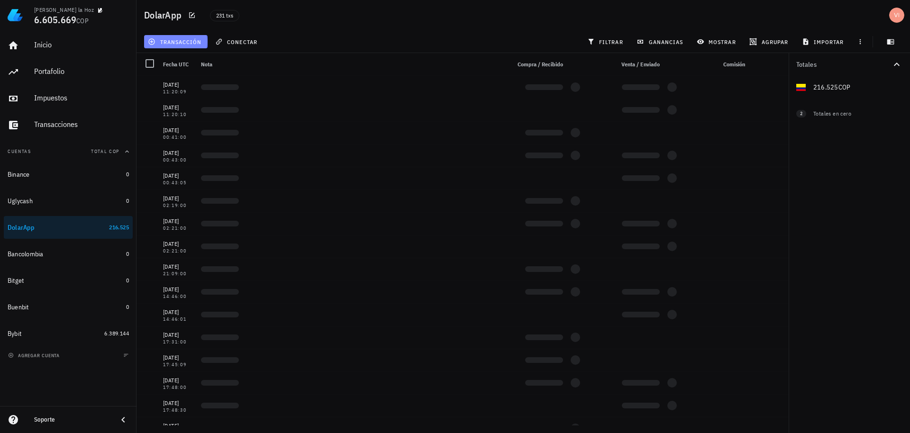
click at [192, 37] on button "transacción" at bounding box center [176, 41] width 64 height 13
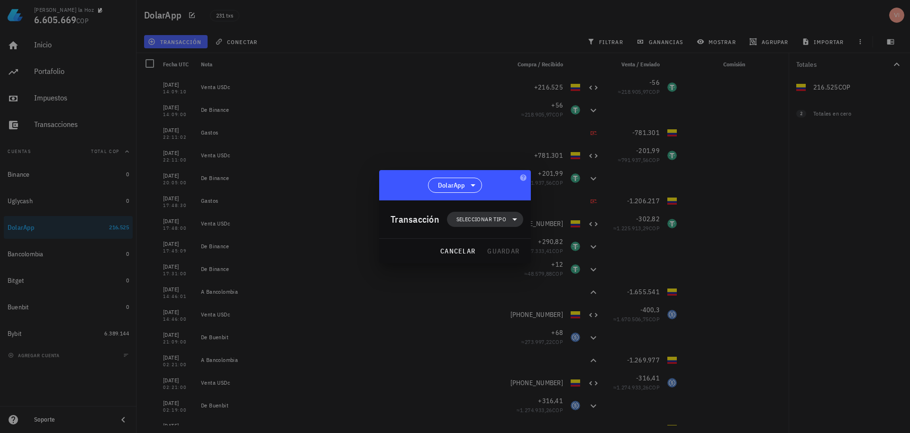
click at [487, 226] on span "Seleccionar tipo" at bounding box center [485, 219] width 65 height 15
click at [501, 302] on div "Transferencia" at bounding box center [490, 299] width 37 height 8
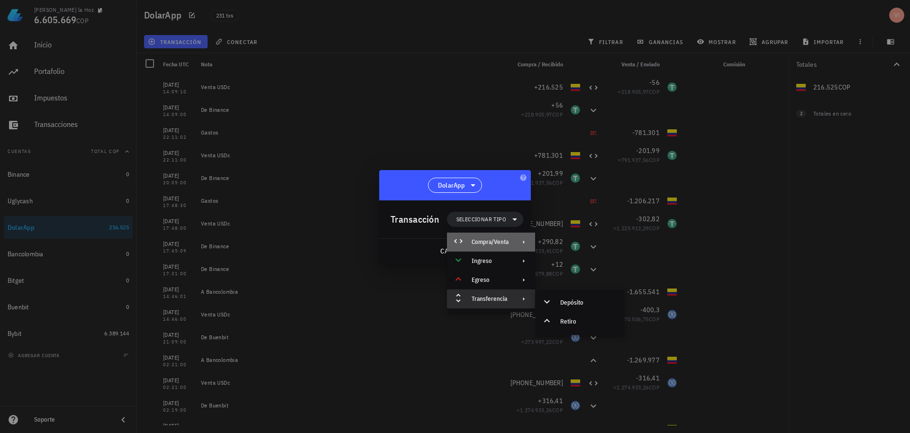
click at [507, 246] on div "Compra/Venta" at bounding box center [490, 242] width 37 height 8
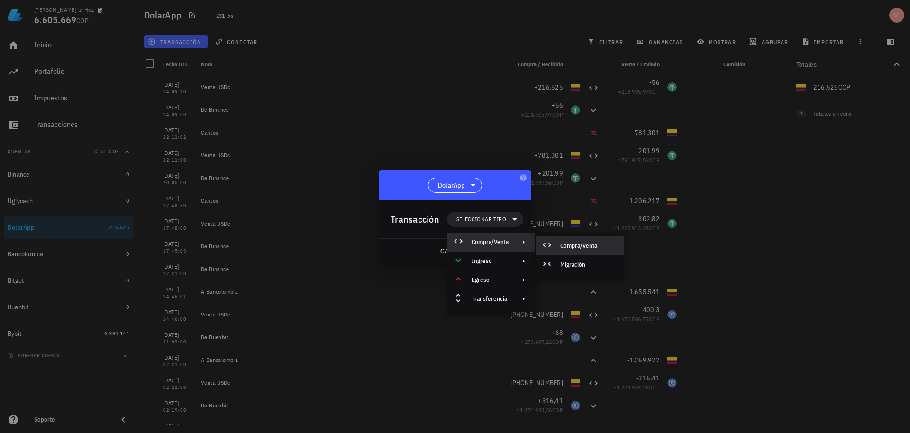
click at [582, 253] on div "Compra/Venta" at bounding box center [580, 246] width 89 height 19
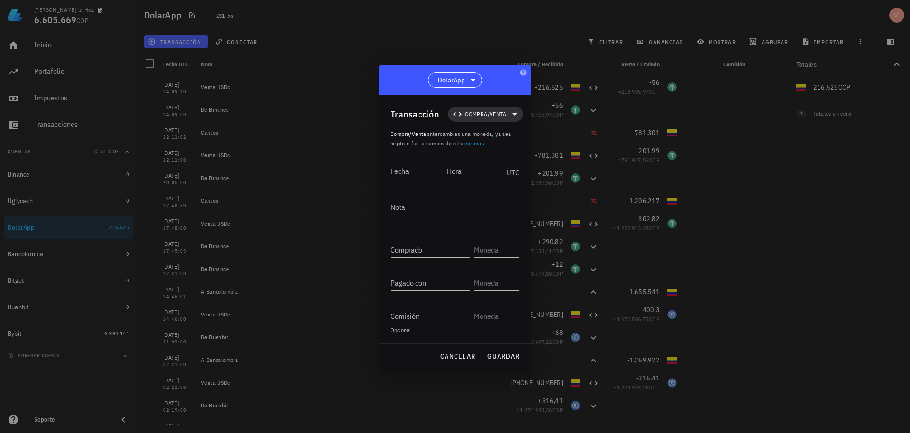
click at [488, 107] on span "Compra/Venta" at bounding box center [486, 114] width 64 height 15
click at [496, 194] on div "Transferencia" at bounding box center [491, 194] width 37 height 8
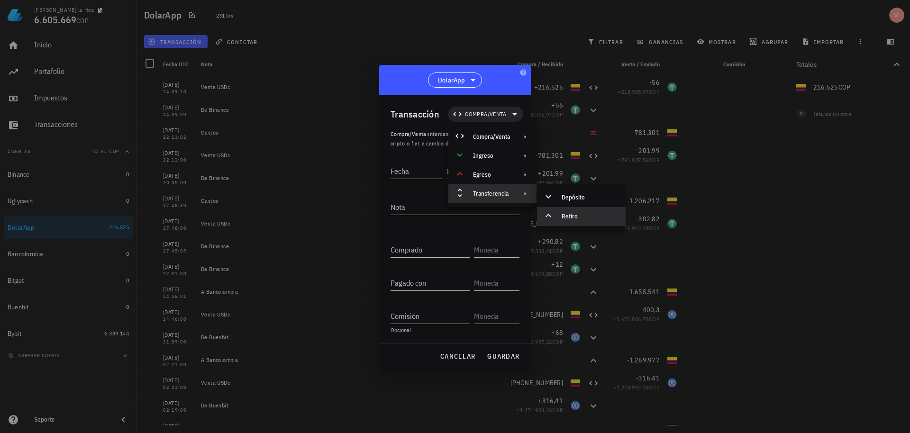
click at [568, 220] on div "Retiro" at bounding box center [590, 217] width 56 height 8
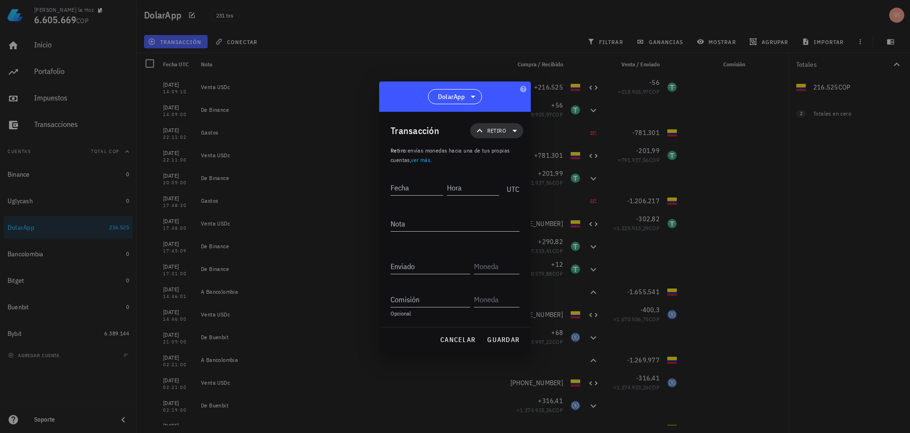
click at [486, 132] on span "Retiro" at bounding box center [497, 130] width 42 height 15
click at [514, 212] on div "Transferencia" at bounding box center [512, 211] width 37 height 8
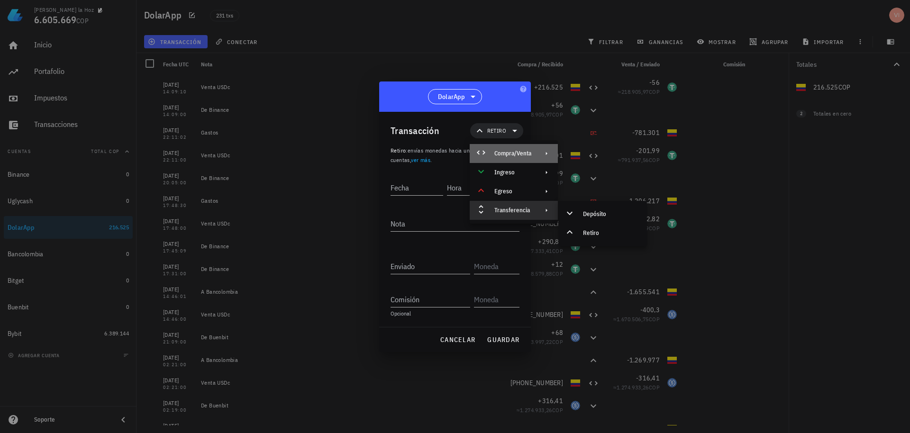
click at [505, 154] on div "Compra/Venta" at bounding box center [512, 154] width 37 height 8
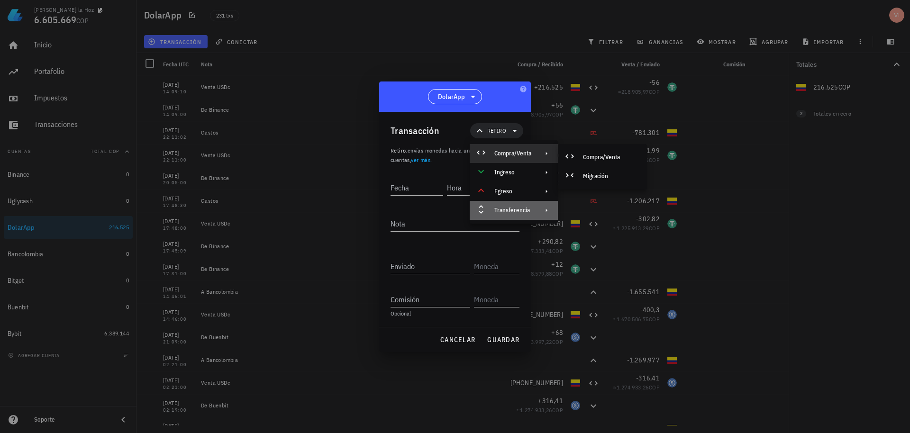
click at [502, 214] on div "Transferencia" at bounding box center [512, 211] width 37 height 8
click at [512, 159] on div "Compra/Venta" at bounding box center [514, 153] width 88 height 19
click at [494, 124] on span "Retiro" at bounding box center [497, 130] width 42 height 15
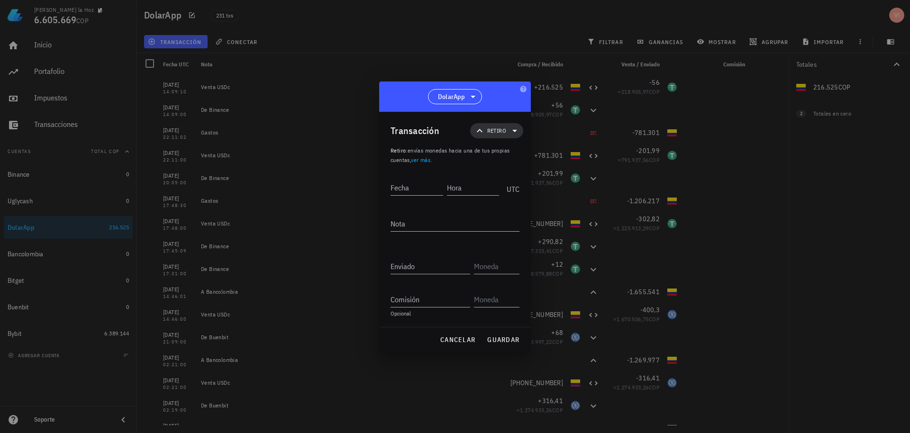
click at [499, 134] on span "Retiro" at bounding box center [496, 130] width 19 height 9
click at [502, 150] on div "Compra/Venta" at bounding box center [512, 154] width 37 height 8
click at [514, 188] on div "Egreso" at bounding box center [512, 192] width 37 height 8
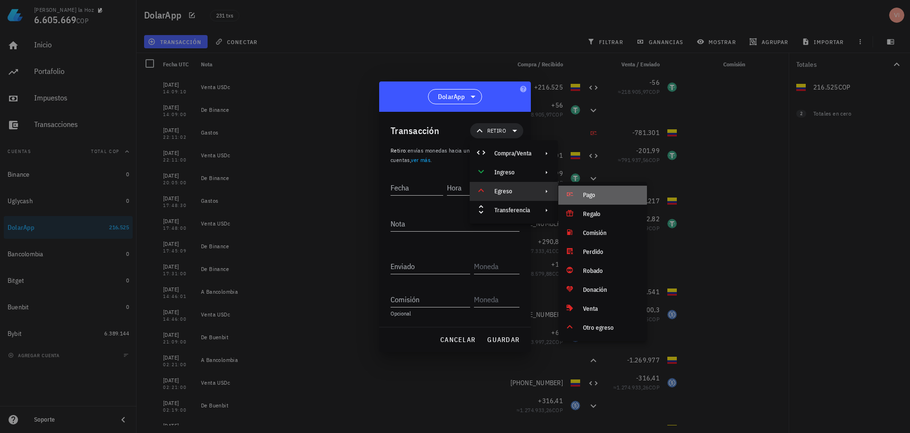
click at [590, 202] on div "Pago" at bounding box center [602, 195] width 89 height 19
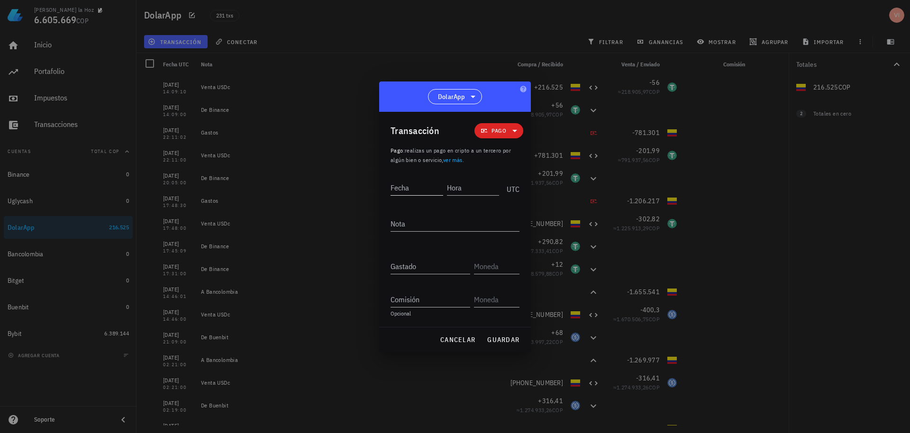
click at [440, 187] on input "Fecha" at bounding box center [417, 187] width 53 height 15
paste input "2025-09-12"
type input "2025-09-12"
click at [455, 187] on input "Hora" at bounding box center [473, 187] width 51 height 15
type input "1"
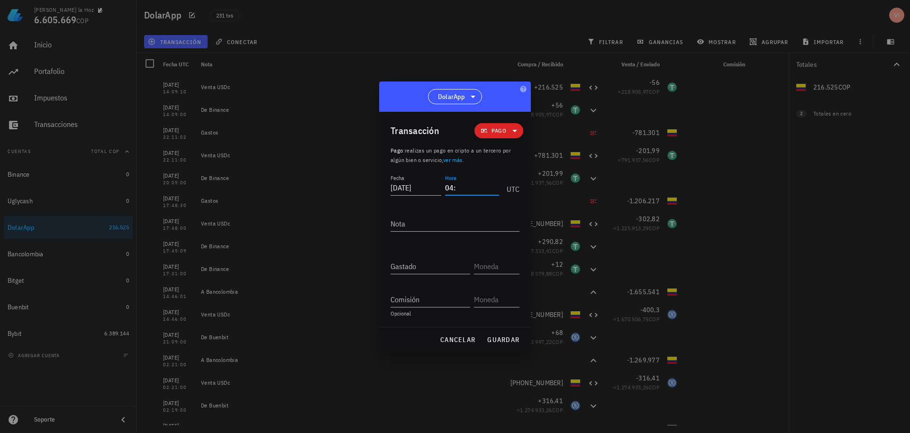
type input "0"
type input "14:17:01"
type textarea "Gastos"
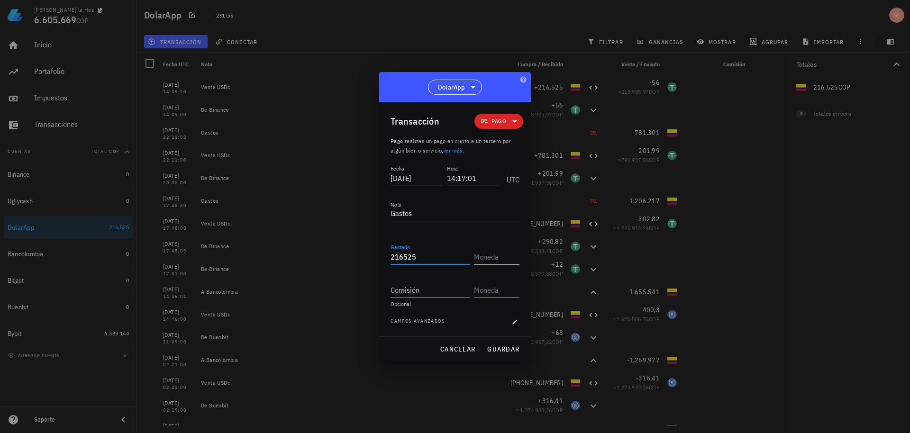
type input "216.525"
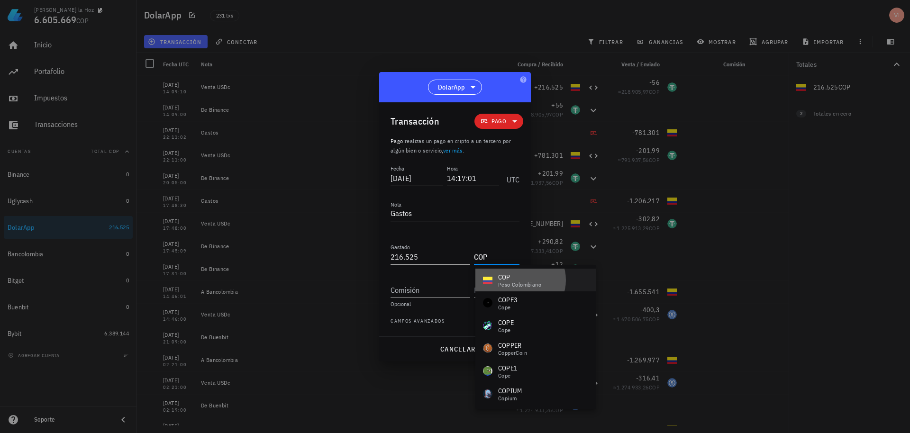
click at [551, 275] on div "COP peso colombiano" at bounding box center [535, 280] width 120 height 23
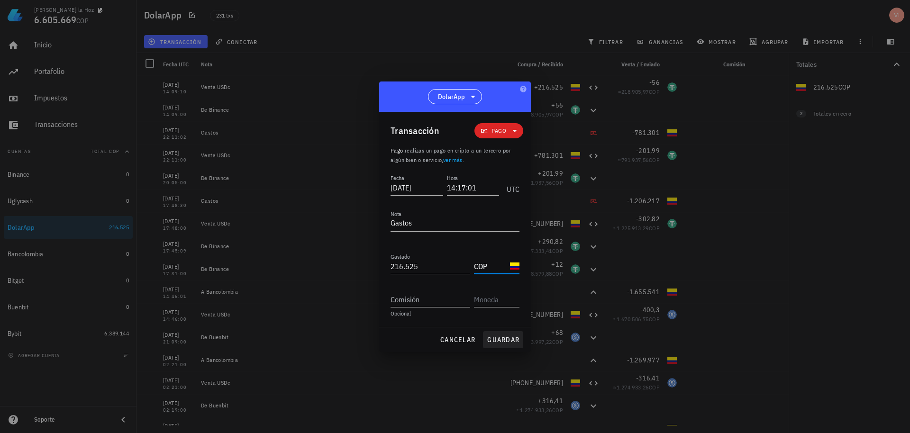
type input "COP"
click at [504, 338] on span "guardar" at bounding box center [503, 340] width 33 height 9
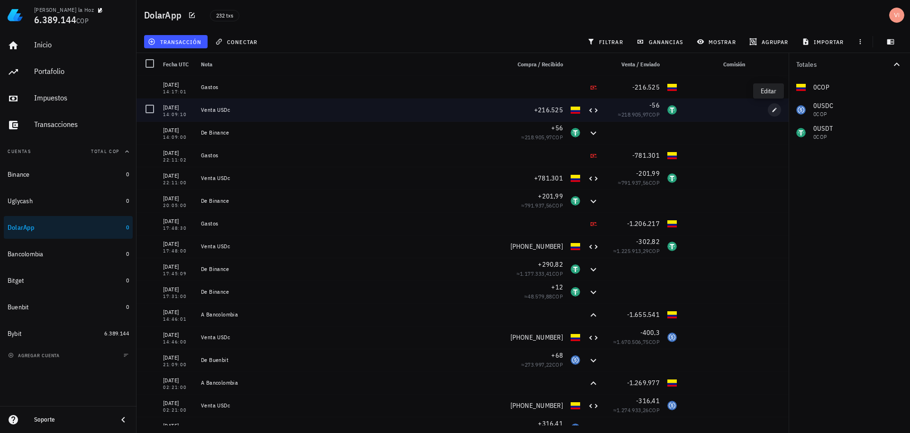
click at [772, 109] on icon "button" at bounding box center [775, 110] width 6 height 6
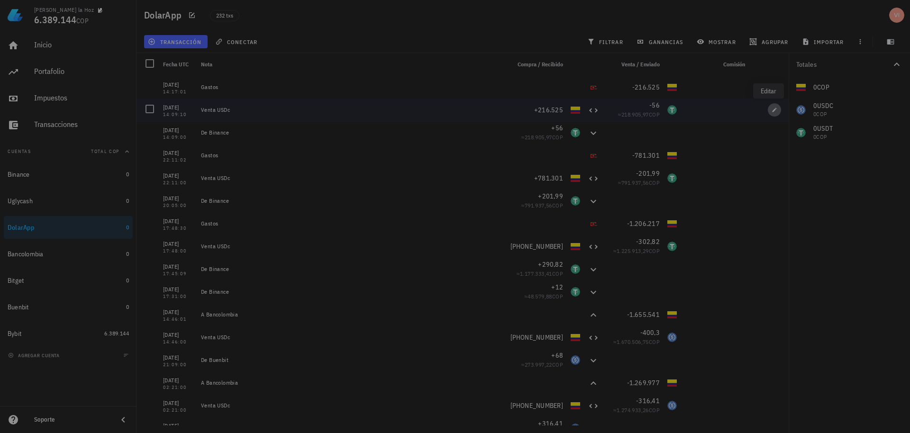
type input "2025-09-12"
type input "14:09:10"
type textarea "Venta USDc"
type input "216.525"
type input "COP"
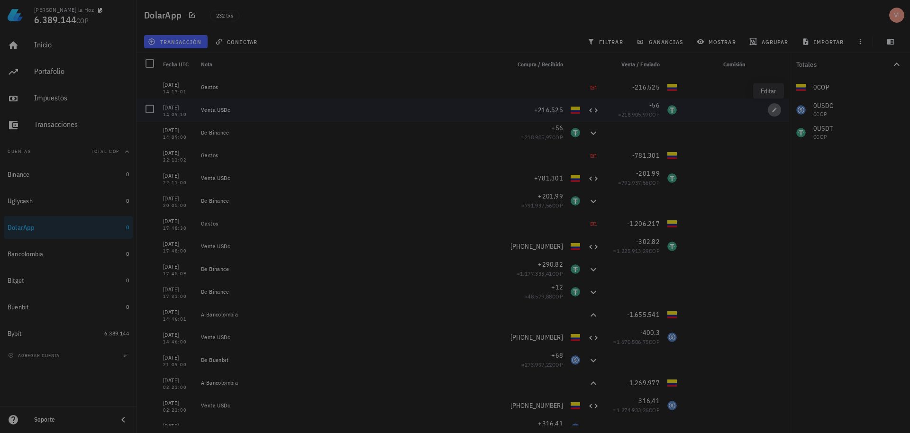
type input "56"
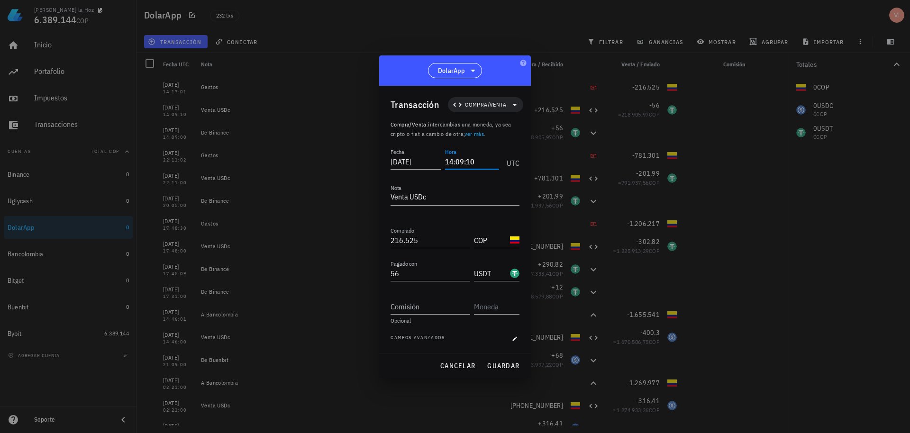
click at [457, 165] on input "14:09:10" at bounding box center [472, 161] width 54 height 15
click at [509, 371] on button "guardar" at bounding box center [503, 365] width 40 height 17
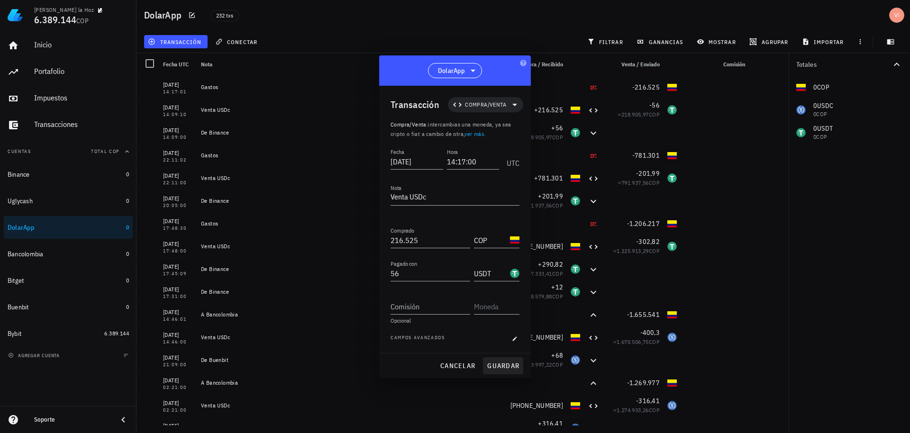
type input "14:09:10"
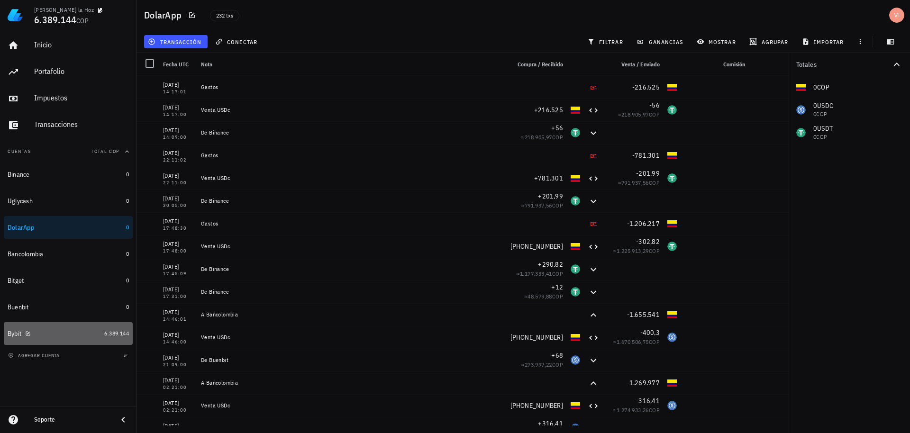
click at [100, 335] on link "Bybit 6.389.144" at bounding box center [68, 333] width 129 height 23
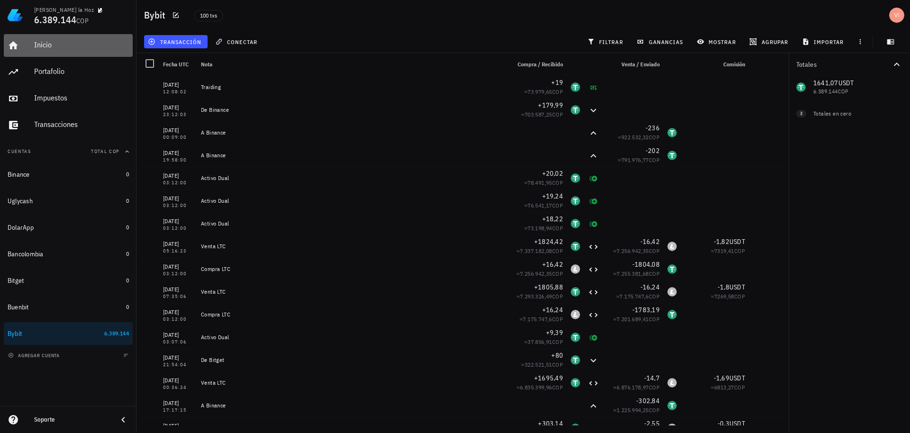
click at [32, 46] on link "Inicio" at bounding box center [68, 45] width 129 height 23
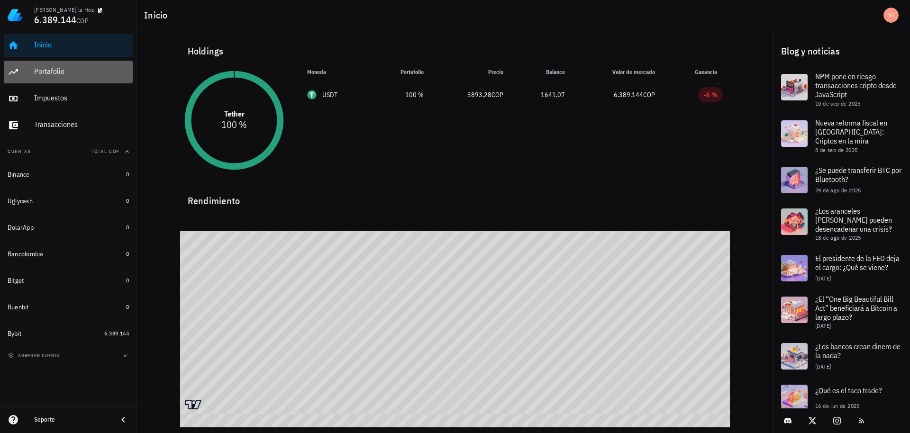
click at [38, 75] on div "Portafolio" at bounding box center [81, 71] width 95 height 9
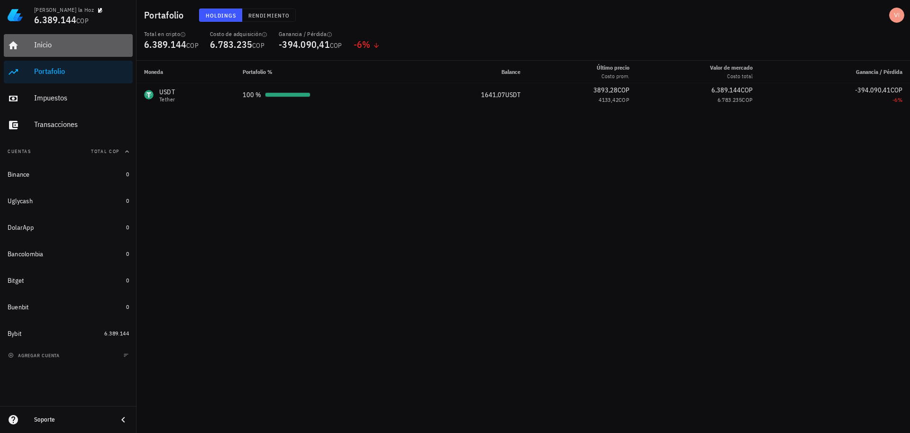
click at [46, 49] on div "Inicio" at bounding box center [81, 44] width 95 height 9
